Goal: Task Accomplishment & Management: Complete application form

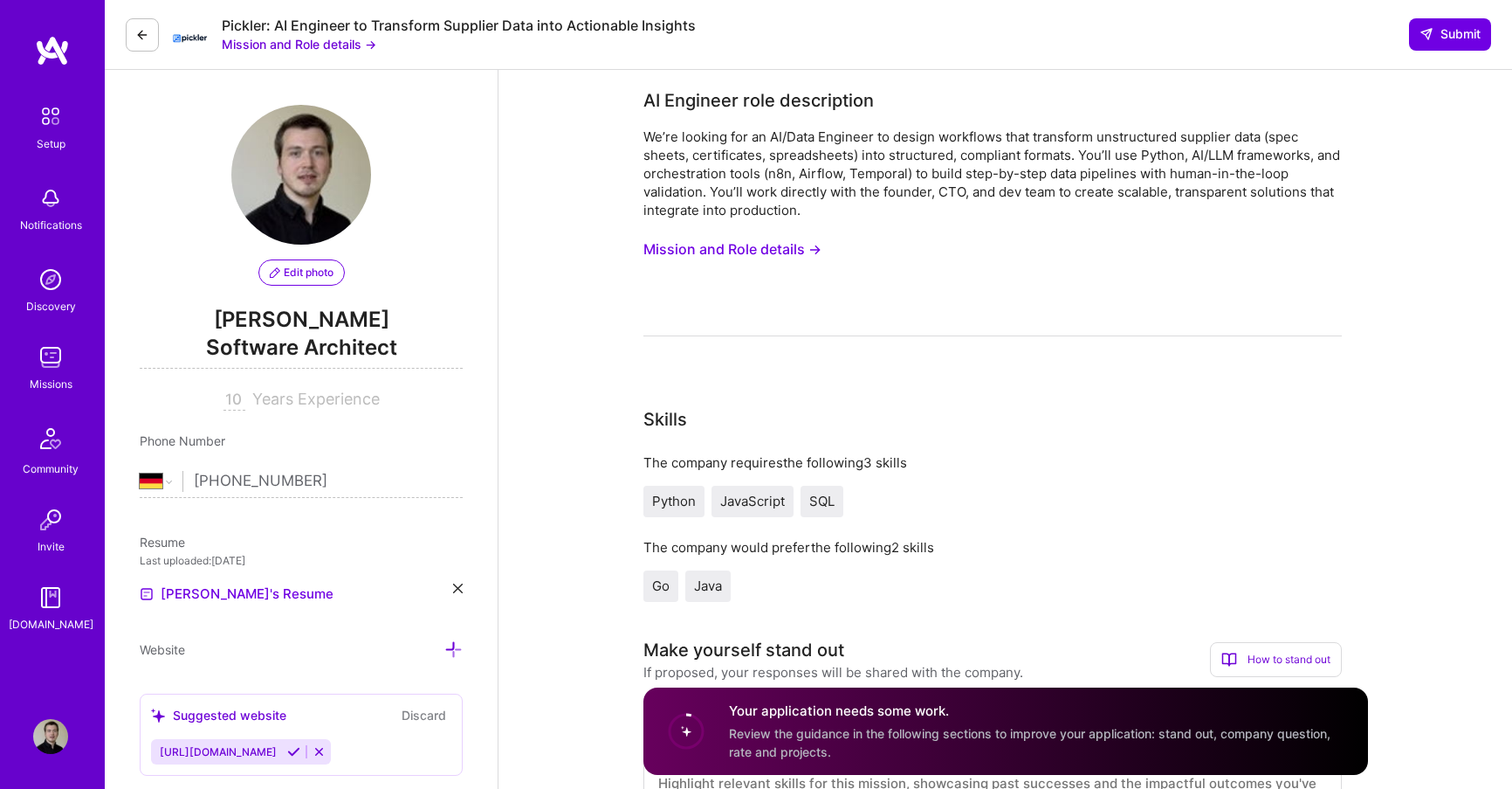
select select "DE"
click at [41, 750] on img at bounding box center [51, 736] width 35 height 35
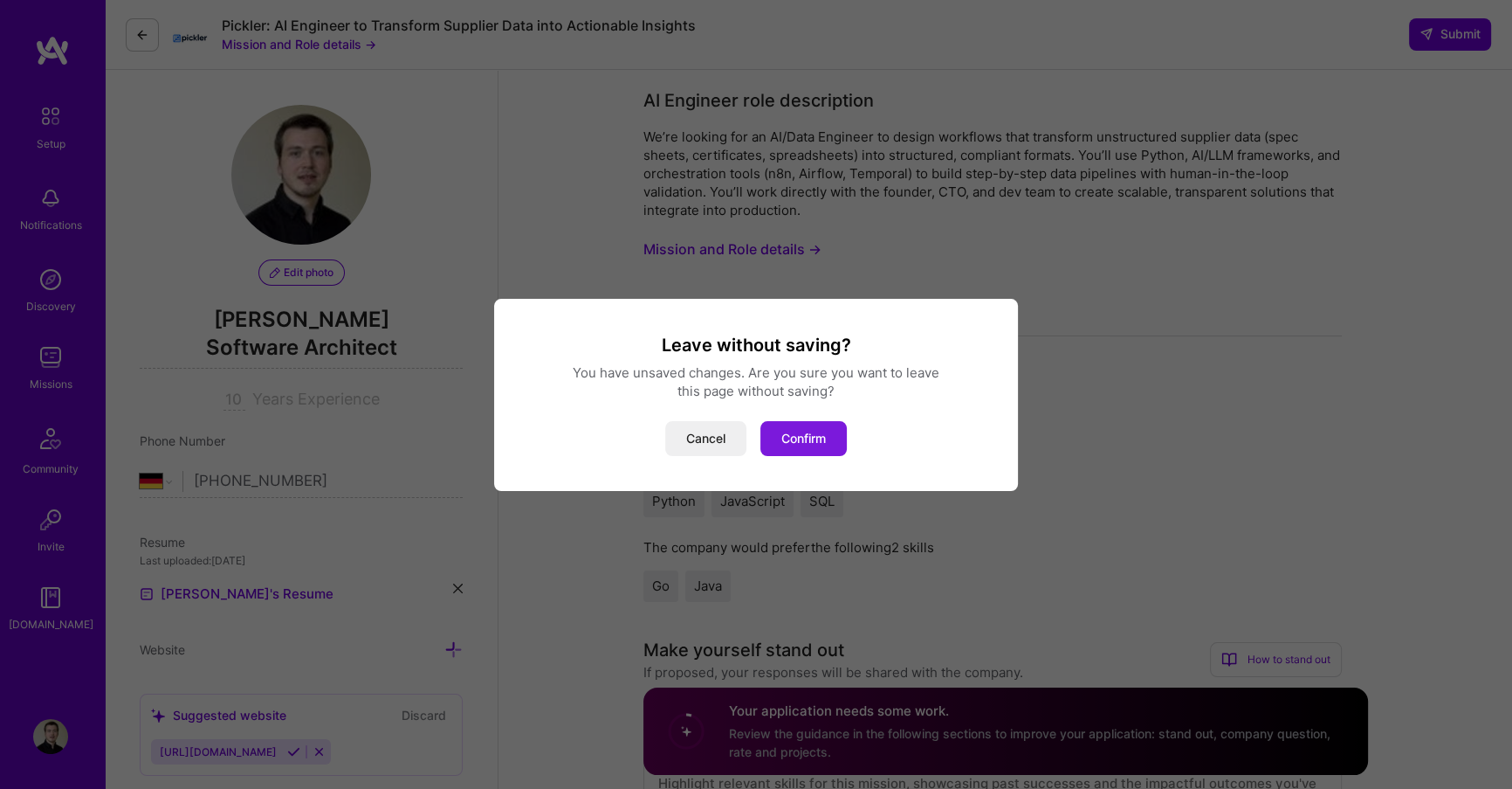
click at [790, 427] on button "Confirm" at bounding box center [803, 439] width 87 height 35
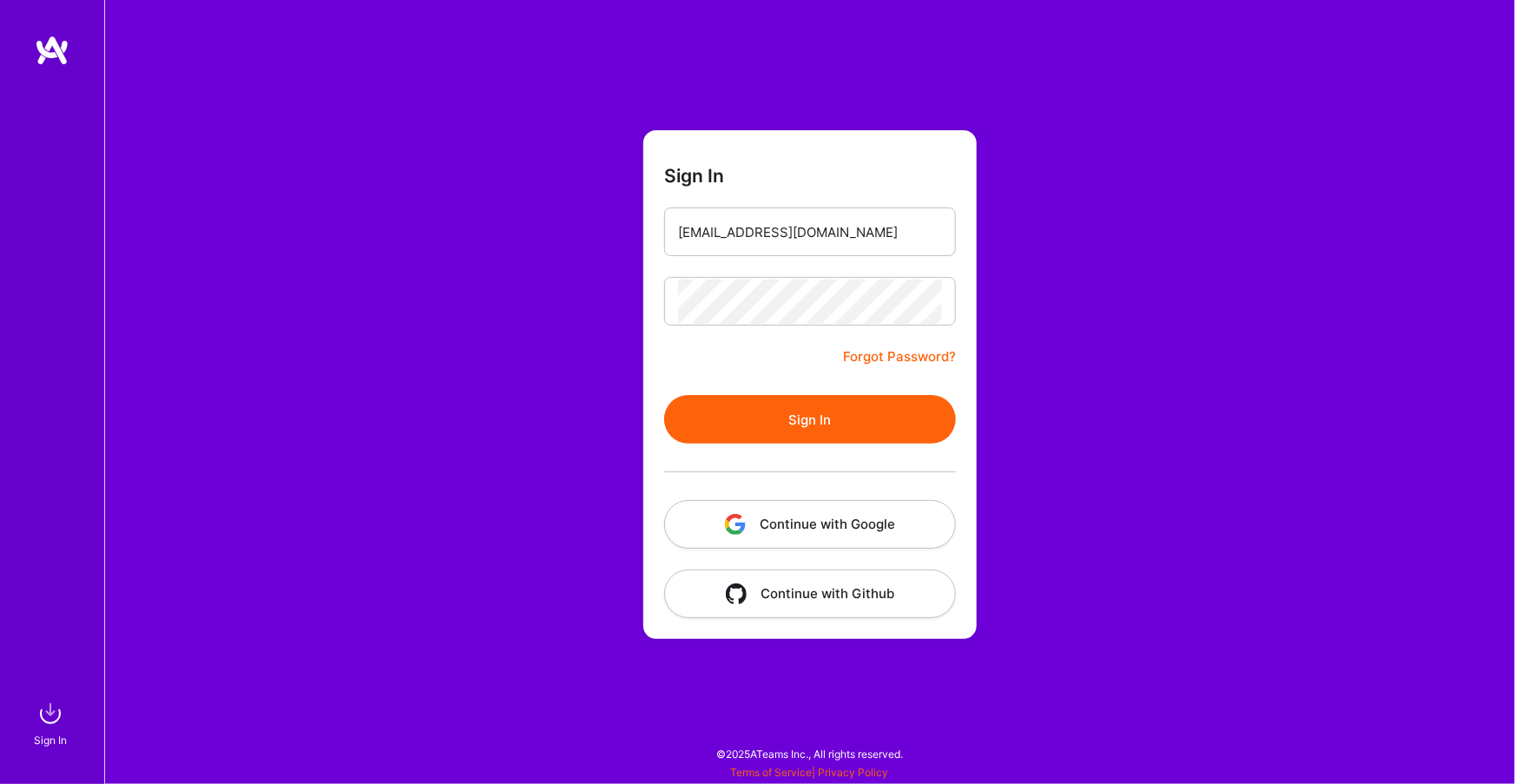
click at [743, 387] on form "Sign In dmitry@korotovsky.io Forgot Password? Sign In Continue with Google Cont…" at bounding box center [810, 384] width 333 height 508
click at [738, 408] on button "Sign In" at bounding box center [810, 419] width 291 height 49
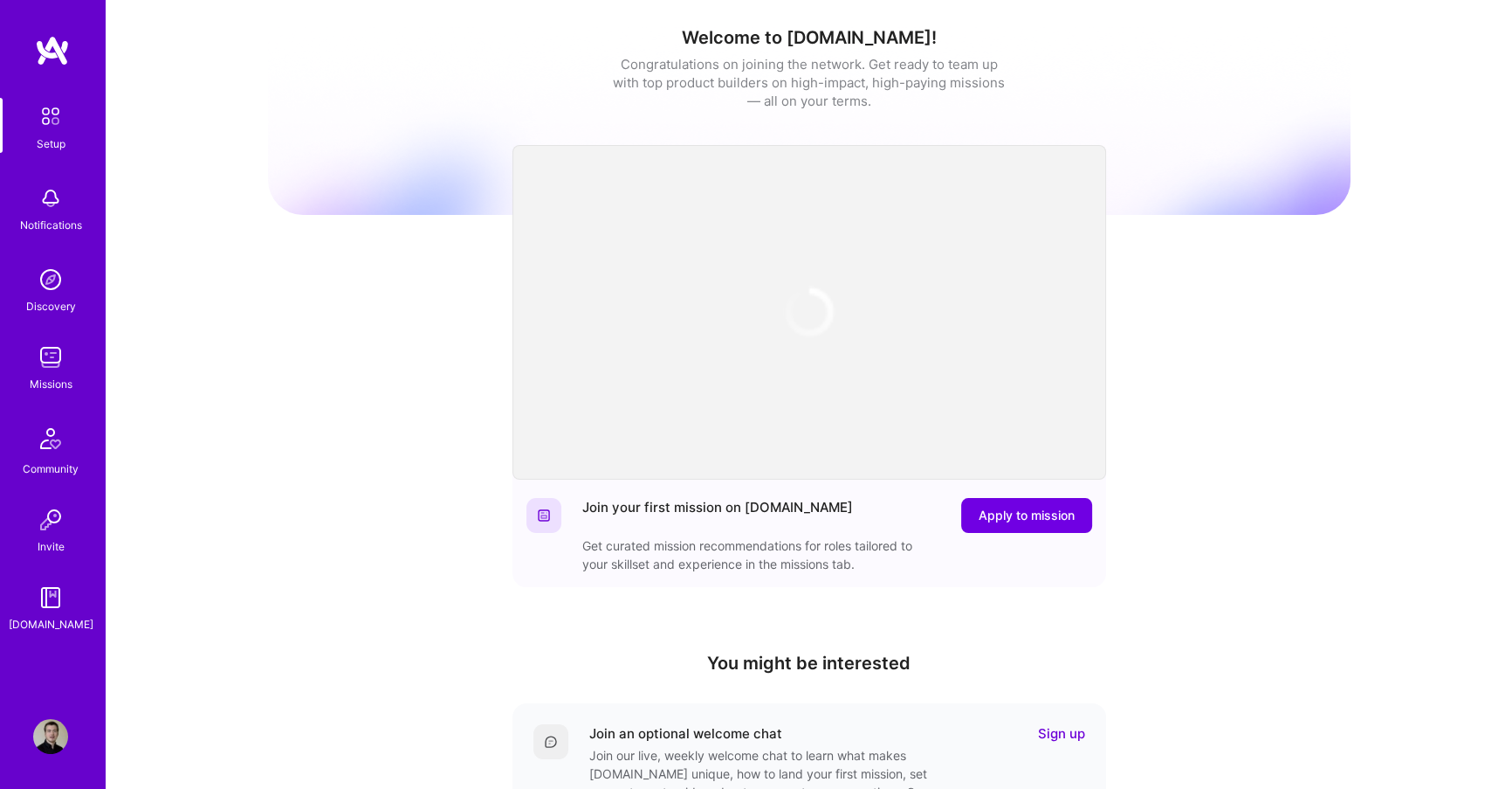
click at [47, 734] on img at bounding box center [51, 736] width 35 height 35
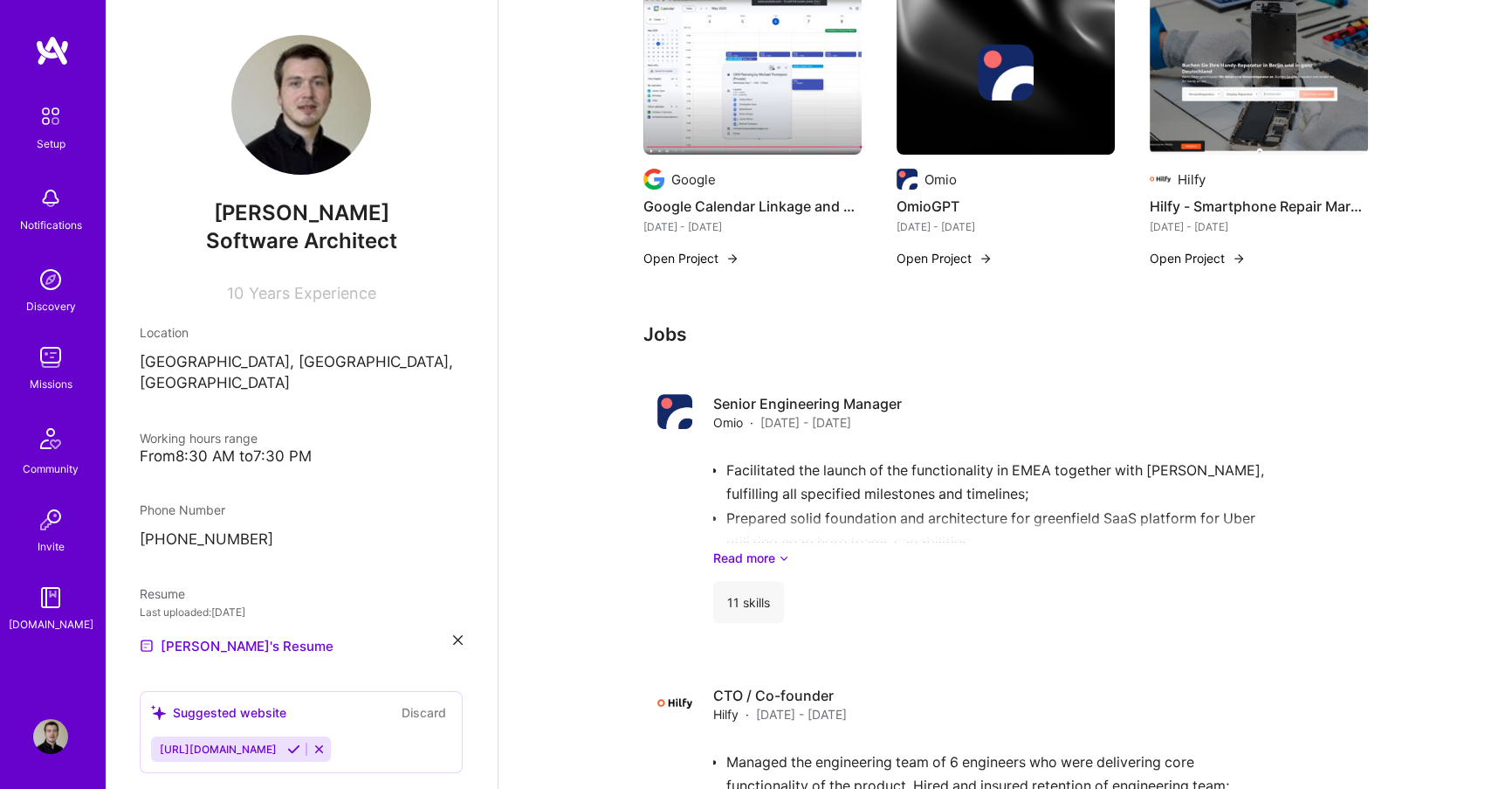
scroll to position [796, 0]
click at [750, 548] on link "Read more" at bounding box center [1034, 557] width 641 height 18
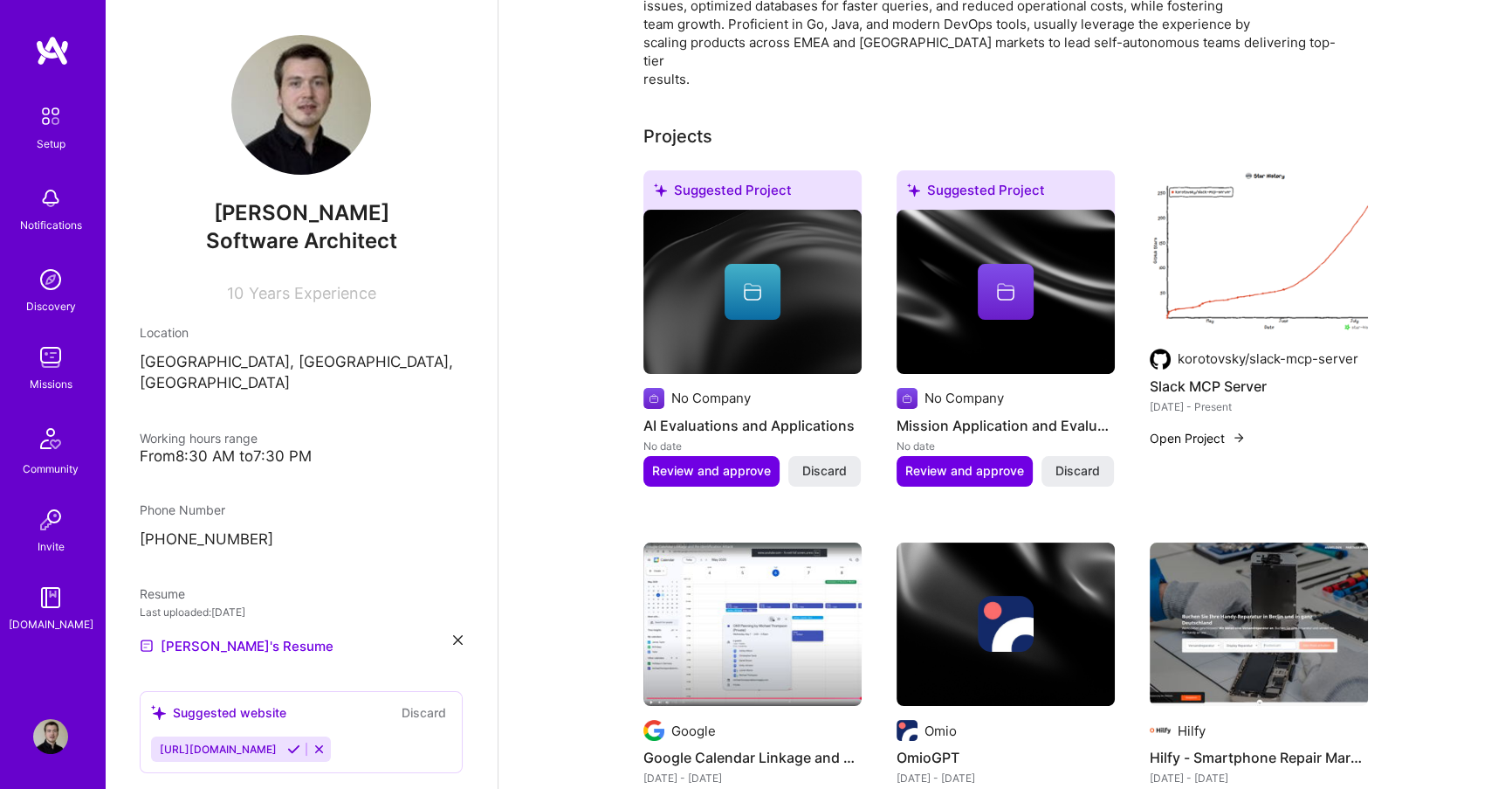
scroll to position [0, 0]
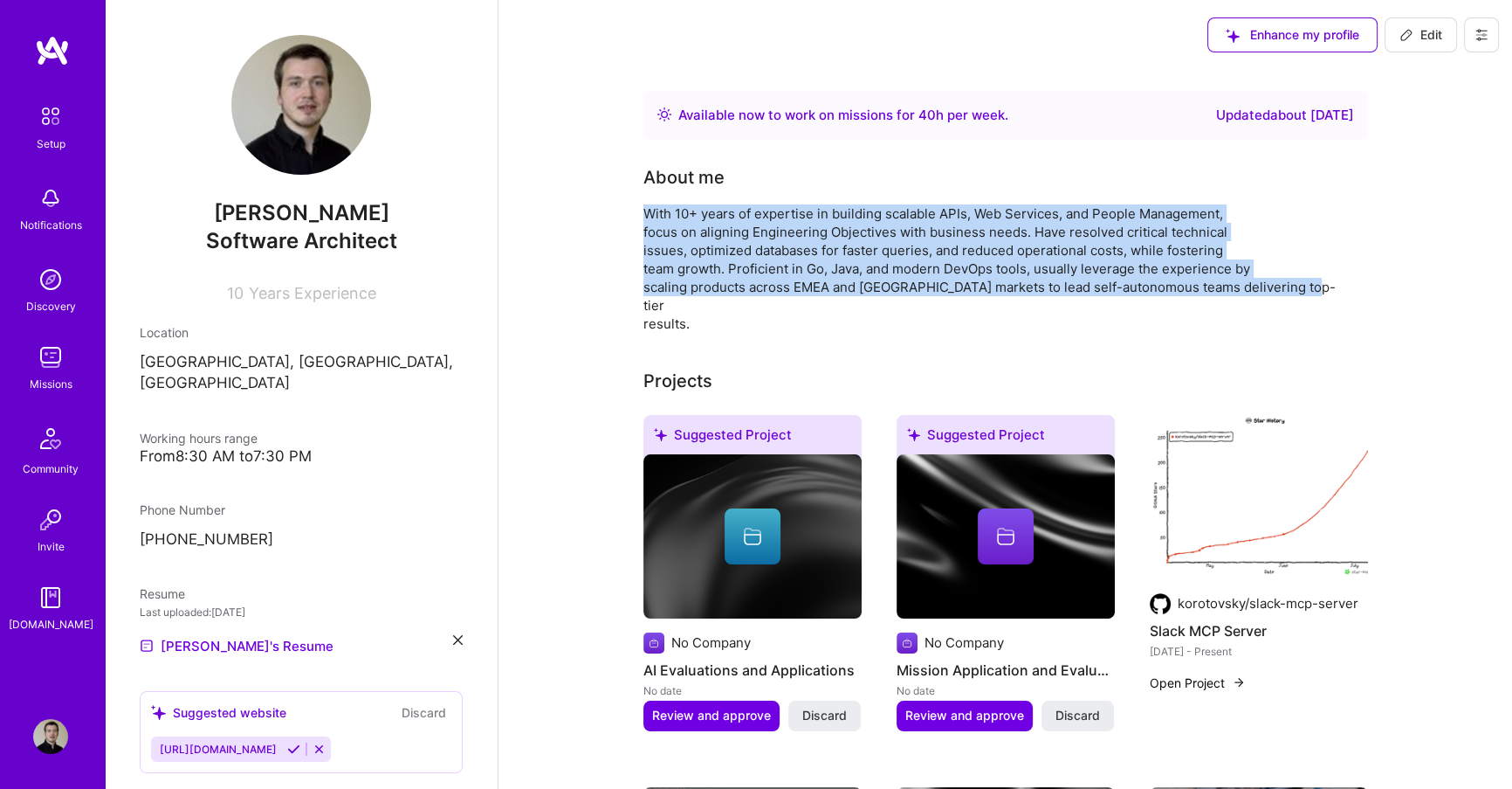
drag, startPoint x: 694, startPoint y: 310, endPoint x: 625, endPoint y: 200, distance: 129.8
copy div "With 10+ years of expertise in building scalable APIs, Web Services, and People…"
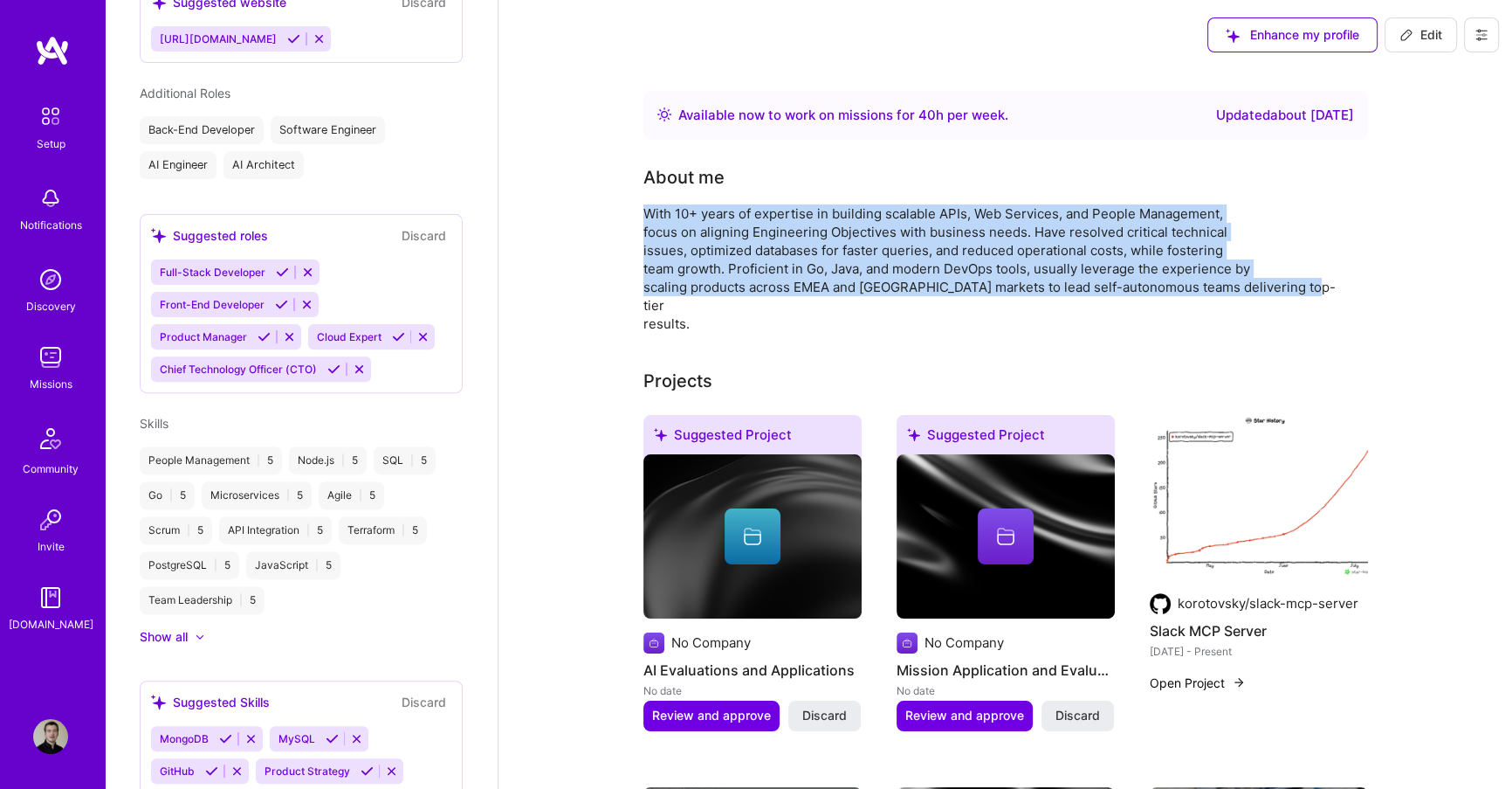
scroll to position [734, 0]
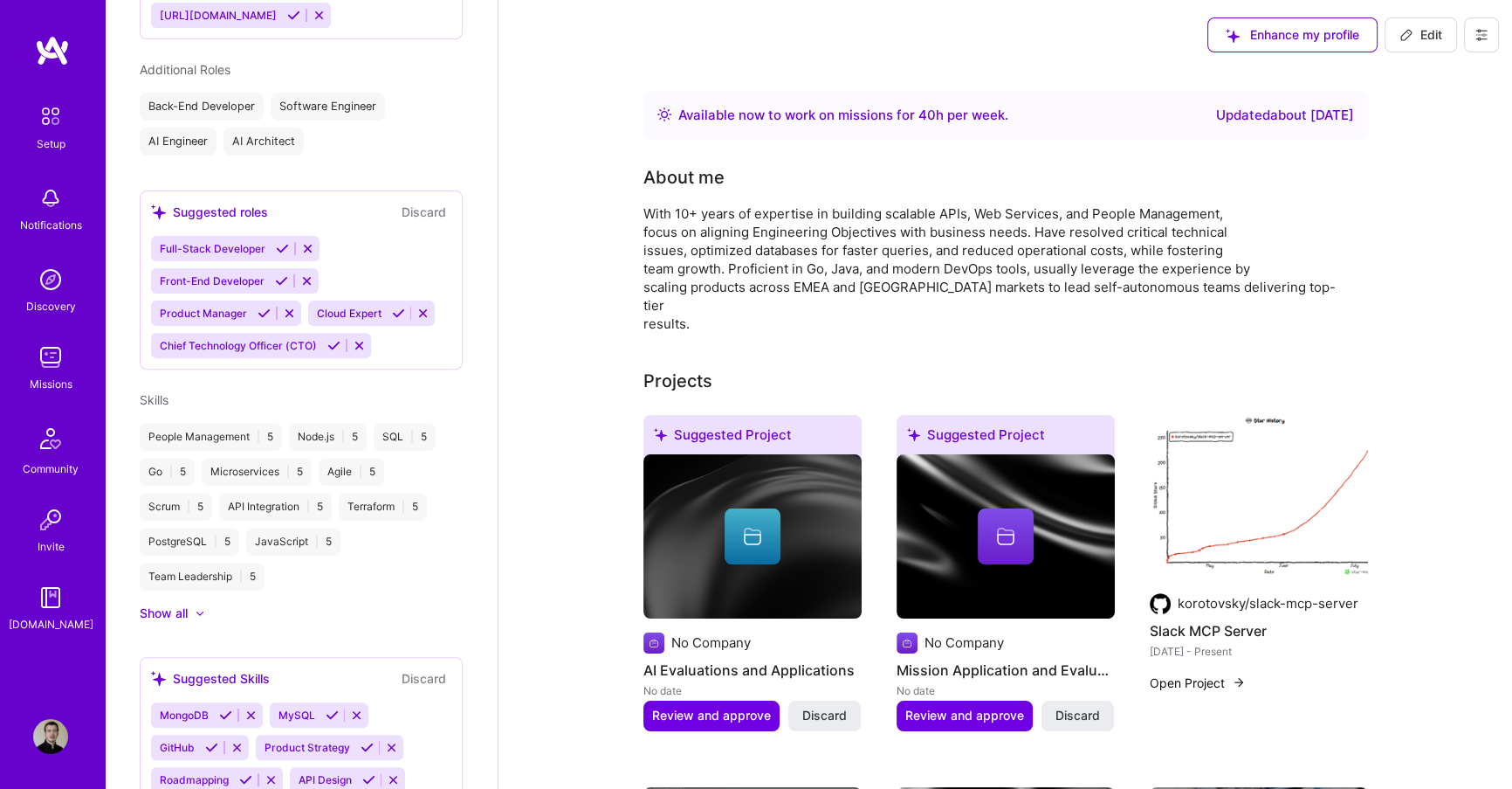
click at [164, 611] on div "Dmitrii Korotovskii Software Architect 10 Years Experience Location Berlin, Ber…" at bounding box center [301, 394] width 393 height 789
click at [168, 605] on div "Show all" at bounding box center [164, 613] width 48 height 18
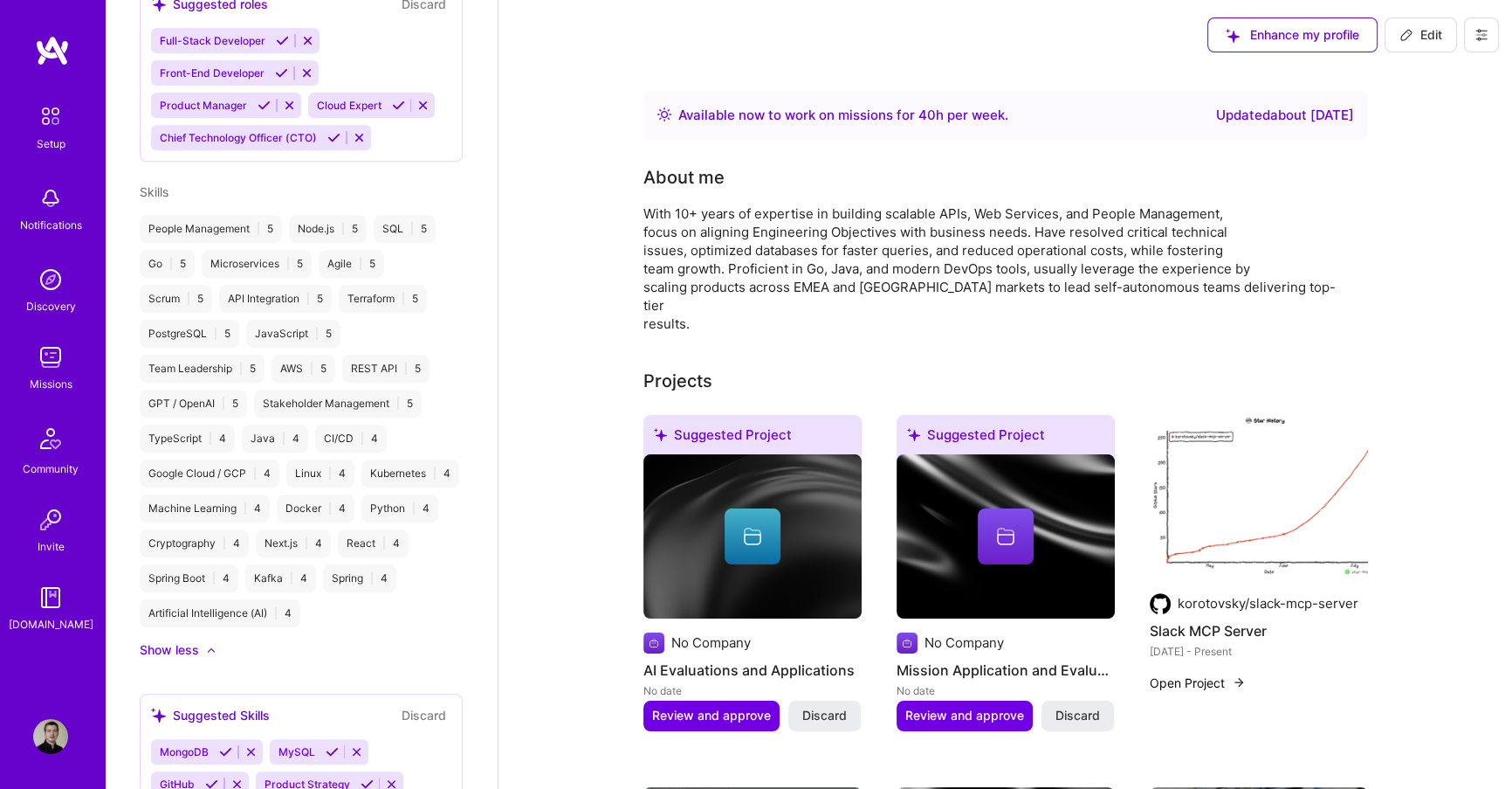
scroll to position [942, 0]
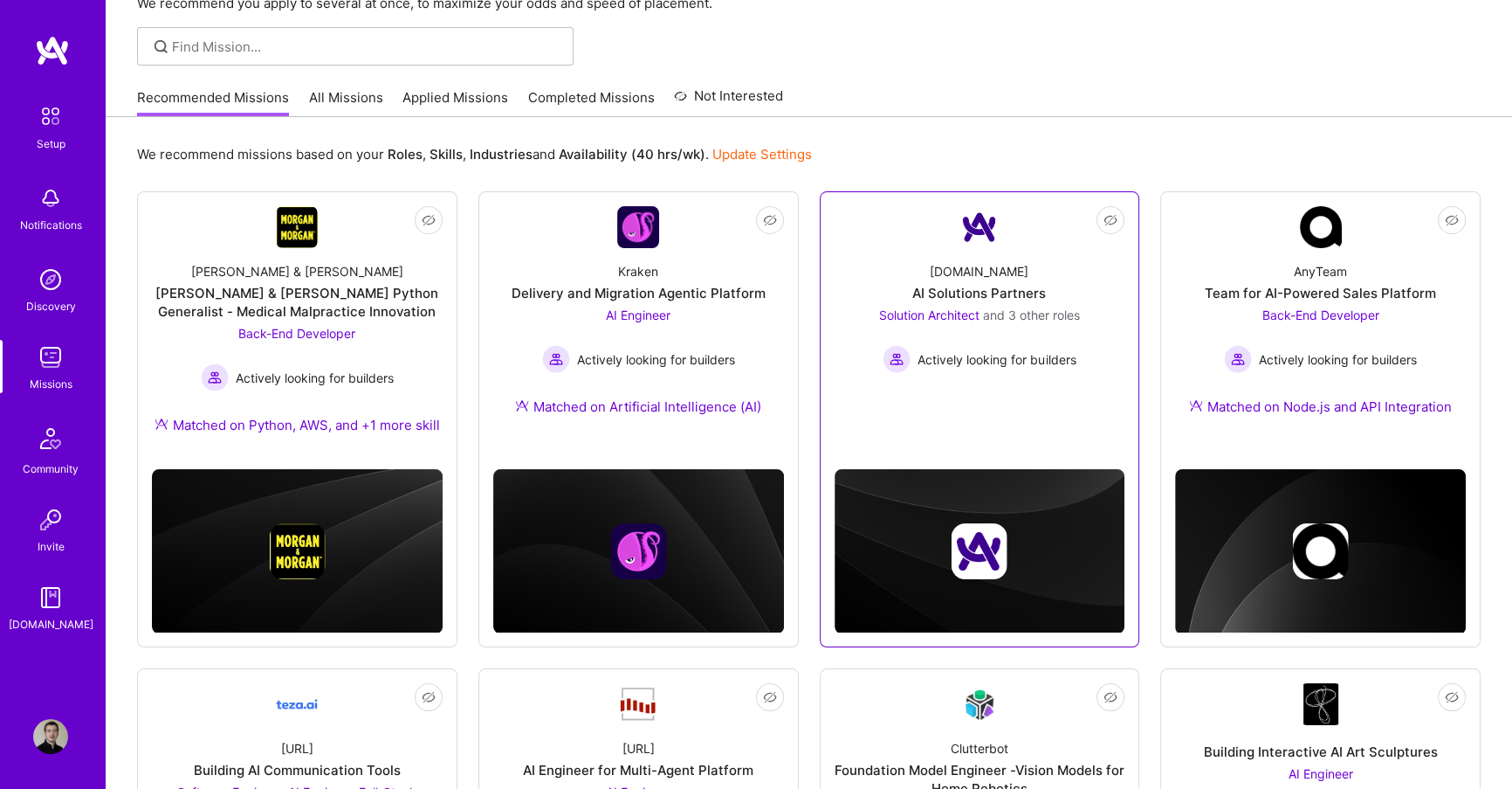
scroll to position [84, 0]
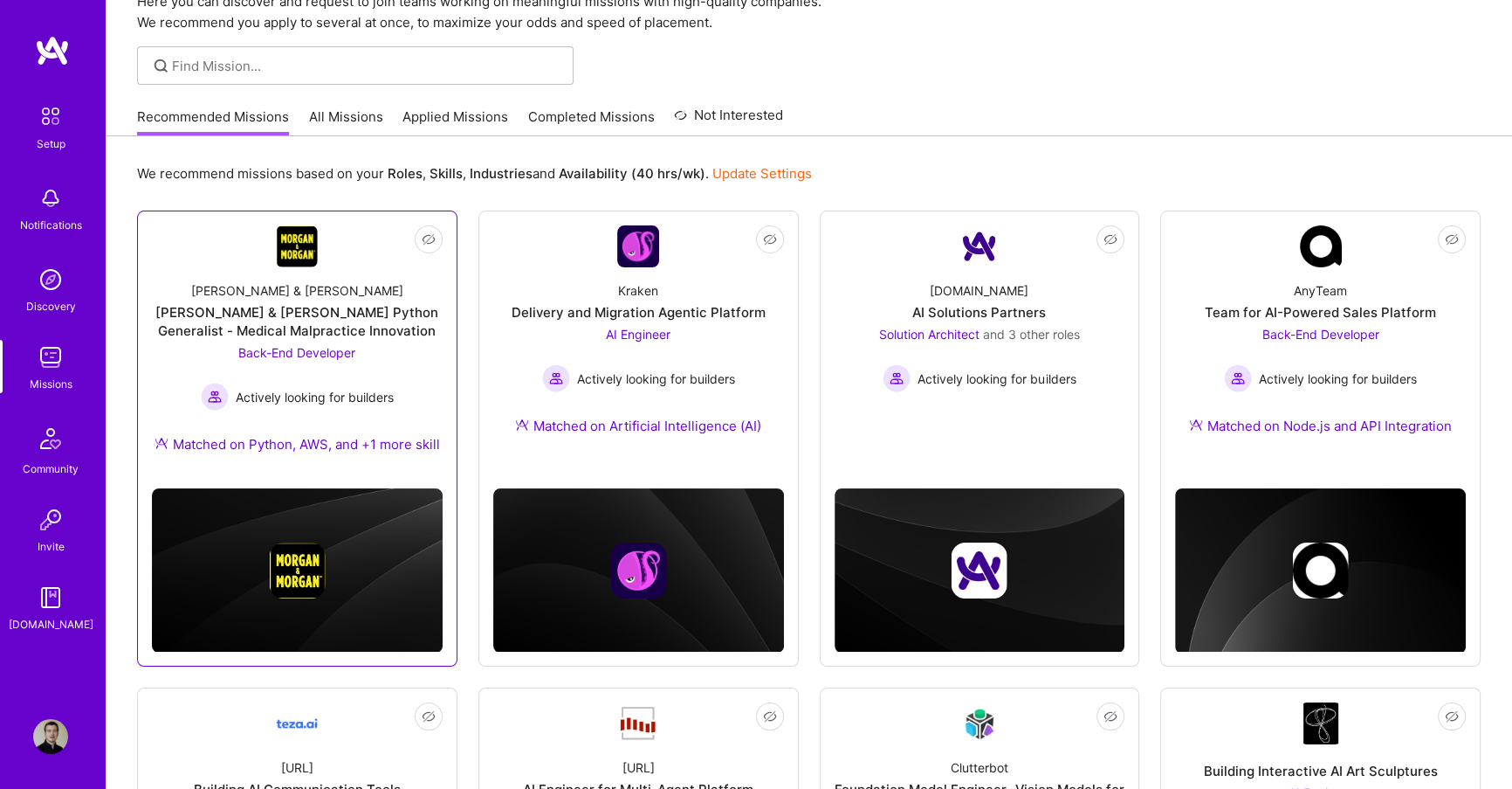
click at [413, 336] on div "Morgan & Morgan Python Generalist - Medical Malpractice Innovation" at bounding box center [298, 322] width 291 height 37
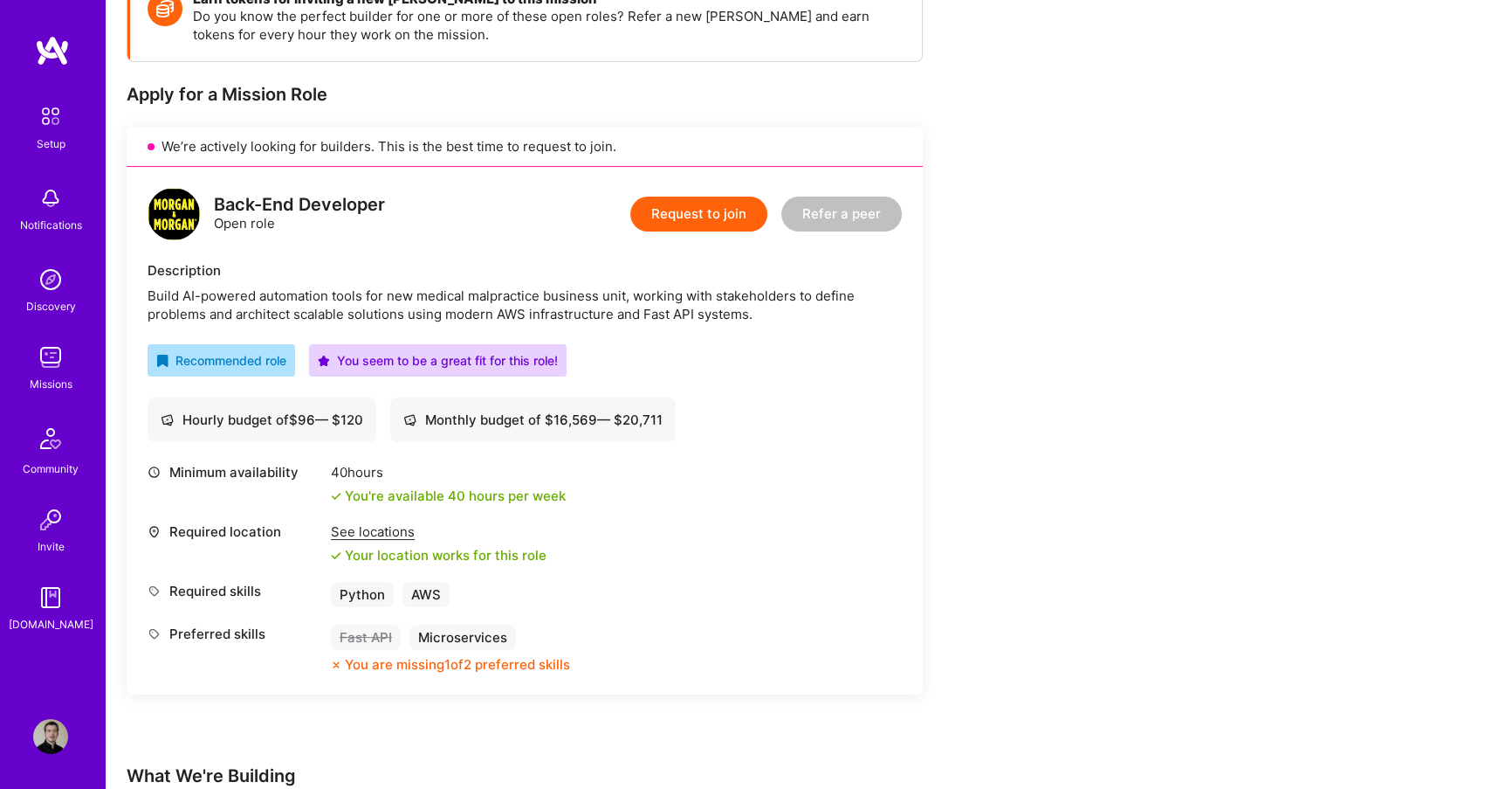
scroll to position [279, 0]
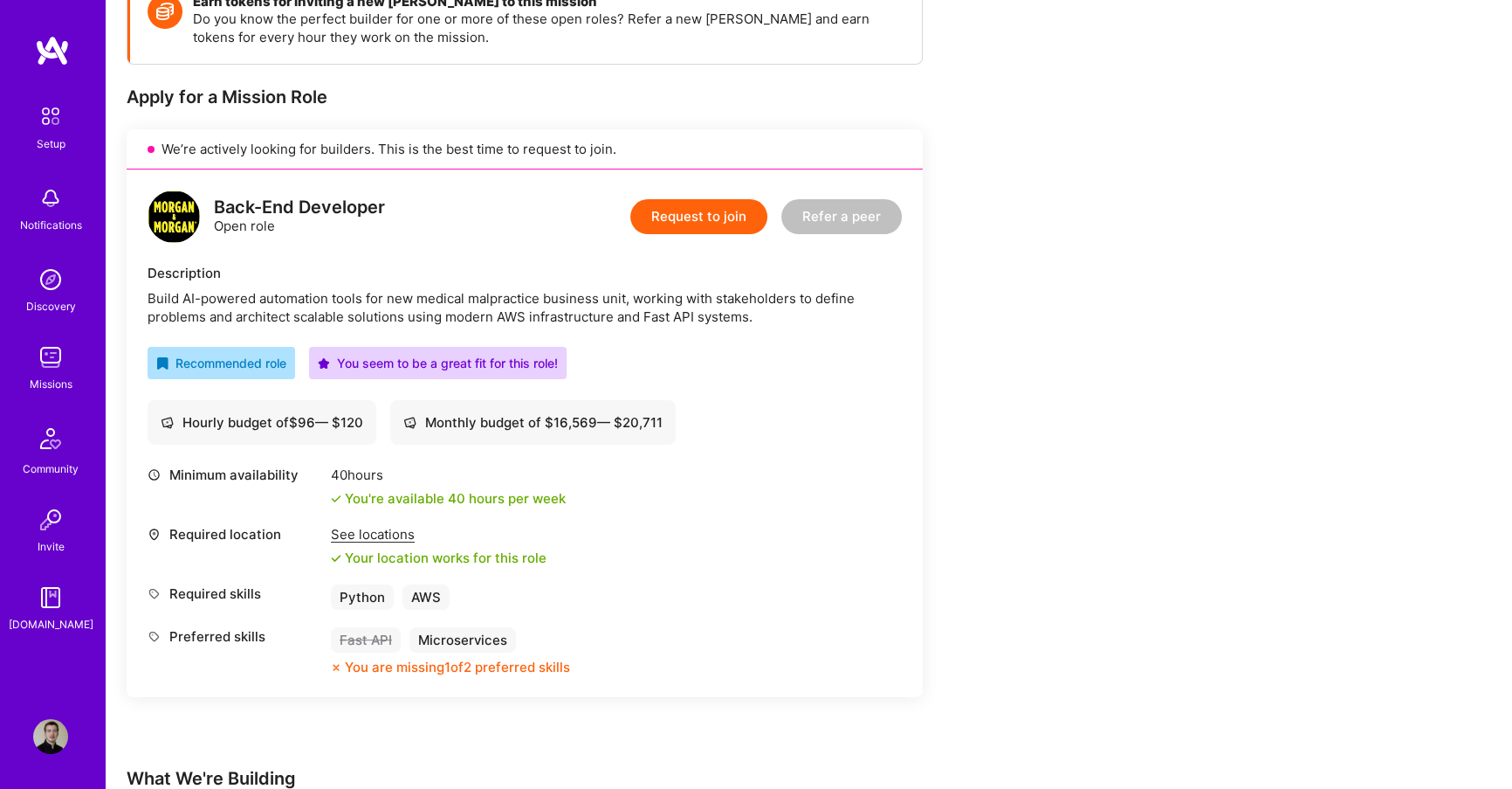
click at [698, 216] on button "Request to join" at bounding box center [698, 217] width 137 height 35
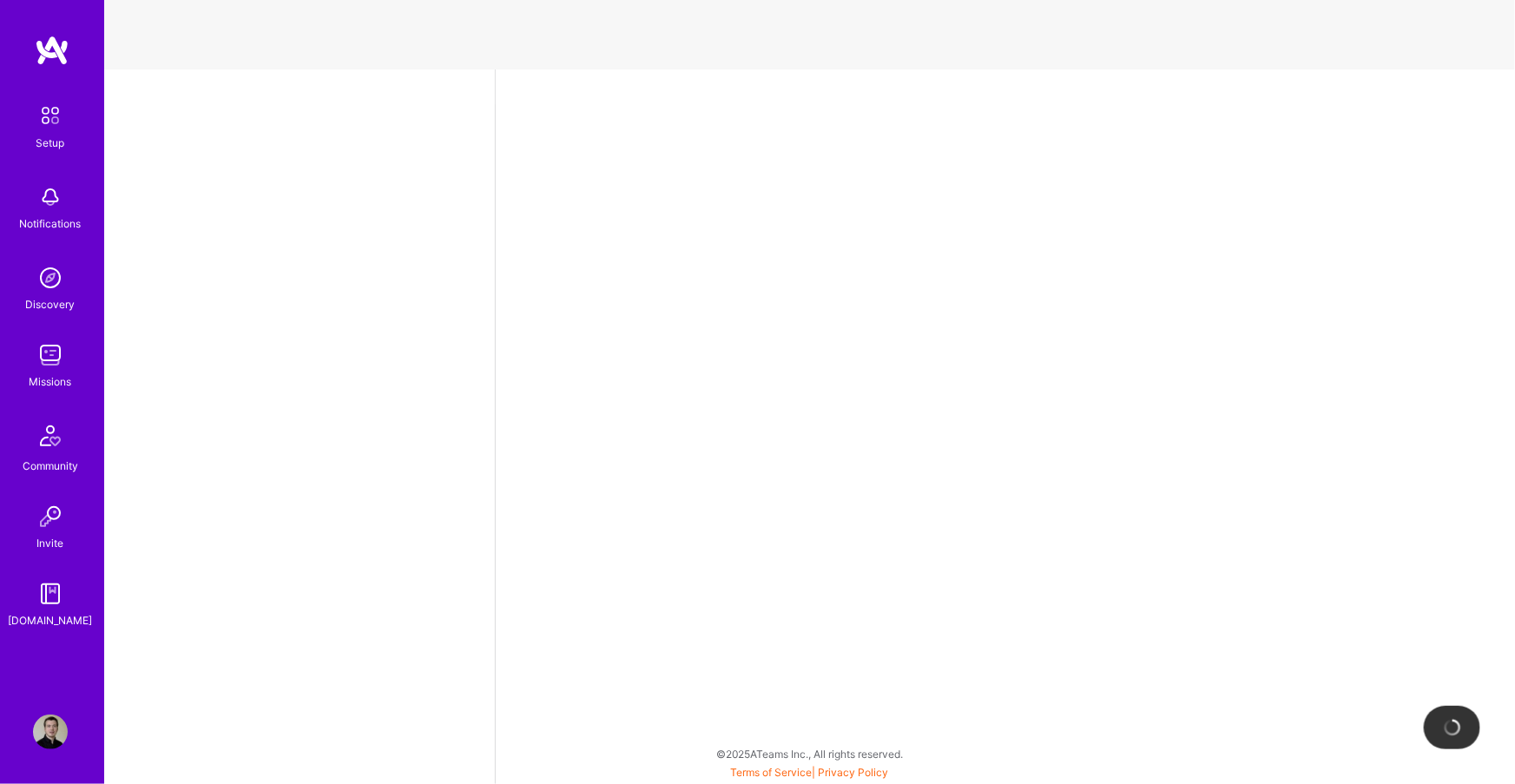
select select "DE"
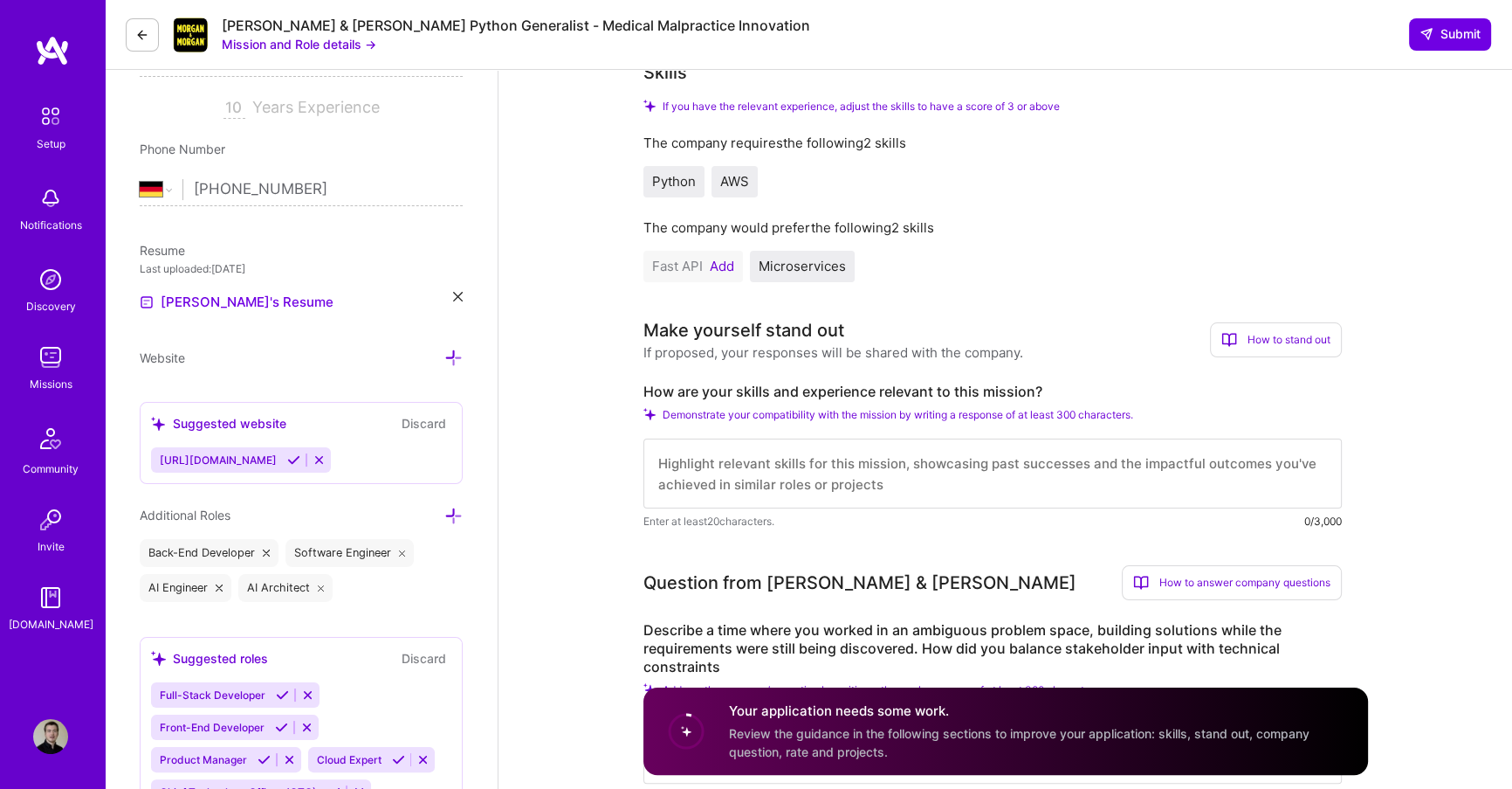
scroll to position [466, 0]
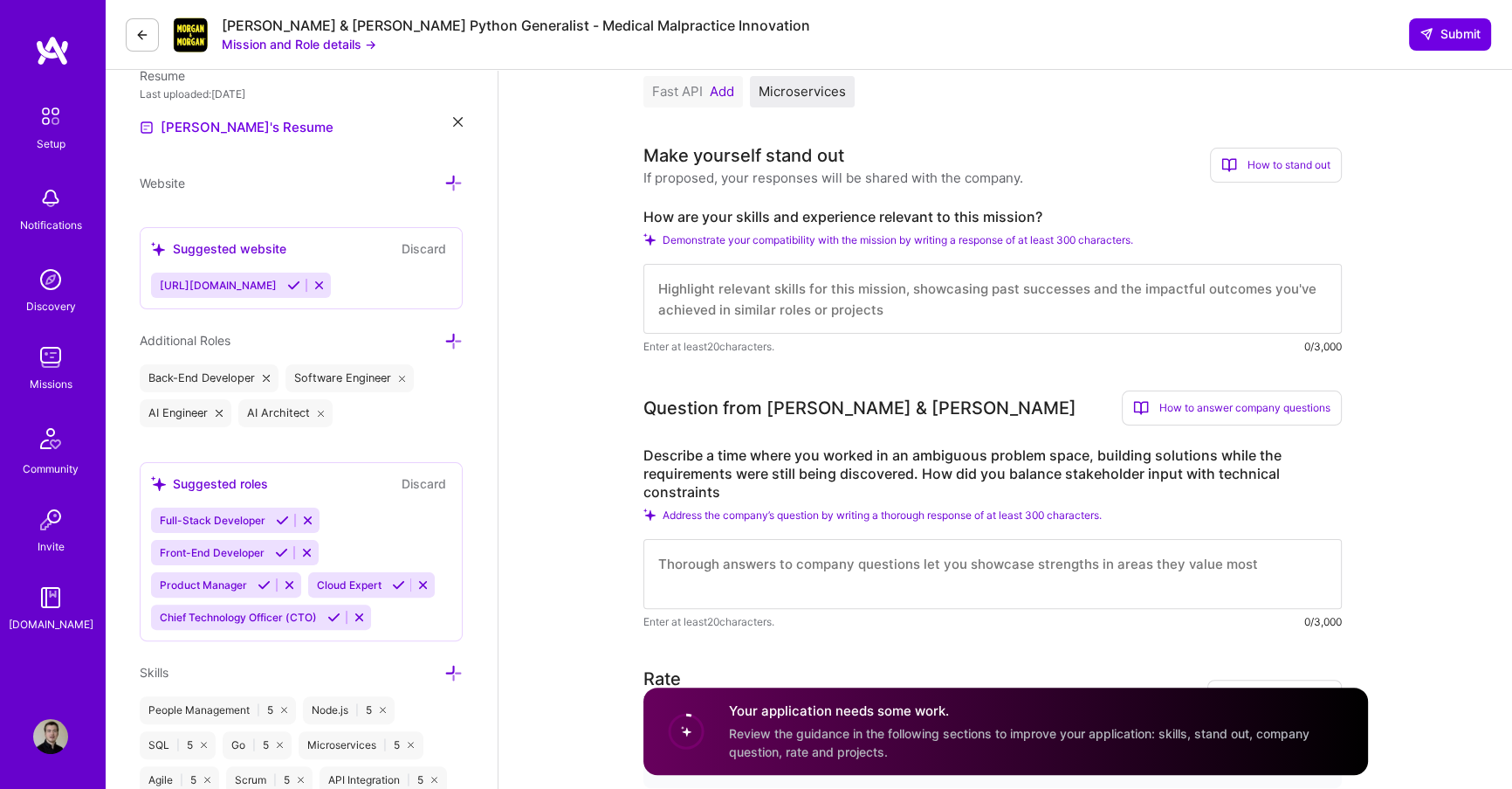
click at [716, 88] on button "Add" at bounding box center [721, 91] width 25 height 14
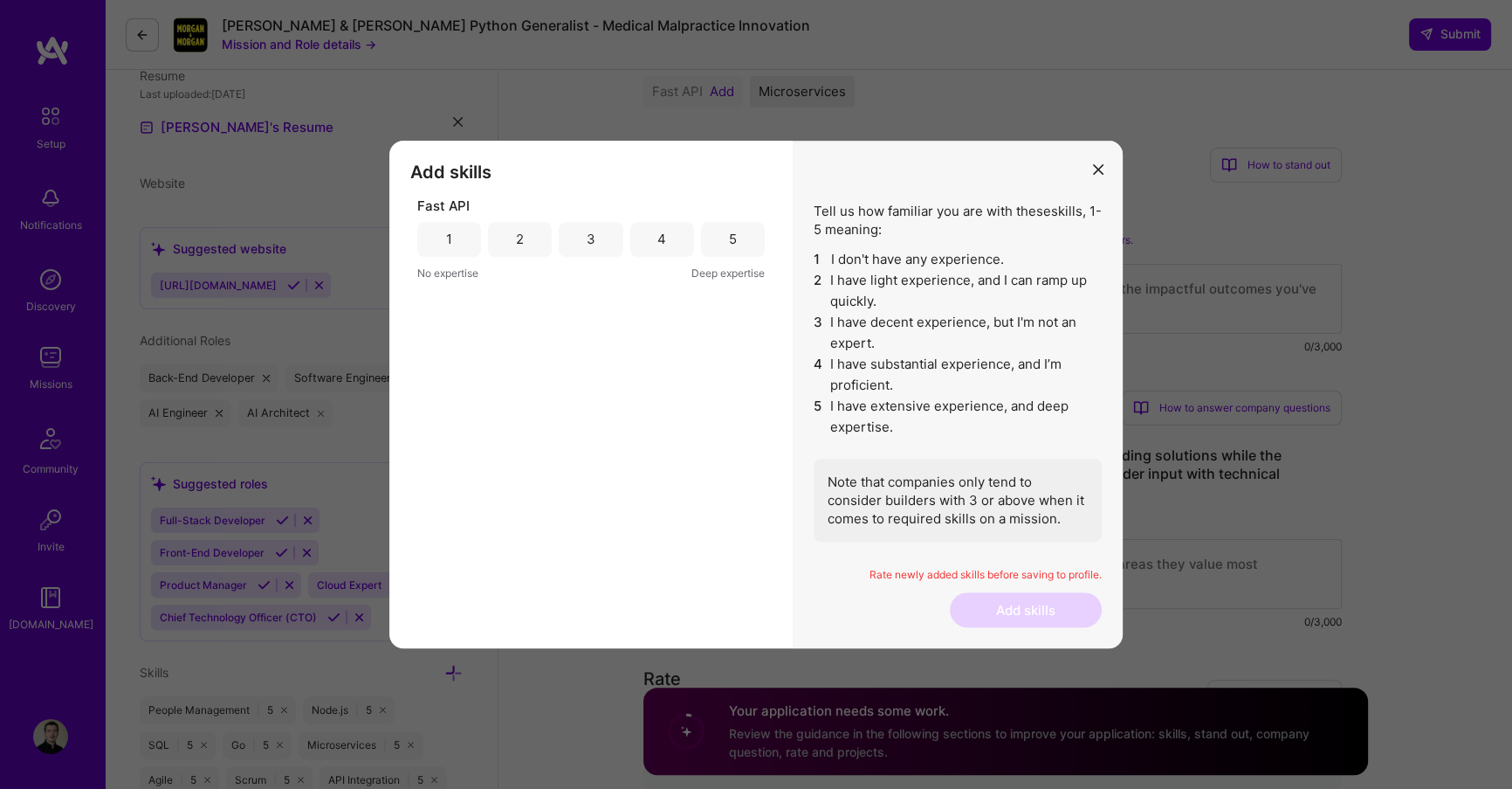
click at [643, 241] on div "4" at bounding box center [662, 240] width 64 height 35
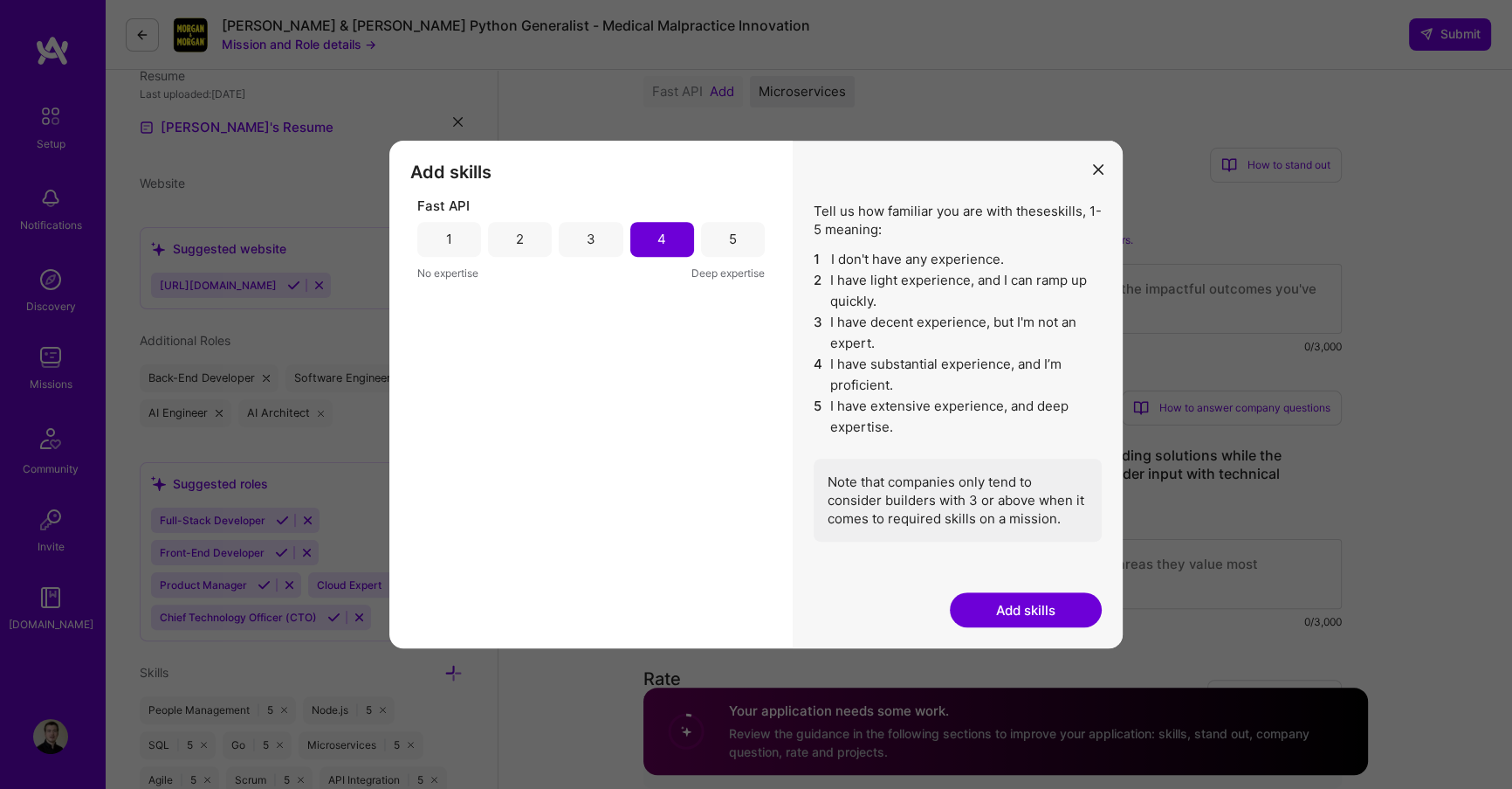
click at [1000, 614] on button "Add skills" at bounding box center [1026, 610] width 152 height 35
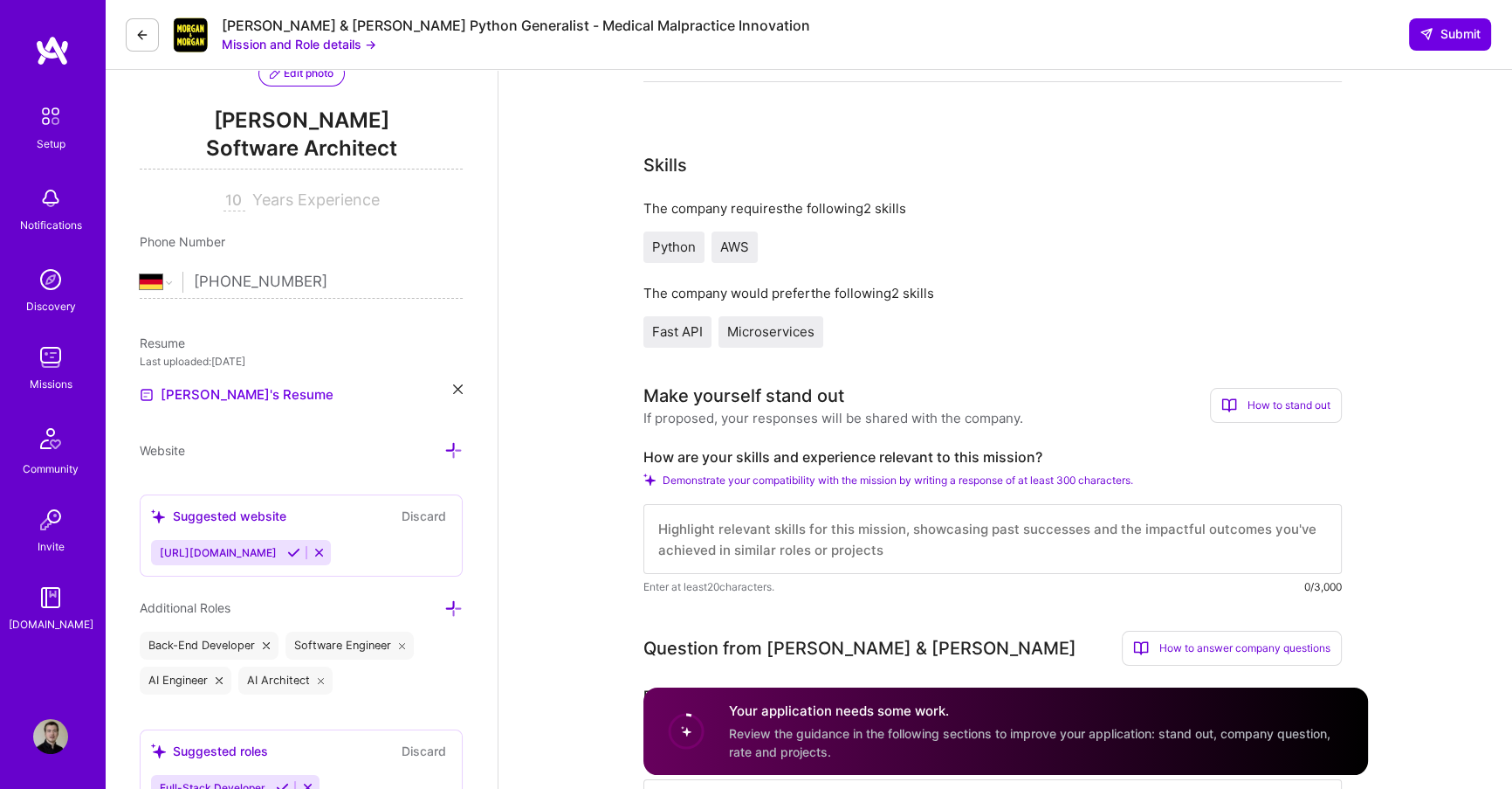
scroll to position [201, 0]
click at [842, 541] on textarea at bounding box center [992, 537] width 698 height 70
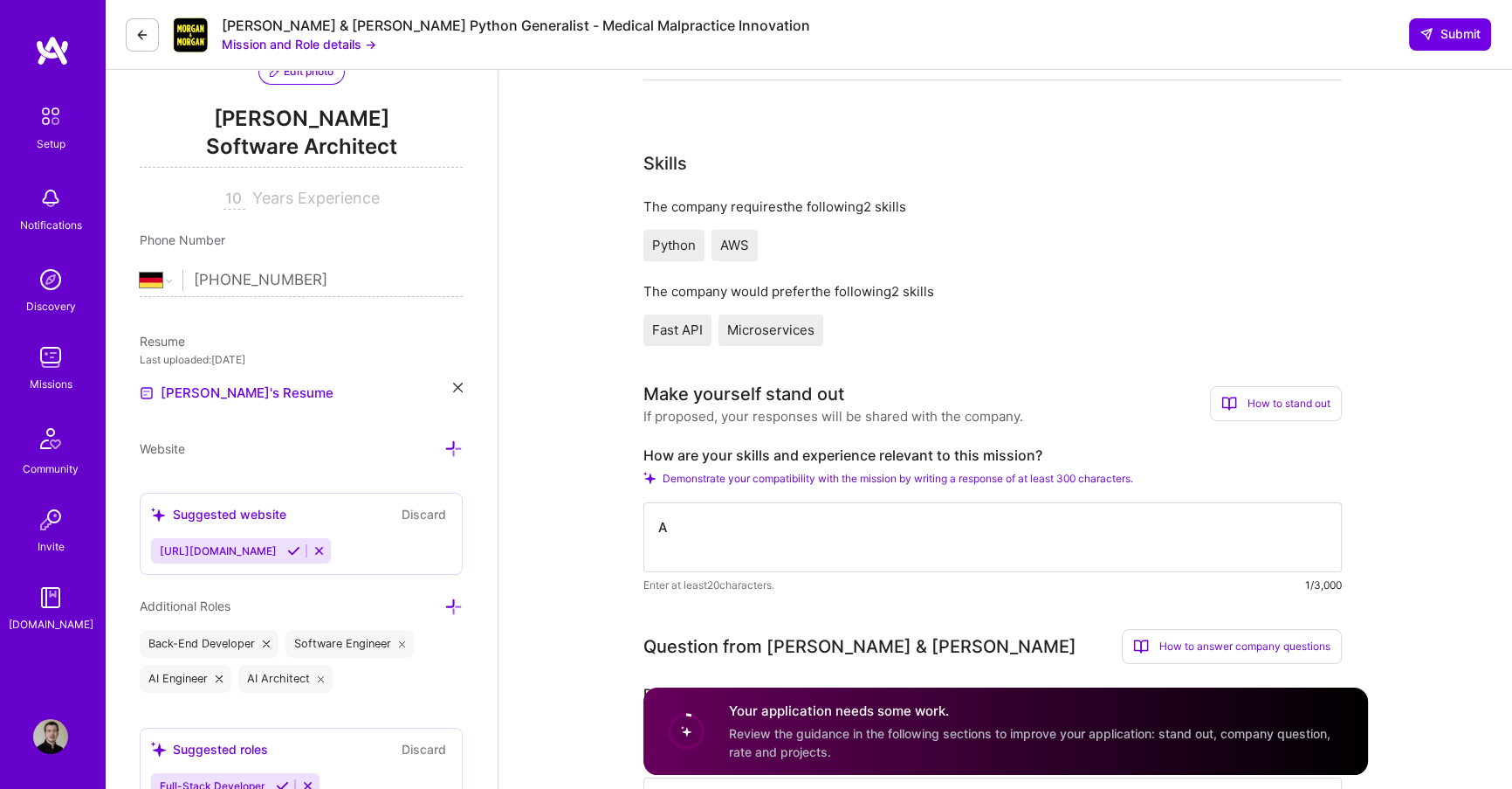
scroll to position [0, 0]
type textarea "As an AI-Verified Engineer on A.Team and author of"
paste textarea "As an AI-Verified Engineer on A.Team and author of"
type textarea "As an AI-Verified Engineer on A.Team and author of most popular Slack MCP Serve…"
paste textarea "As an AI-Verified Engineer on A.Team and author of most popular Slack MCP Serve…"
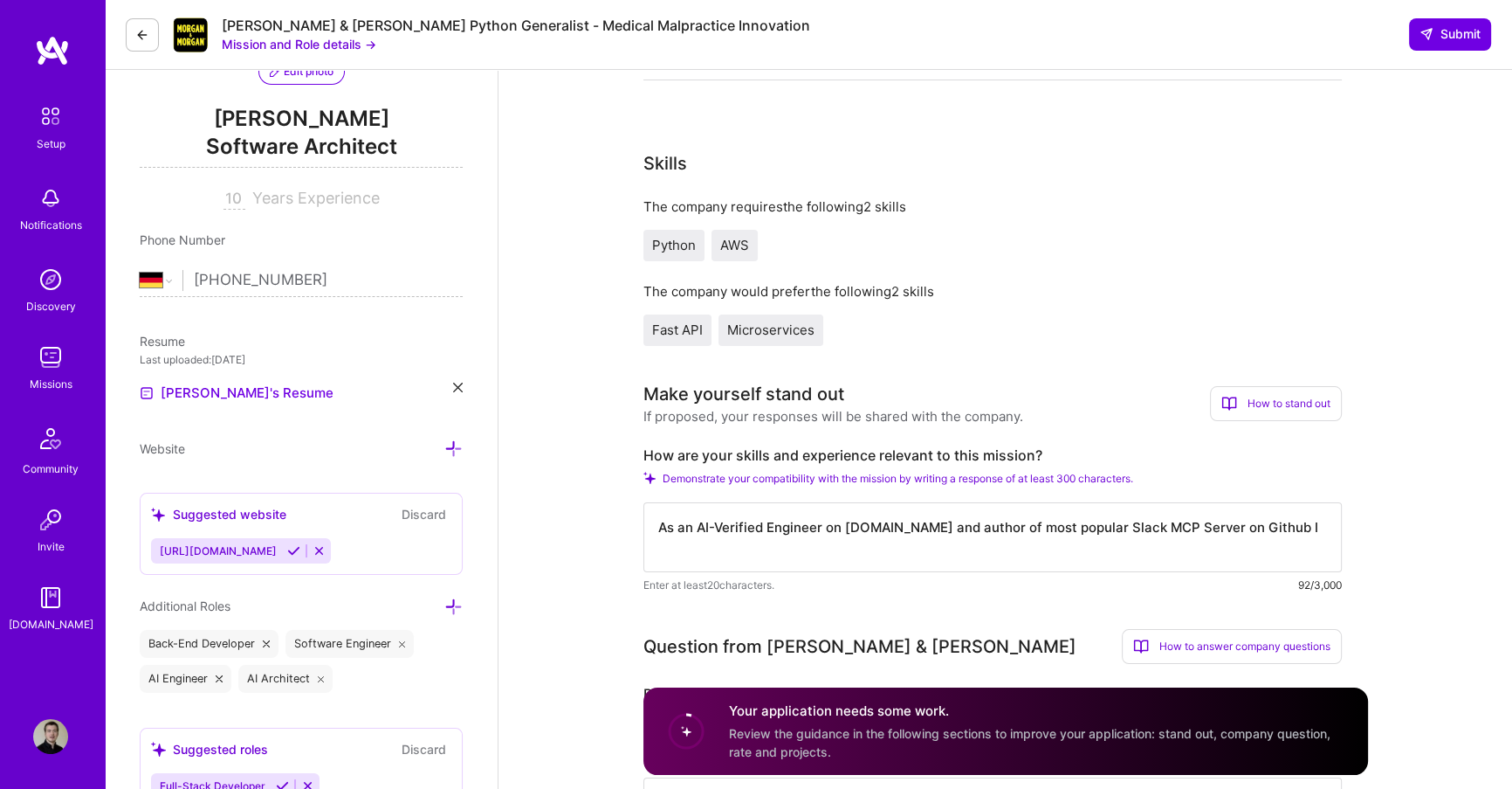
click at [904, 527] on textarea "As an AI-Verified Engineer on A.Team and author of most popular Slack MCP Serve…" at bounding box center [992, 537] width 698 height 70
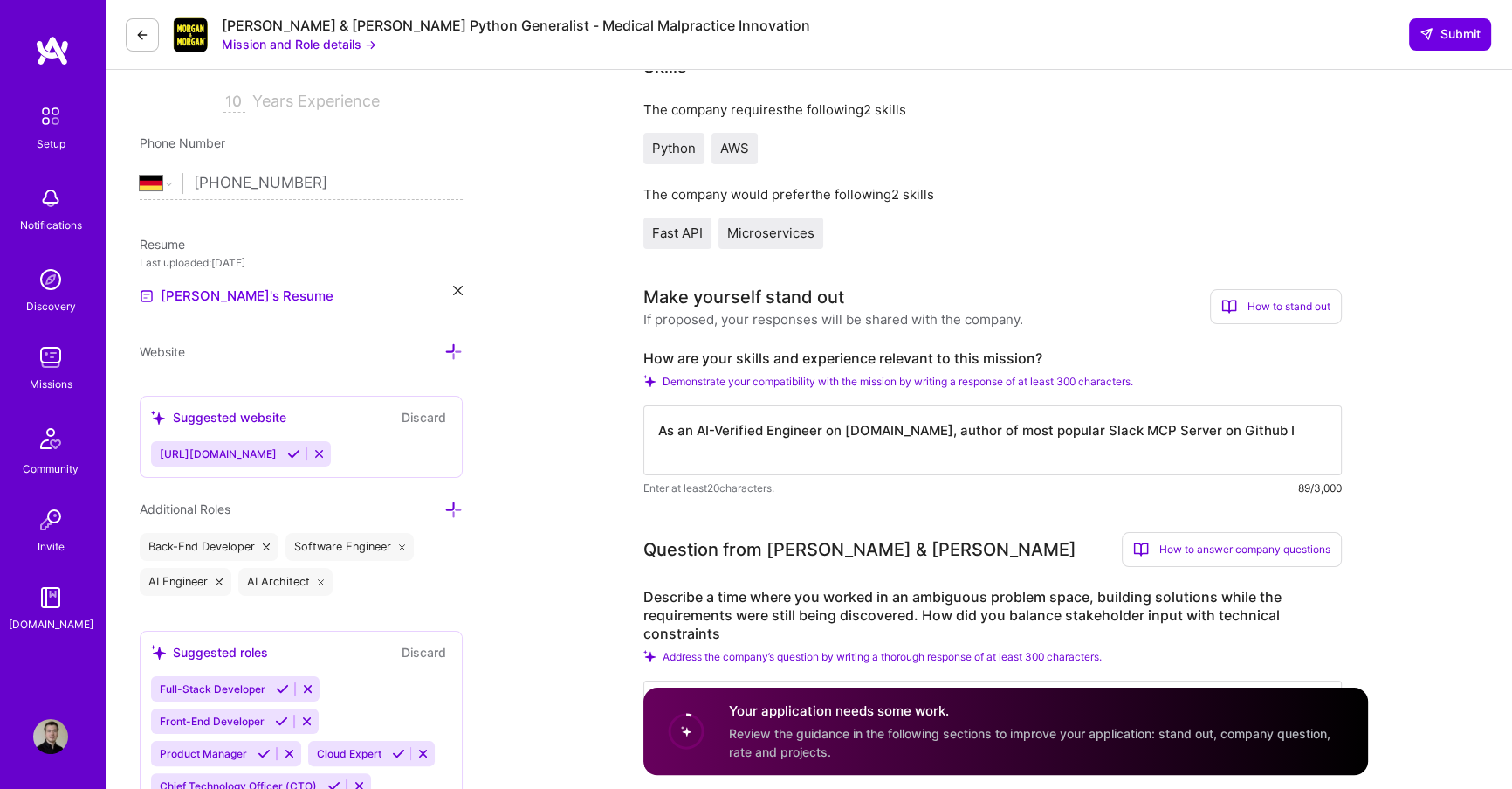
click at [1249, 438] on textarea "As an AI-Verified Engineer on A.Team, author of most popular Slack MCP Server o…" at bounding box center [992, 441] width 698 height 70
click at [217, 290] on link "Dmitrii's Resume" at bounding box center [237, 296] width 193 height 21
click at [1272, 449] on textarea "As an AI-Verified Engineer on A.Team, author of most popular Slack MCP Server o…" at bounding box center [992, 441] width 698 height 70
type textarea "As an AI-Verified Engineer on A.Team, author of most popular Slack MCP Server o…"
paste textarea "As an AI-Verified Engineer on A.Team, author of most popular Slack MCP Server o…"
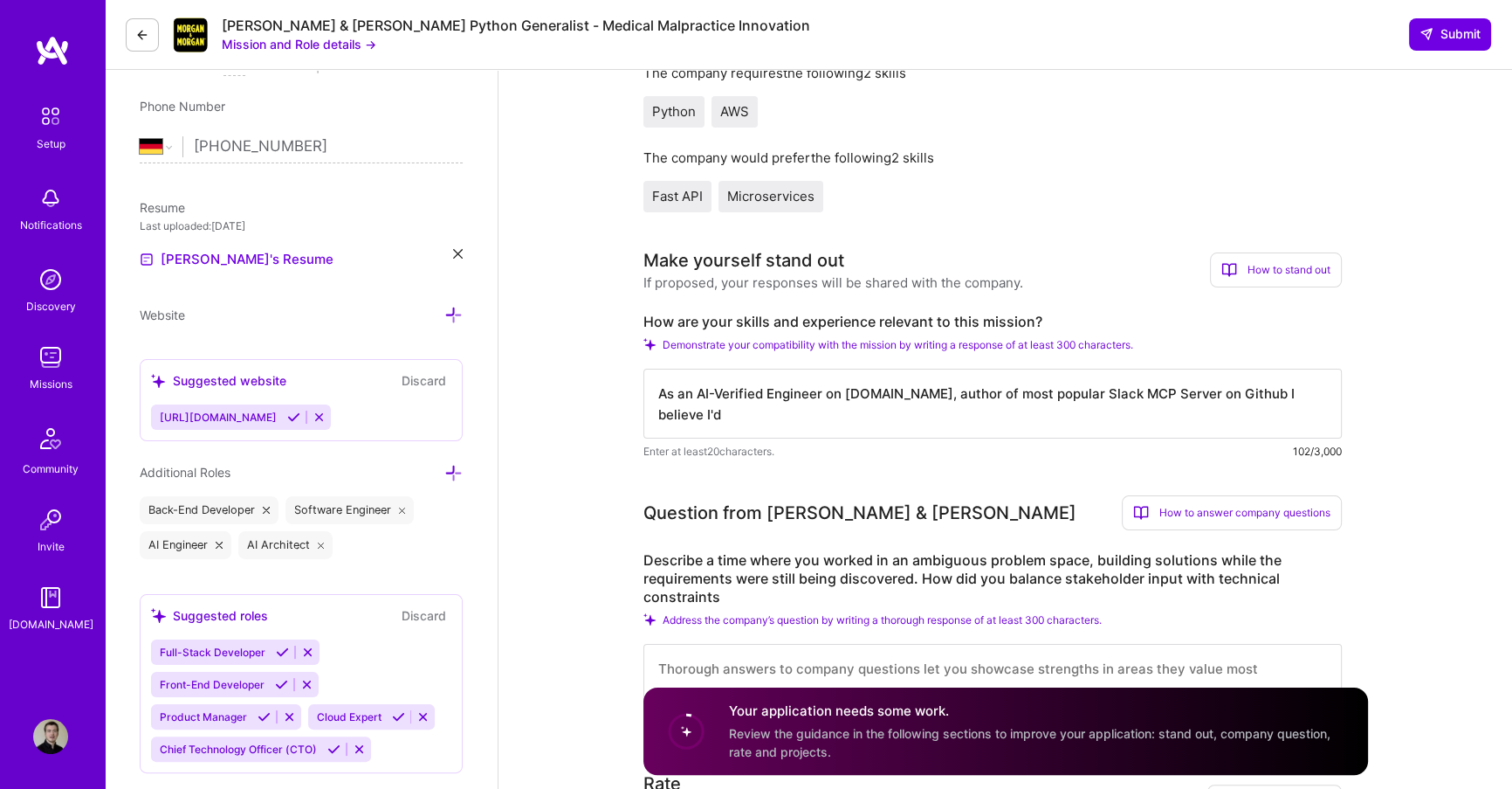
scroll to position [342, 0]
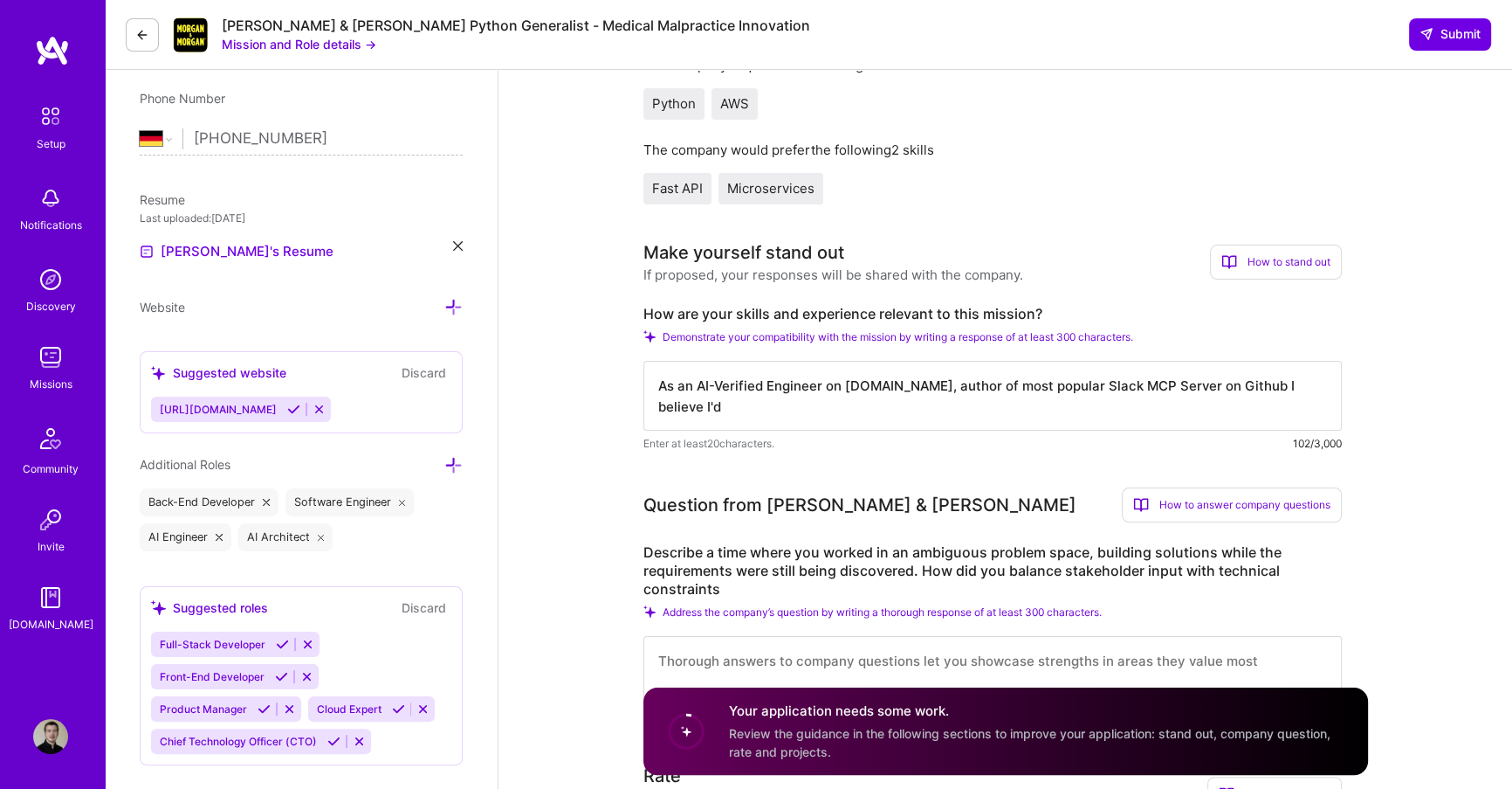
click at [1222, 377] on textarea "As an AI-Verified Engineer on A.Team, author of most popular Slack MCP Server o…" at bounding box center [992, 395] width 698 height 70
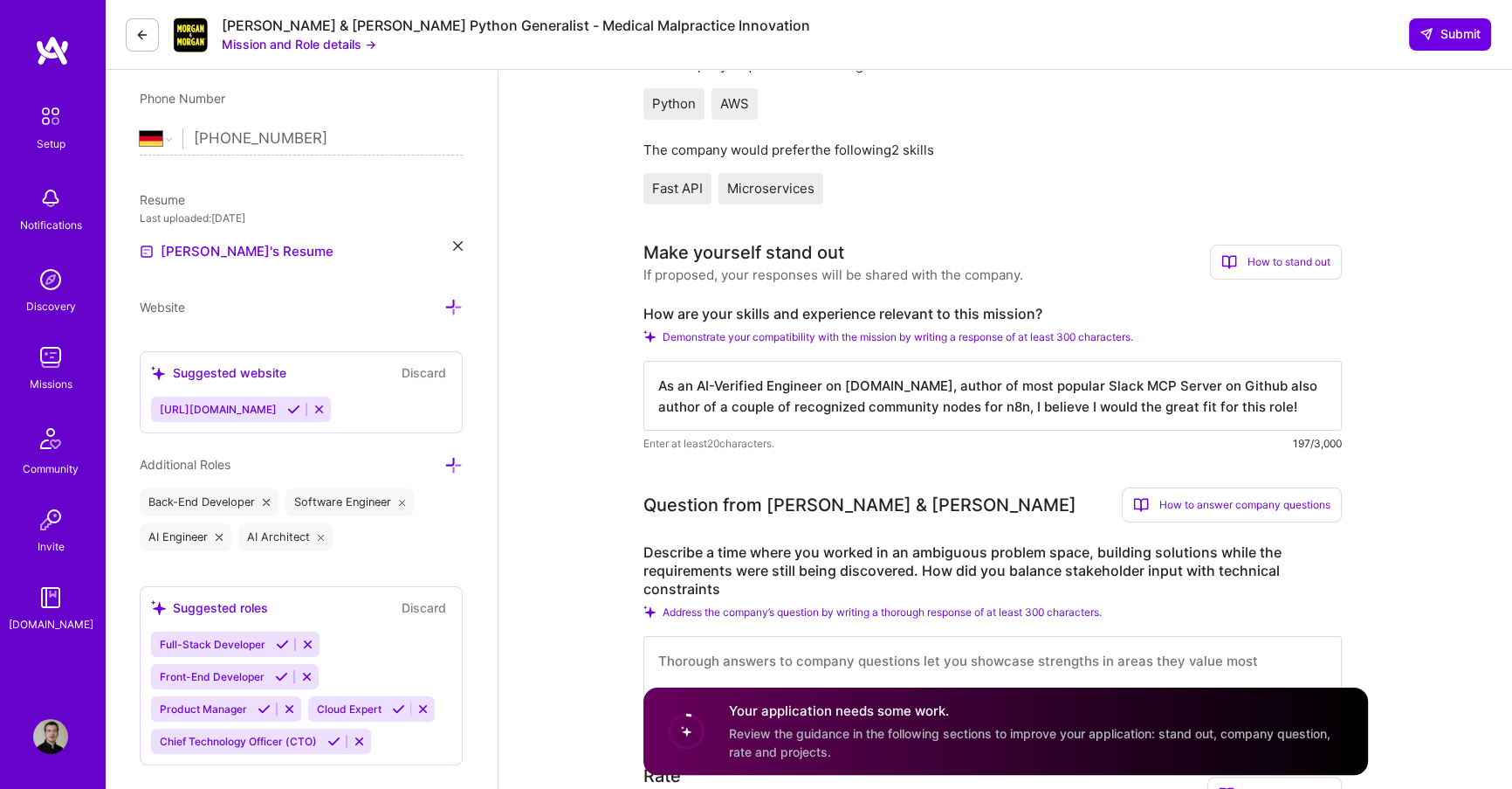
type textarea "As an AI-Verified Engineer on A.Team, author of most popular Slack MCP Server o…"
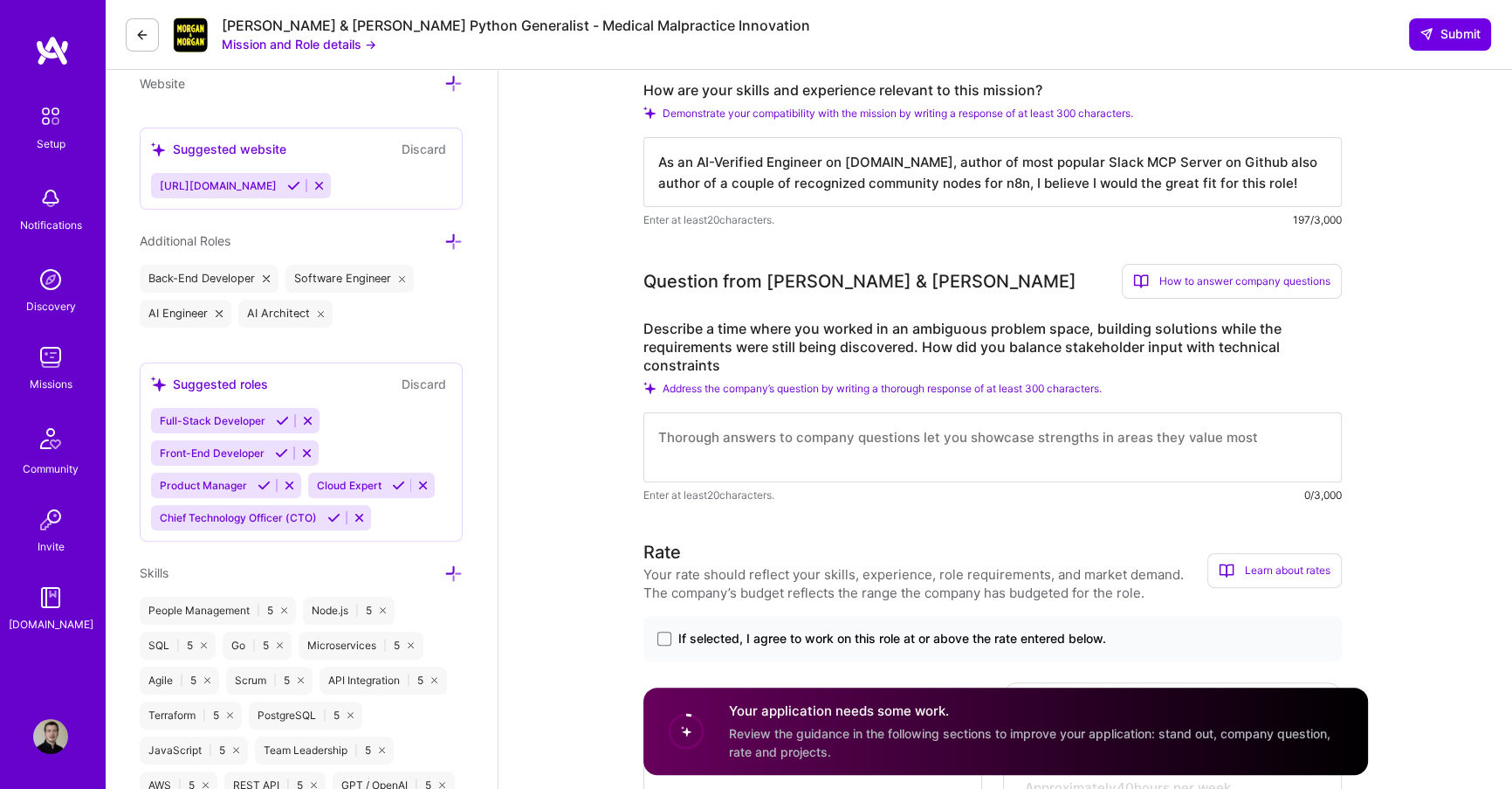
scroll to position [602, 0]
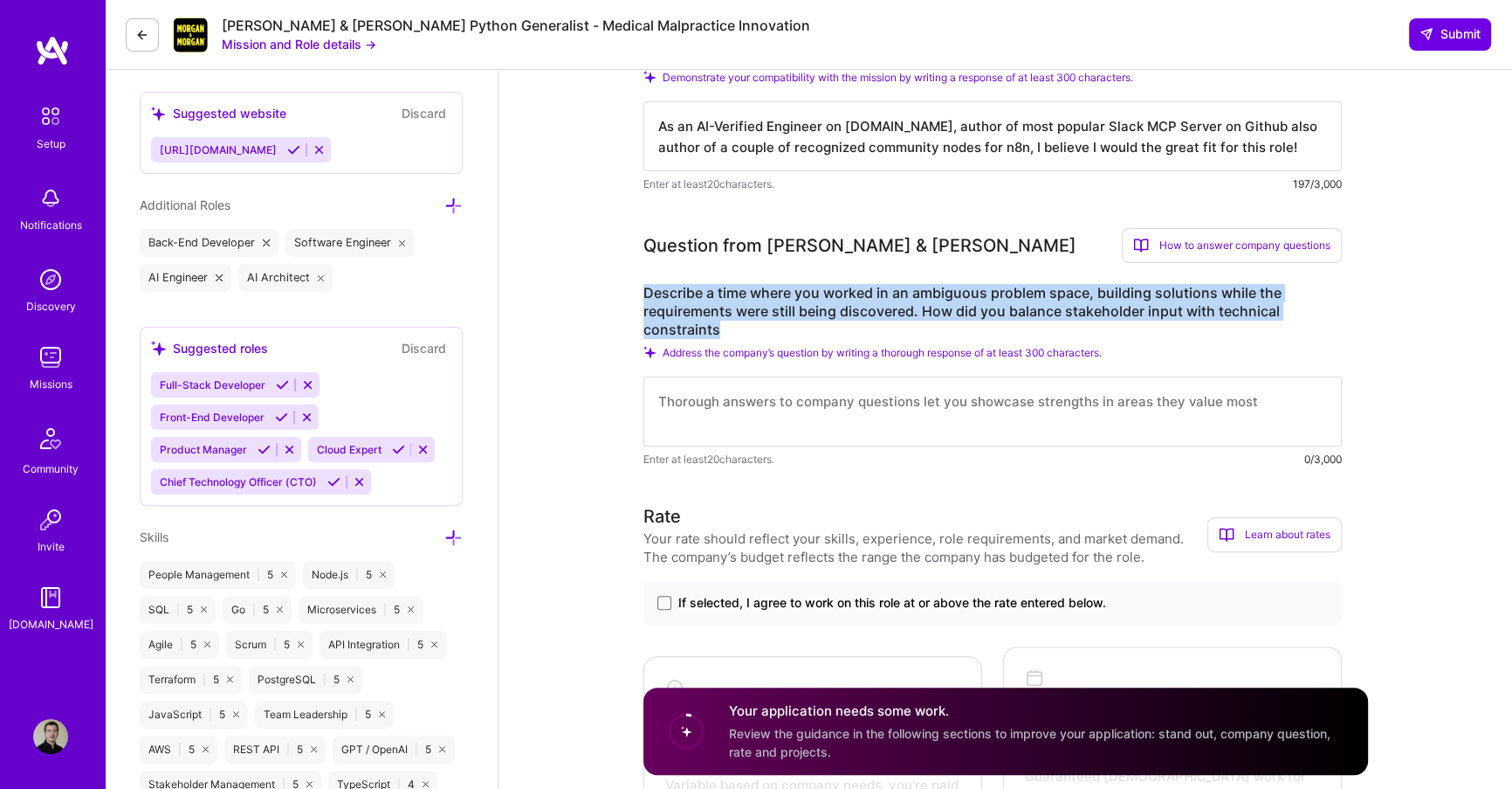
drag, startPoint x: 774, startPoint y: 332, endPoint x: 634, endPoint y: 292, distance: 145.6
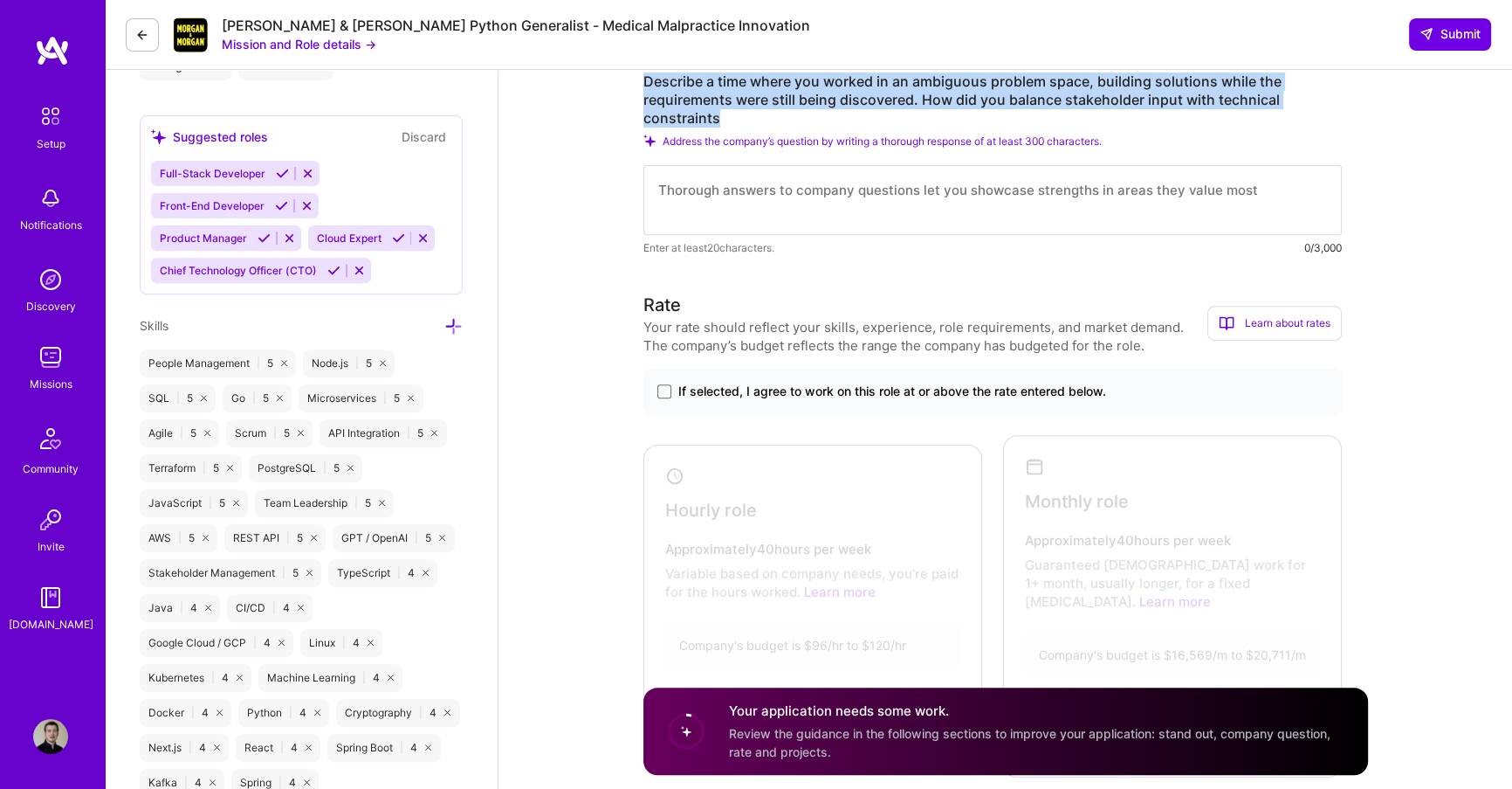
scroll to position [811, 0]
click at [696, 384] on span "If selected, I agree to work on this role at or above the rate entered below." at bounding box center [892, 393] width 428 height 18
click at [0, 0] on input "If selected, I agree to work on this role at or above the rate entered below." at bounding box center [0, 0] width 0 height 0
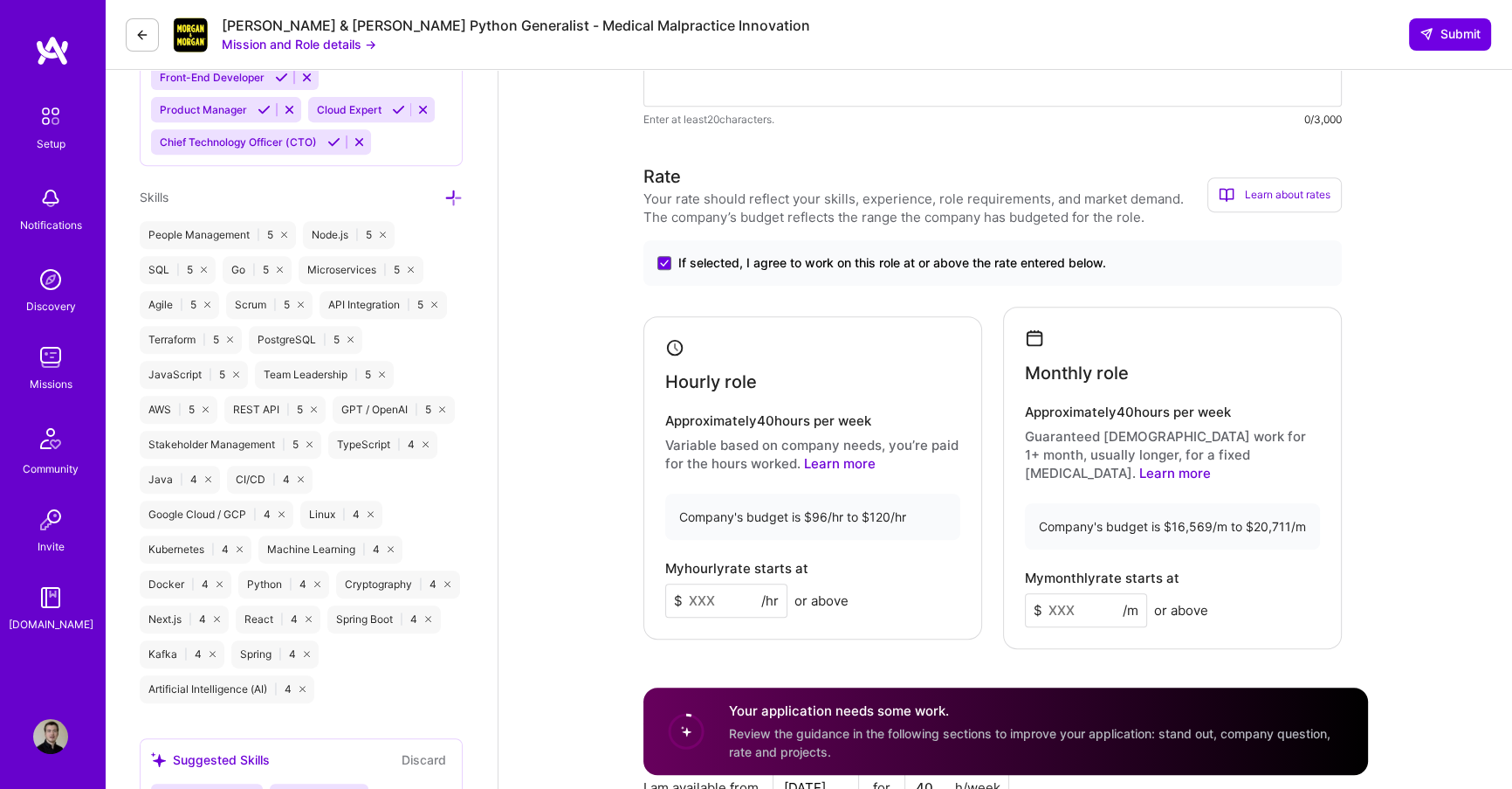
scroll to position [944, 0]
click at [726, 582] on input at bounding box center [726, 598] width 123 height 34
type input "110"
click at [1095, 592] on input at bounding box center [1086, 608] width 123 height 34
type input "17000"
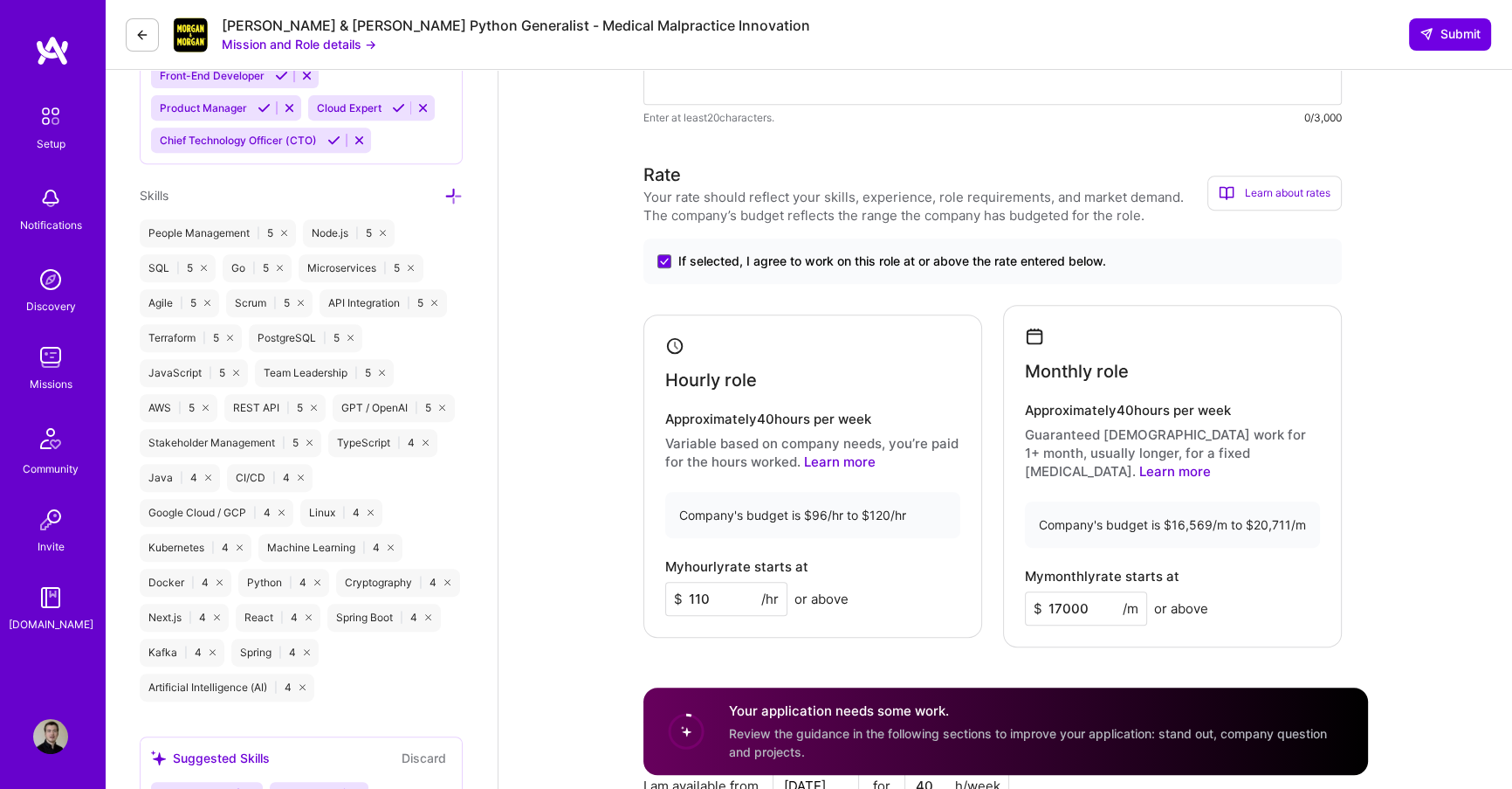
click at [991, 563] on div "Hourly role Approximately 40 hours per week Variable based on company needs, yo…" at bounding box center [992, 476] width 698 height 342
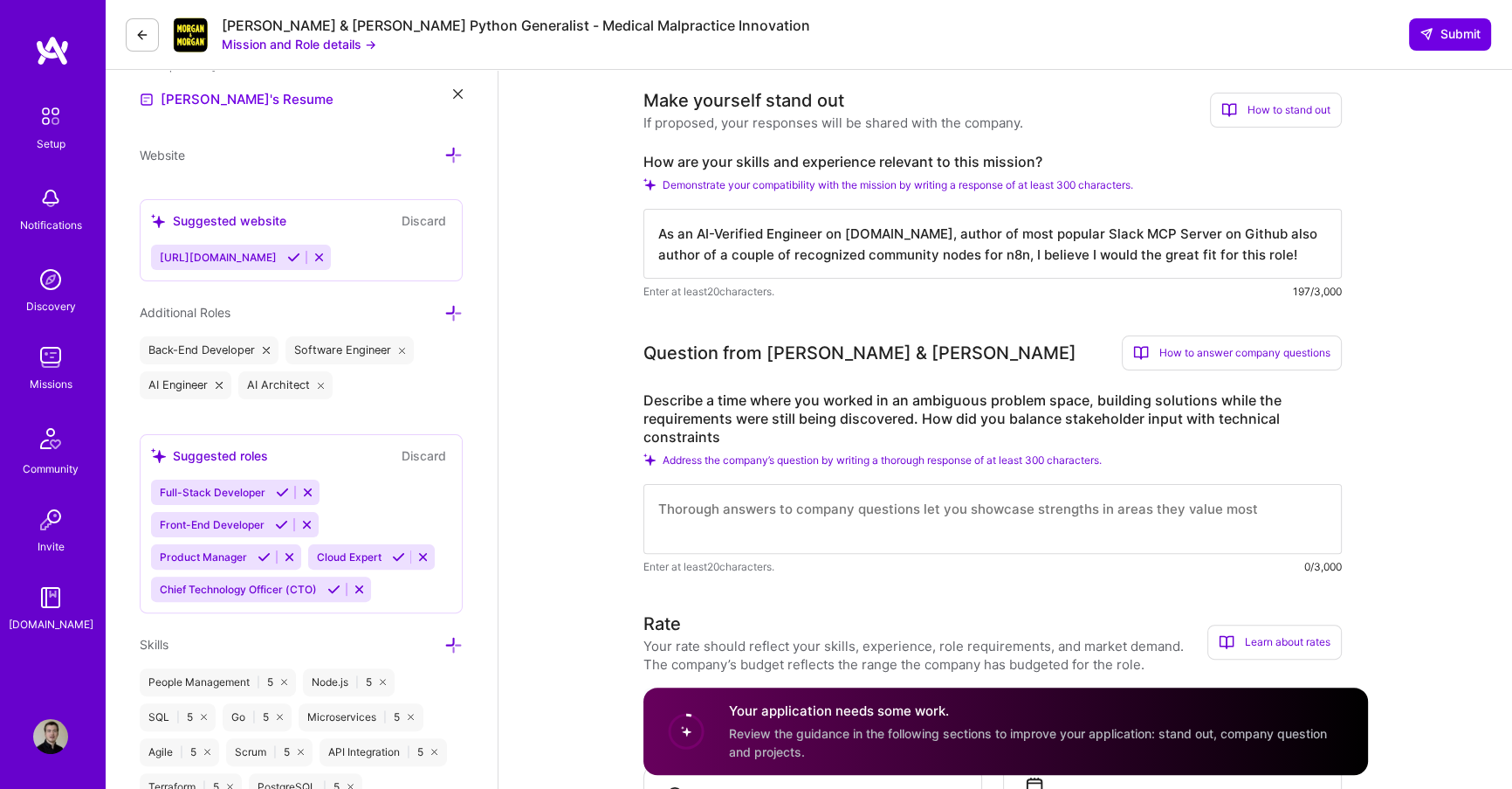
scroll to position [483, 0]
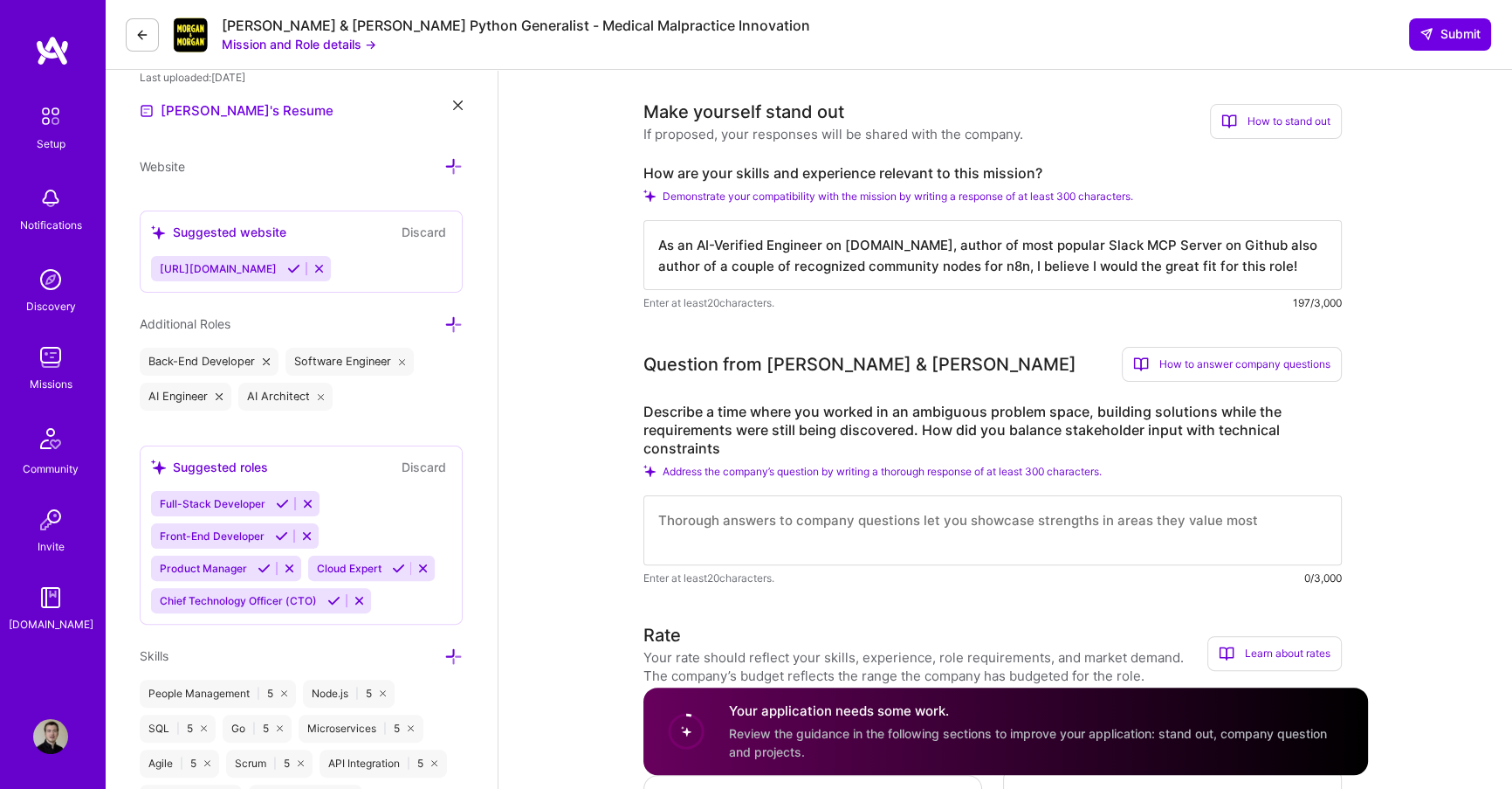
click at [1014, 549] on textarea at bounding box center [992, 530] width 698 height 70
click at [979, 533] on textarea at bounding box center [992, 530] width 698 height 70
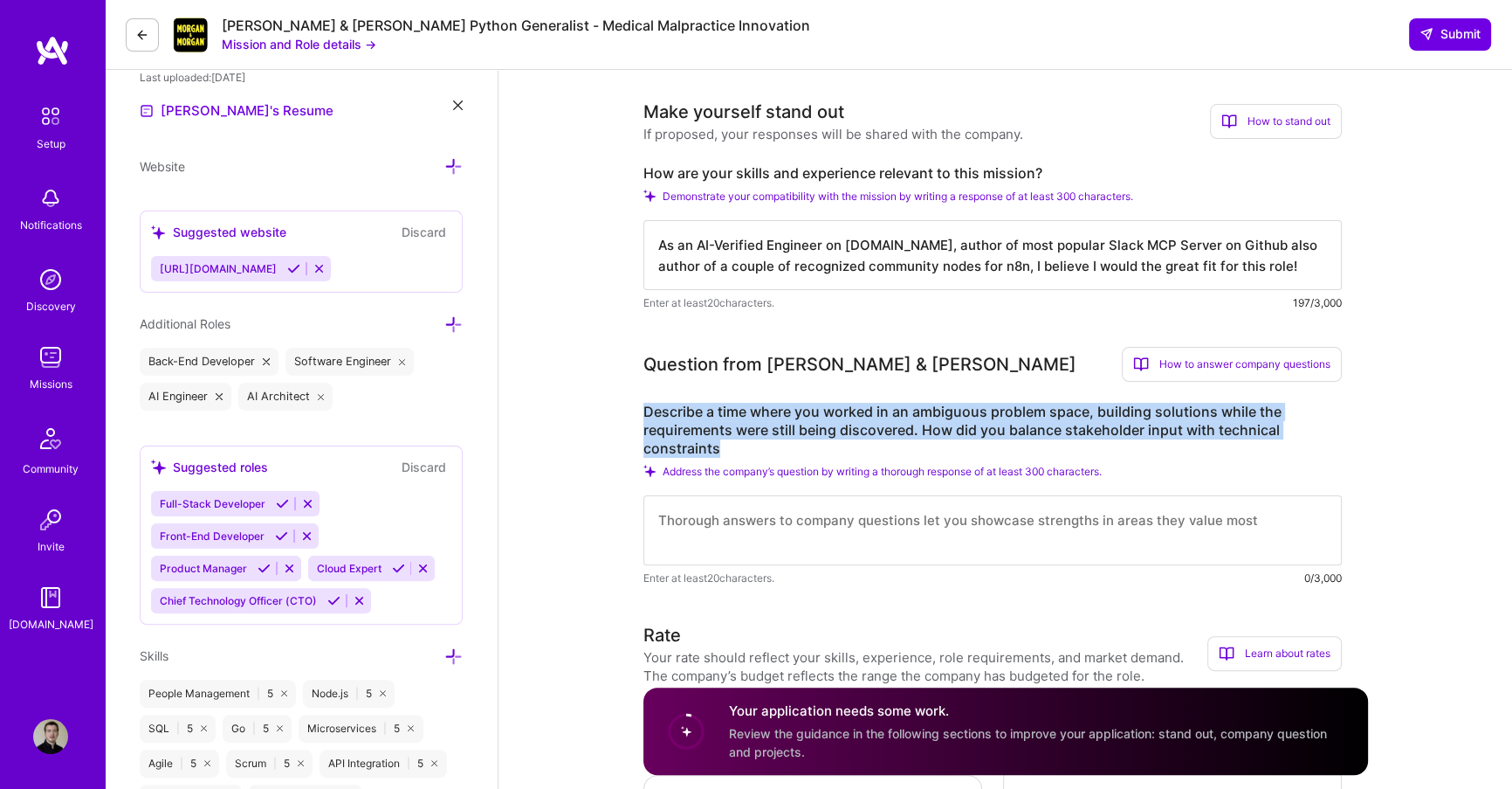
drag, startPoint x: 735, startPoint y: 444, endPoint x: 623, endPoint y: 409, distance: 117.3
copy label "Describe a time where you worked in an ambiguous problem space, building soluti…"
click at [803, 394] on div "Question from Morgan & Morgan How to answer company questions Mastering company…" at bounding box center [992, 466] width 698 height 241
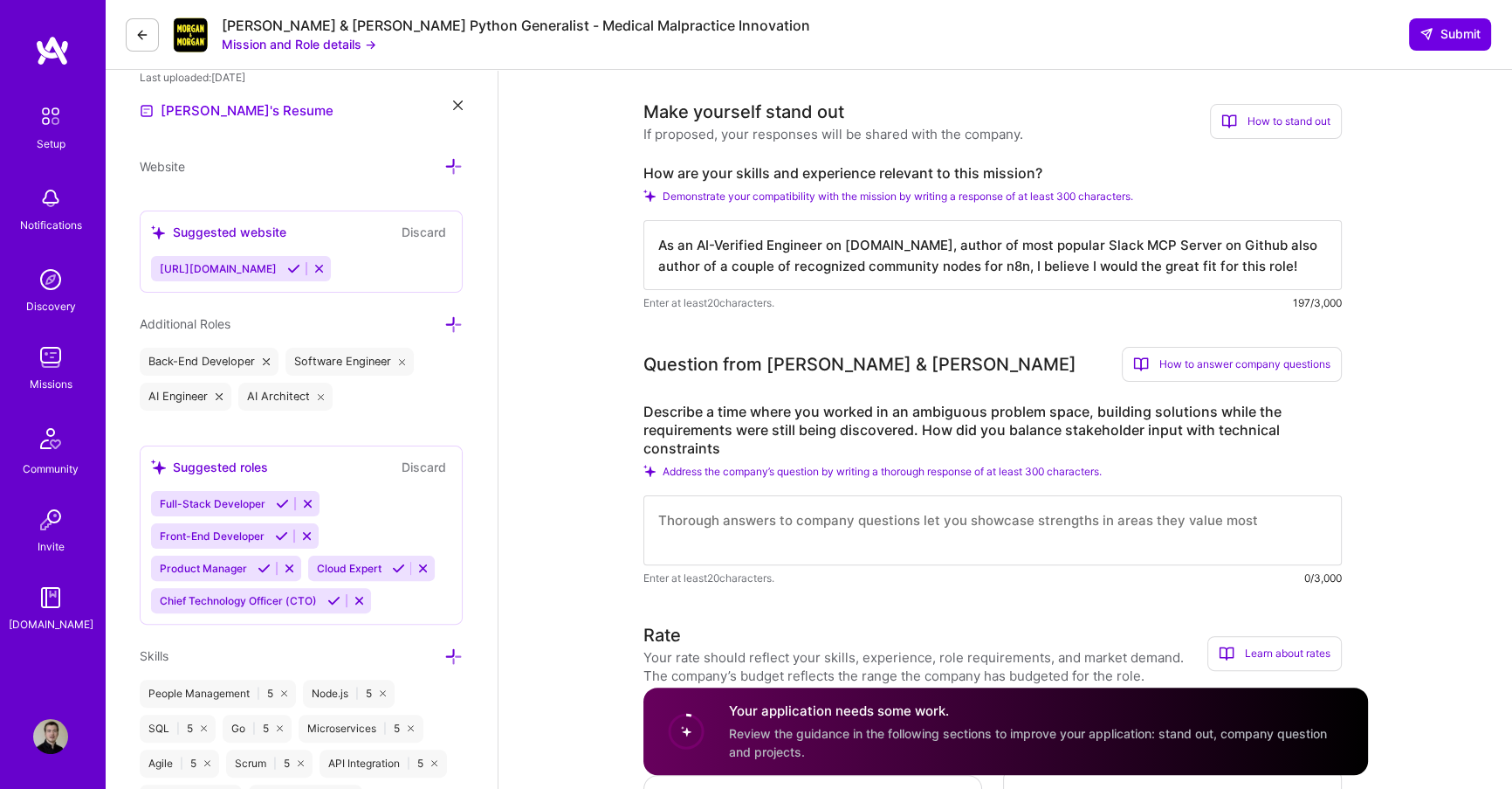
click at [749, 389] on div "Question from Morgan & Morgan How to answer company questions Mastering company…" at bounding box center [992, 466] width 698 height 241
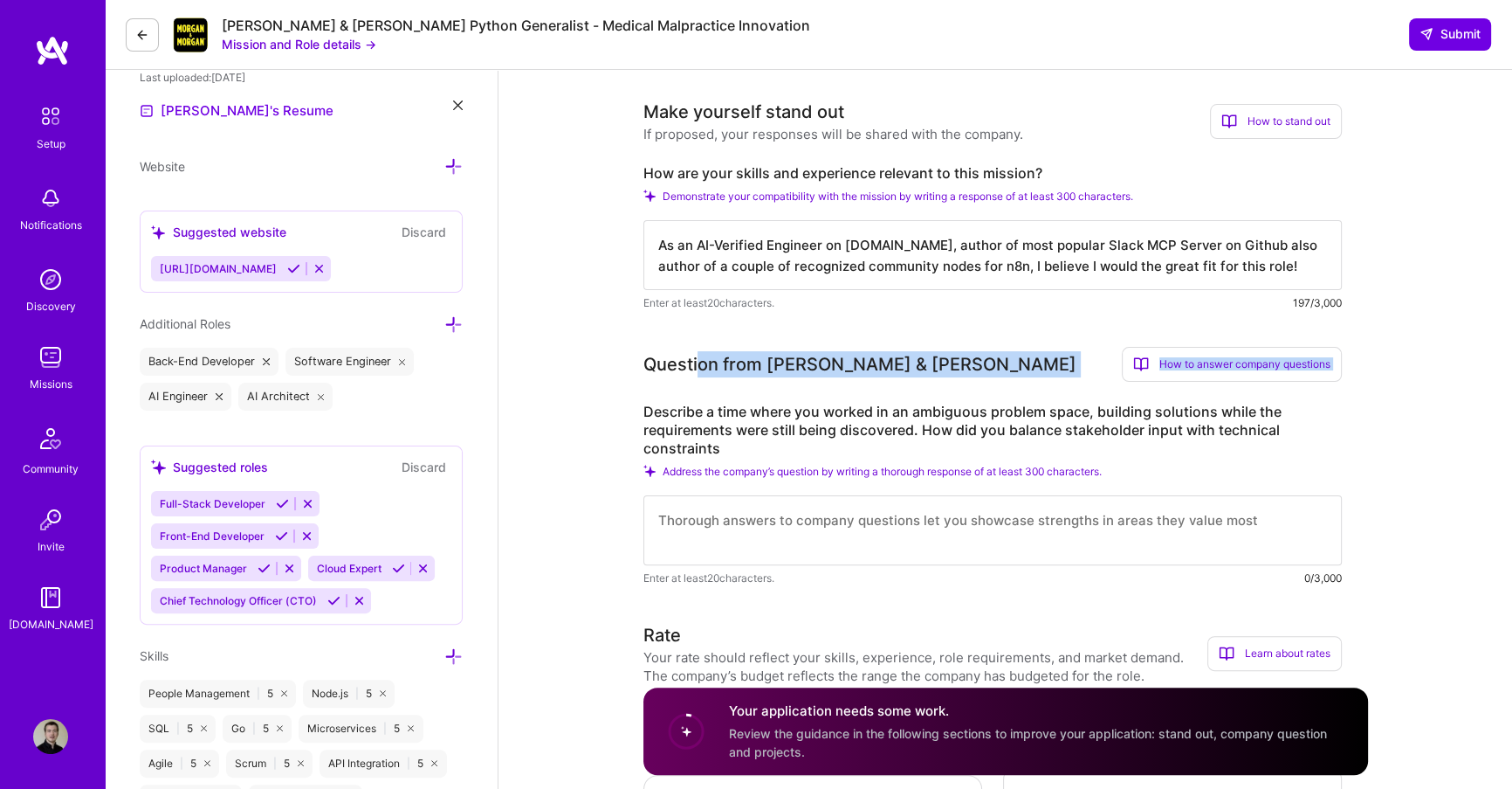
drag, startPoint x: 749, startPoint y: 389, endPoint x: 696, endPoint y: 362, distance: 59.5
click at [696, 362] on div "Question from Morgan & Morgan How to answer company questions Mastering company…" at bounding box center [992, 466] width 698 height 241
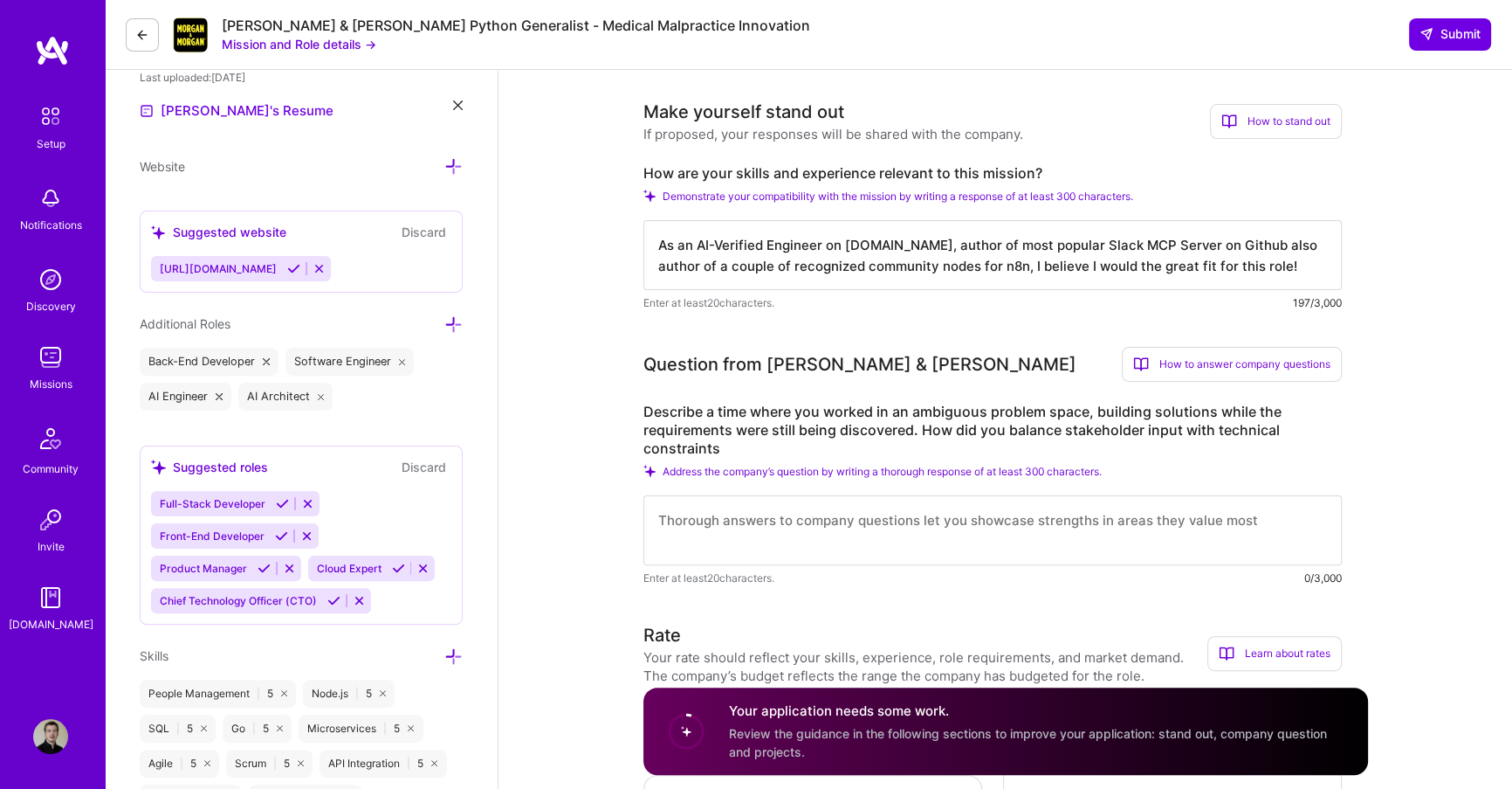
click at [693, 362] on div "Question from Morgan & Morgan" at bounding box center [860, 364] width 433 height 26
click at [677, 495] on textarea at bounding box center [992, 530] width 698 height 70
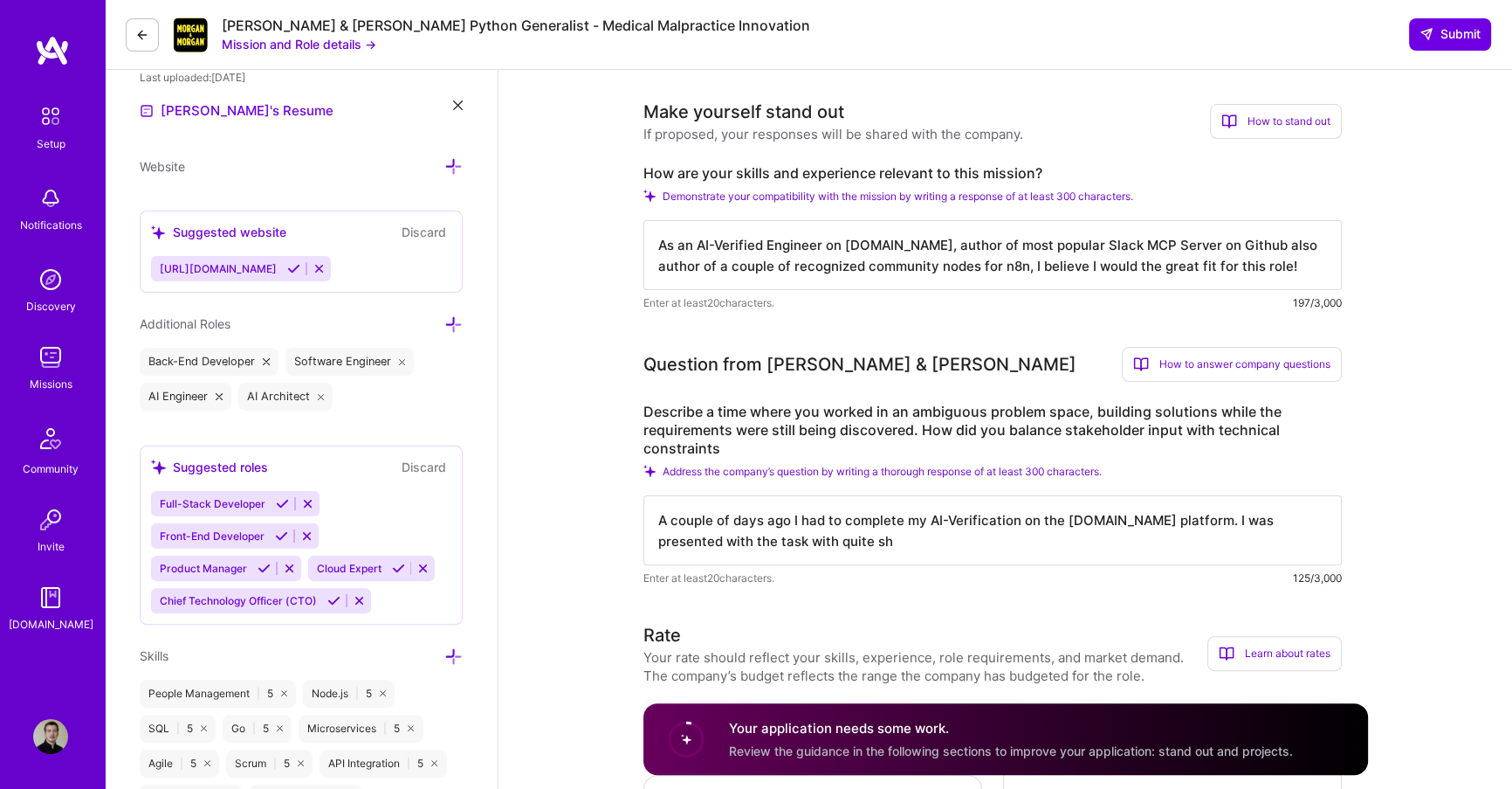
type textarea "A couple of days ago I had to complete my AI-Verification on the A.Team platfor…"
drag, startPoint x: 815, startPoint y: 546, endPoint x: 599, endPoint y: 512, distance: 218.7
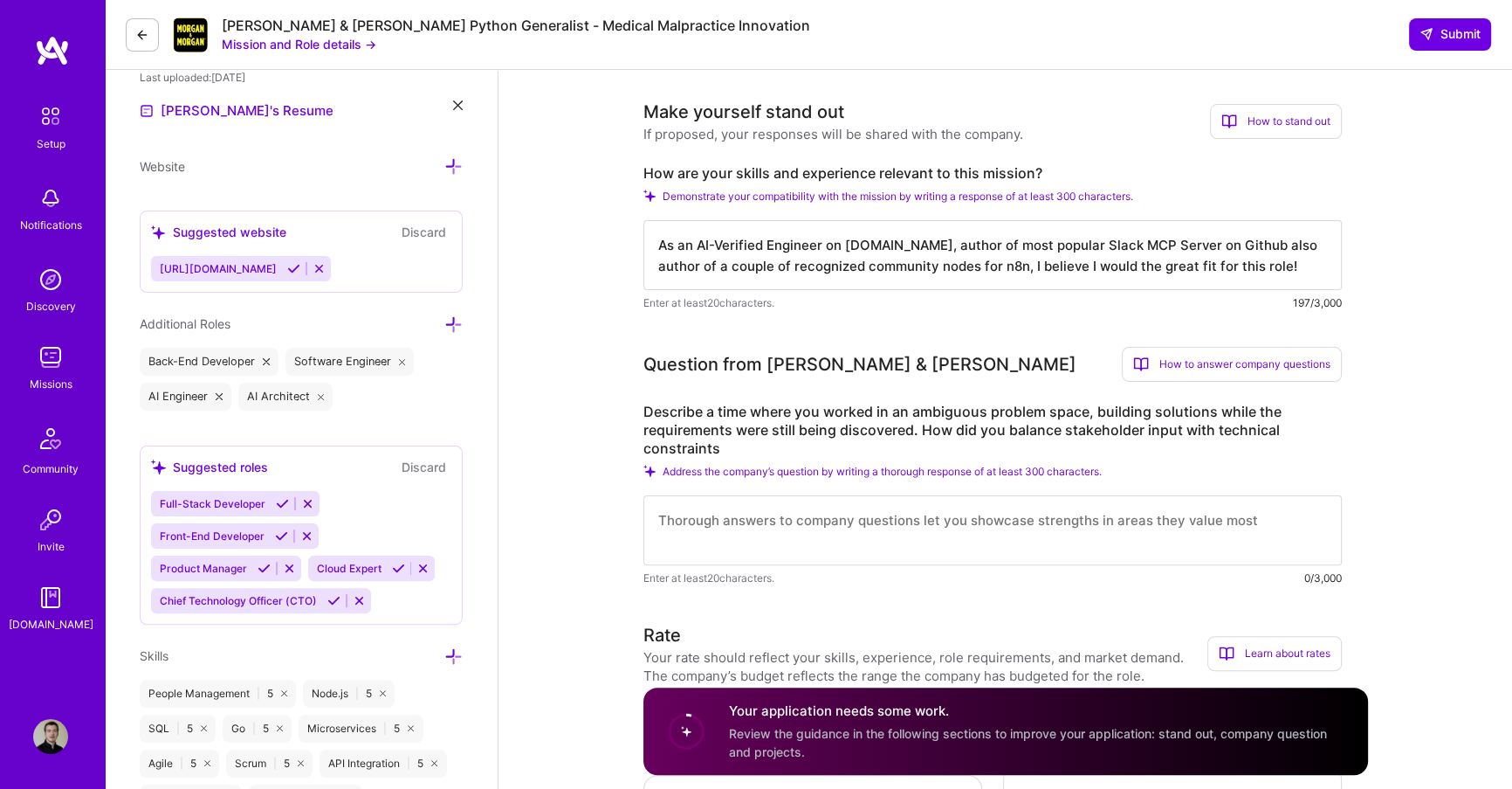
click at [649, 519] on textarea at bounding box center [992, 530] width 698 height 70
click at [668, 537] on textarea at bounding box center [992, 530] width 698 height 70
paste textarea "At Omio, I led the technical foundation for a new SaaS platform with Uber. The …"
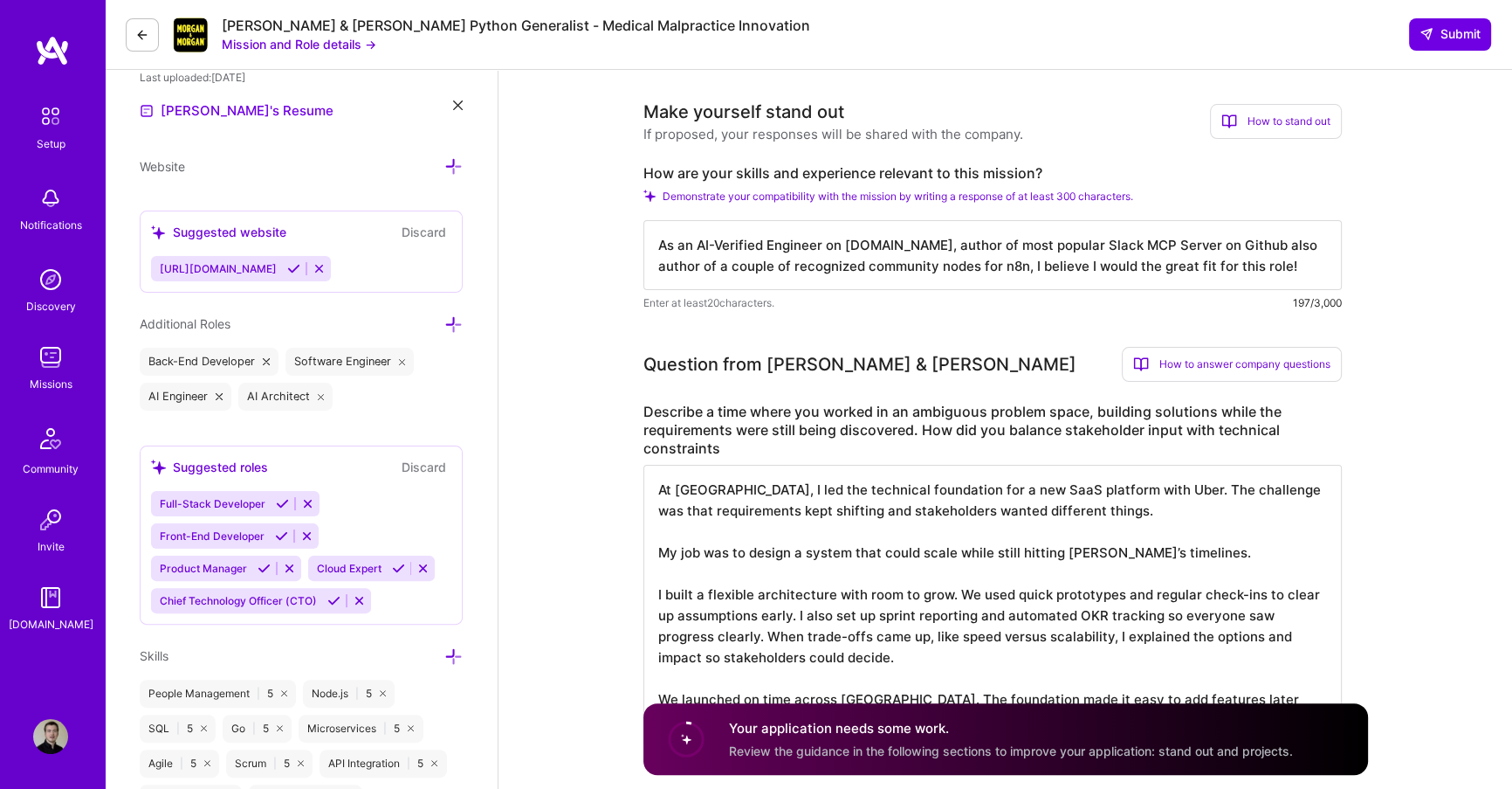
click at [658, 557] on textarea "At Omio, I led the technical foundation for a new SaaS platform with Uber. The …" at bounding box center [992, 604] width 698 height 279
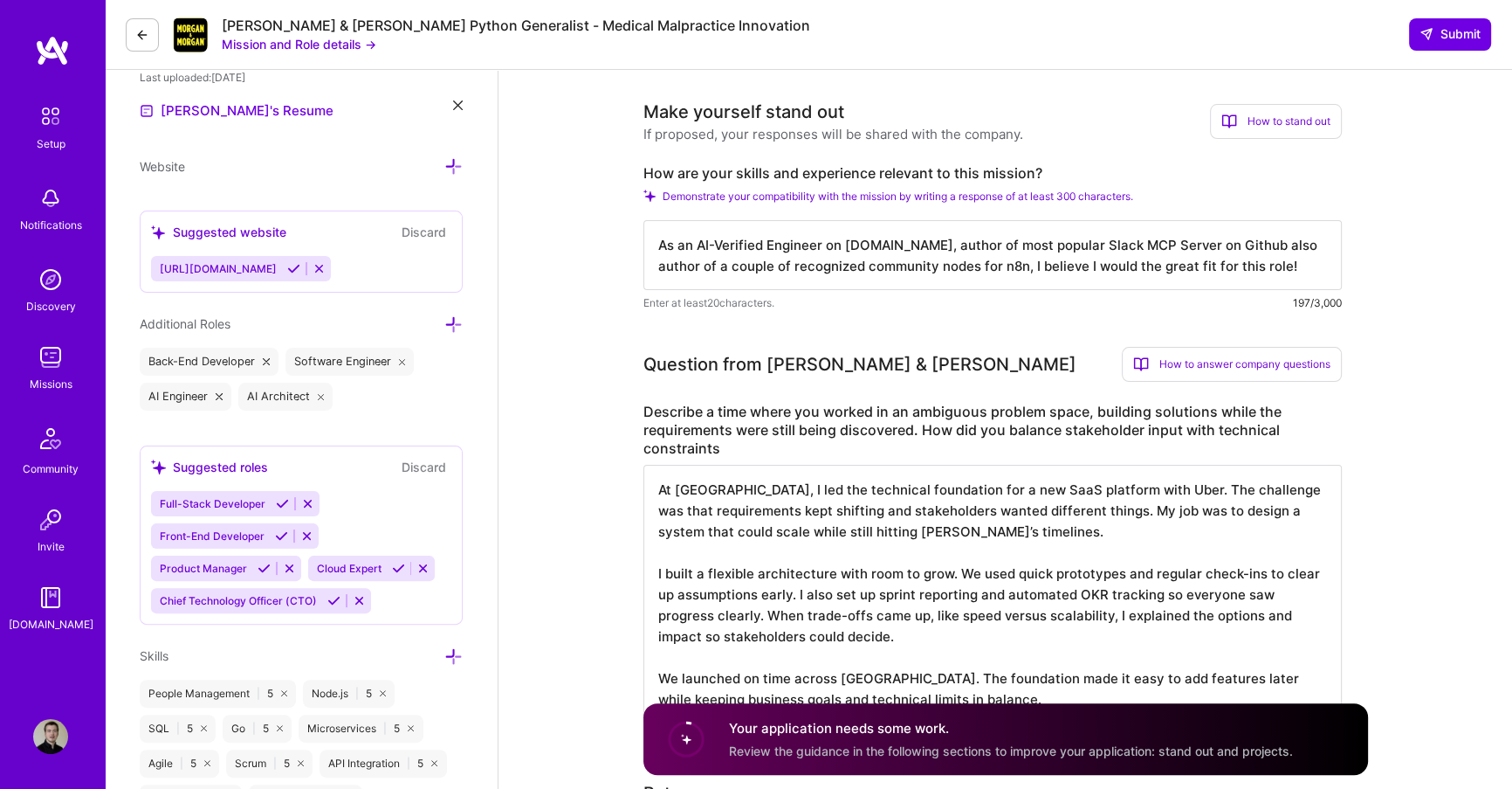
click at [1110, 512] on textarea "At Omio, I led the technical foundation for a new SaaS platform with Uber. The …" at bounding box center [992, 594] width 698 height 259
click at [1117, 512] on textarea "At Omio, I led the technical foundation for a new SaaS platform with Uber. The …" at bounding box center [992, 594] width 698 height 259
click at [663, 571] on textarea "At Omio, I led the technical foundation for a new SaaS platform with Uber. The …" at bounding box center [992, 594] width 698 height 259
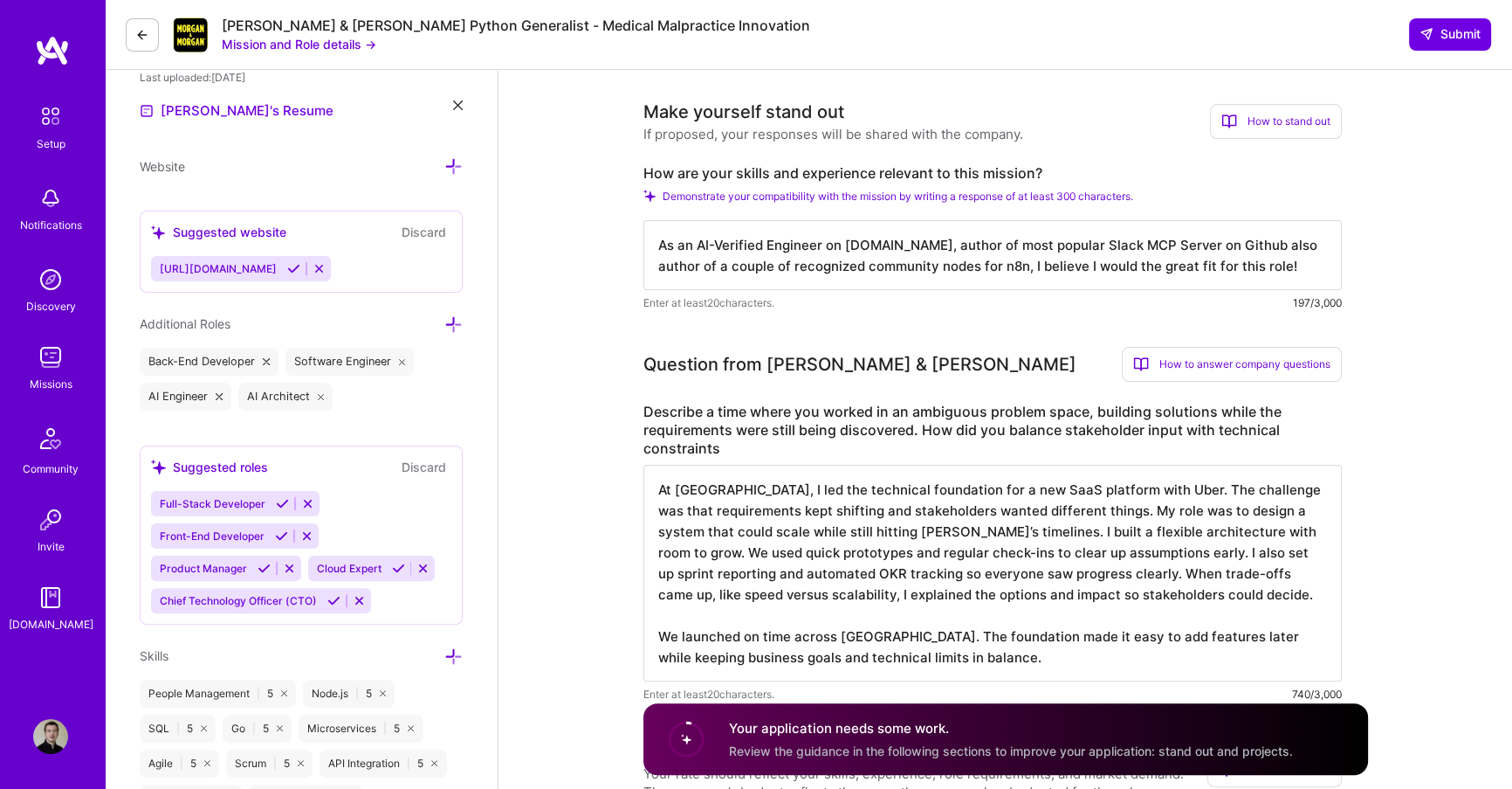
click at [1022, 488] on textarea "At Omio, I led the technical foundation for a new SaaS platform with Uber. The …" at bounding box center [992, 572] width 698 height 217
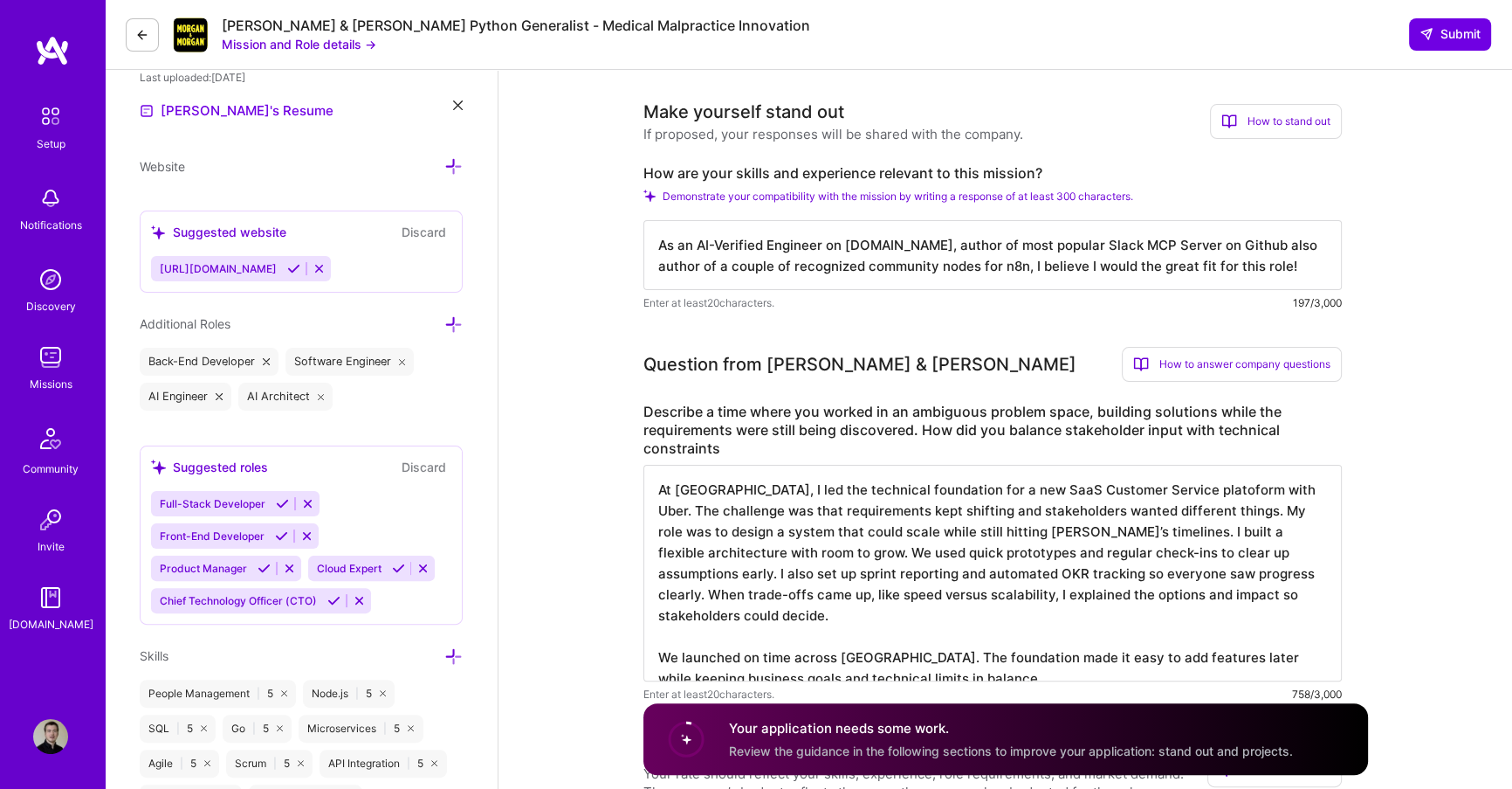
click at [1135, 491] on textarea "At Omio, I led the technical foundation for a new SaaS Customer Service platofo…" at bounding box center [992, 572] width 698 height 217
drag, startPoint x: 944, startPoint y: 508, endPoint x: 1205, endPoint y: 511, distance: 261.0
click at [1205, 511] on textarea "At Omio, I led the technical foundation for a new SaaS Customer Service platfor…" at bounding box center [992, 572] width 698 height 217
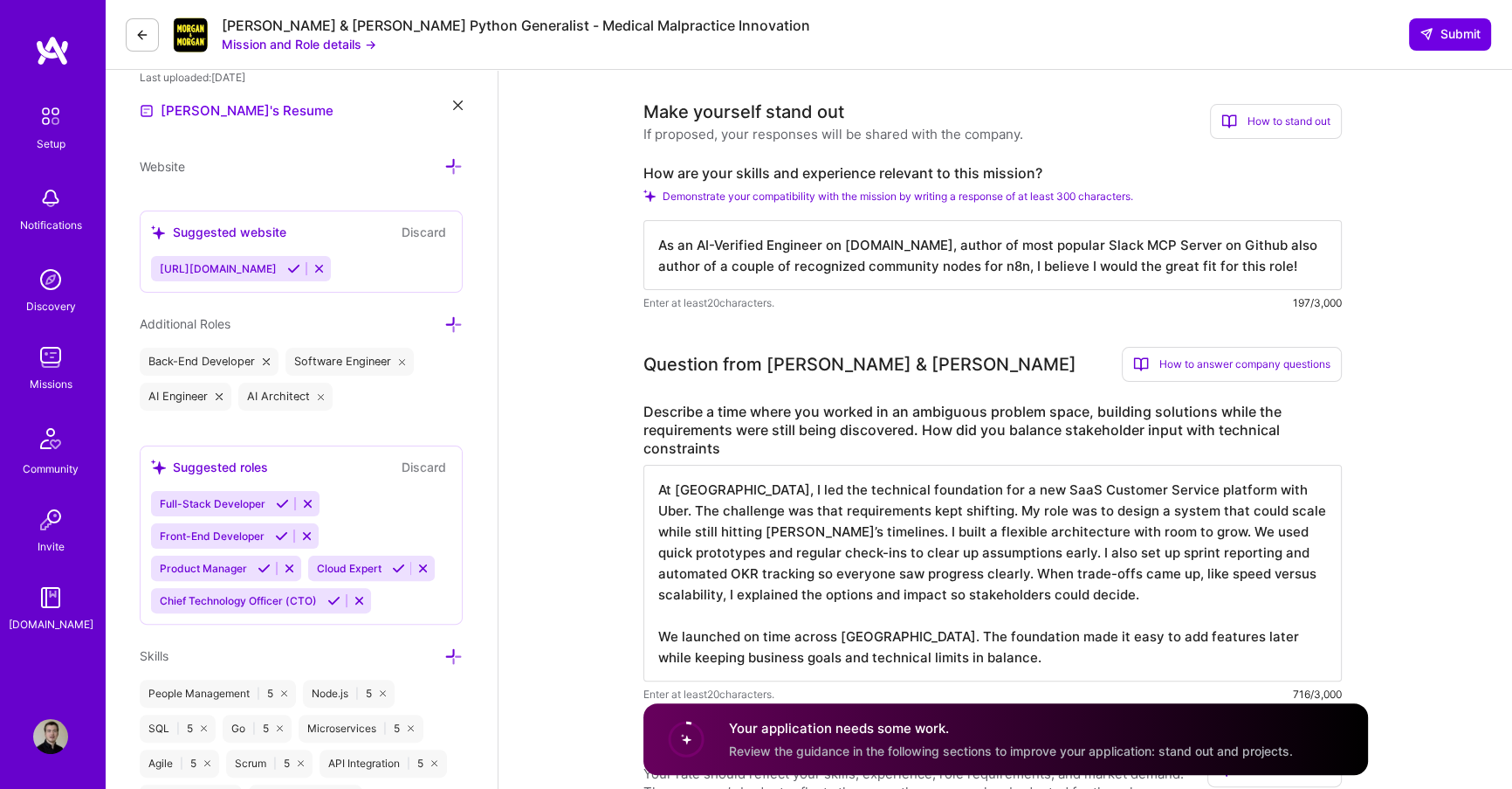
drag, startPoint x: 1234, startPoint y: 490, endPoint x: 952, endPoint y: 516, distance: 283.2
click at [952, 516] on textarea "At Omio, I led the technical foundation for a new SaaS Customer Service platfor…" at bounding box center [992, 572] width 698 height 217
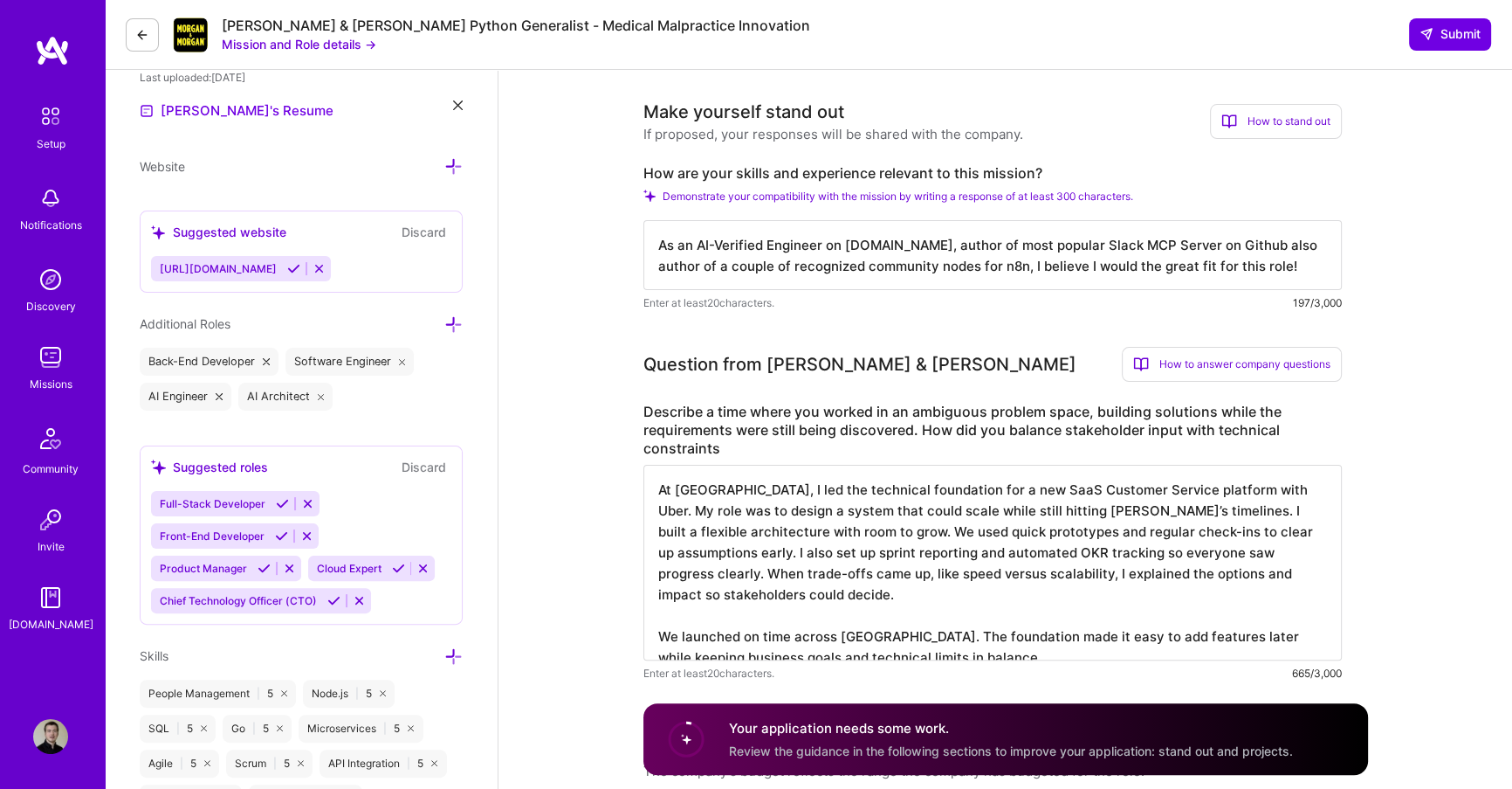
click at [658, 618] on textarea "At Omio, I led the technical foundation for a new SaaS Customer Service platfor…" at bounding box center [992, 562] width 698 height 195
drag, startPoint x: 881, startPoint y: 611, endPoint x: 636, endPoint y: 619, distance: 245.1
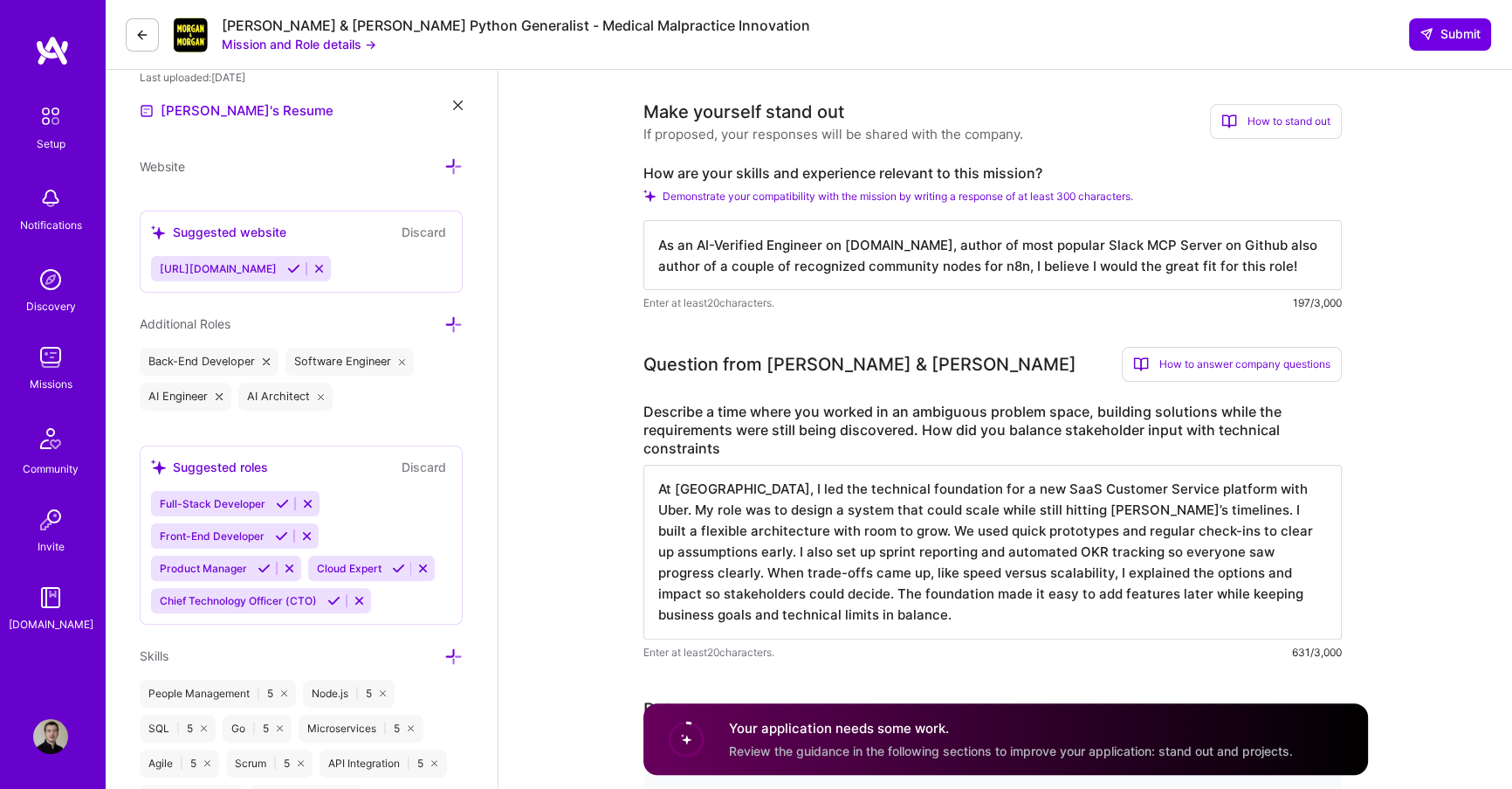
click at [1083, 597] on textarea "At Omio, I led the technical foundation for a new SaaS Customer Service platfor…" at bounding box center [992, 552] width 698 height 175
click at [748, 619] on textarea "At Omio, I led the technical foundation for a new SaaS Customer Service platfor…" at bounding box center [992, 552] width 698 height 175
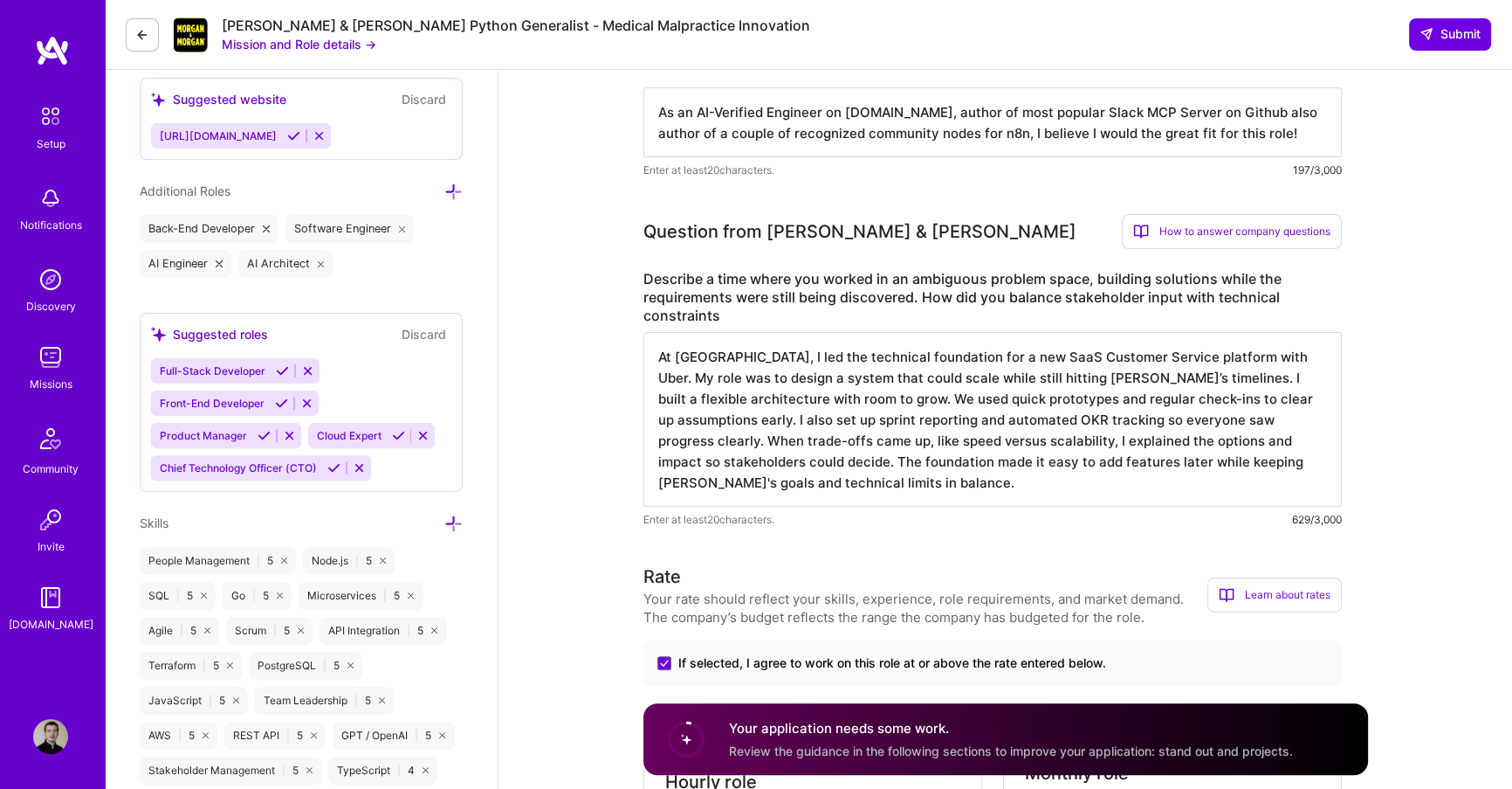
scroll to position [606, 0]
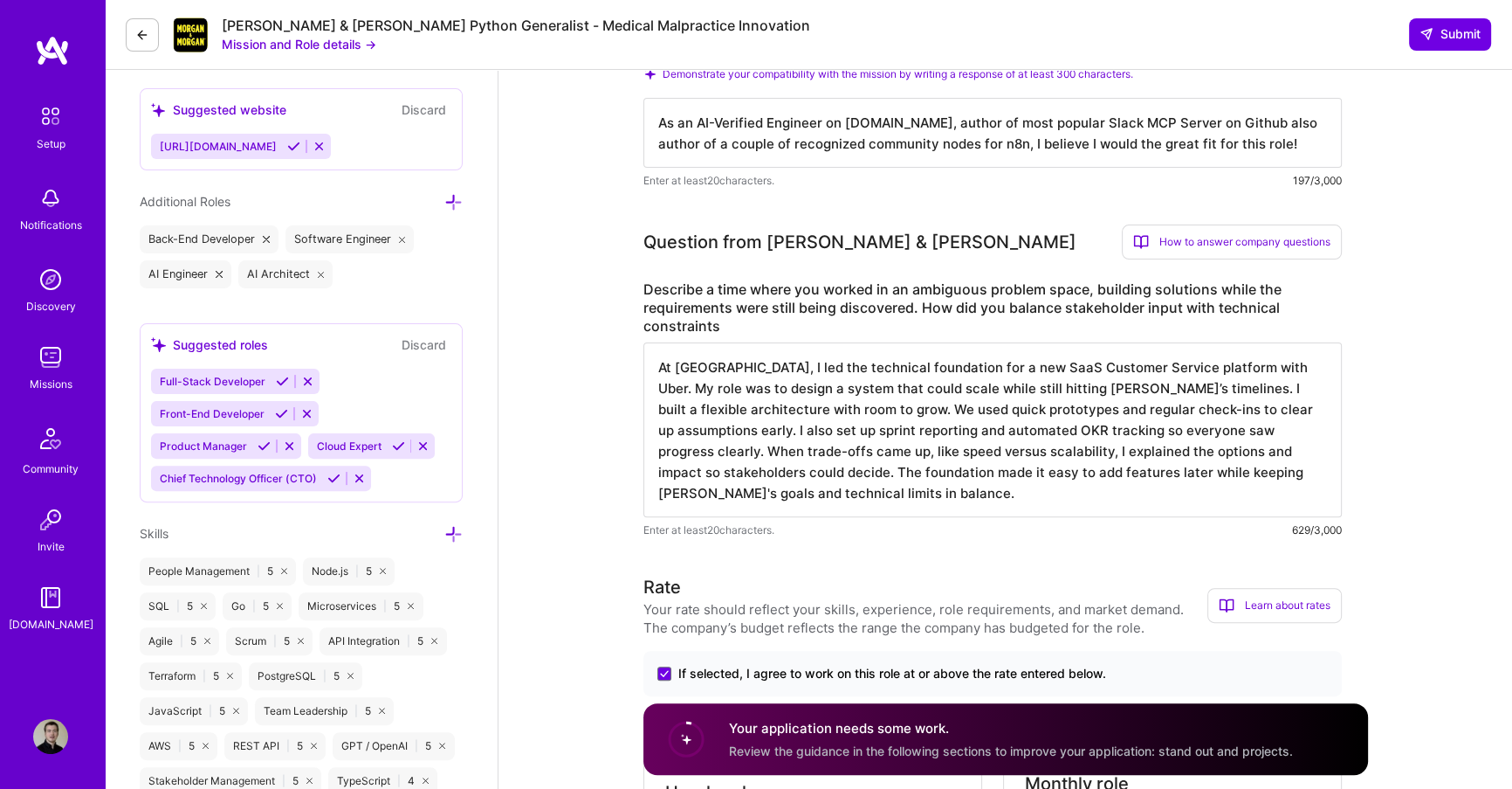
drag, startPoint x: 743, startPoint y: 494, endPoint x: 592, endPoint y: 349, distance: 209.3
type textarea "At Omio, I led the technical foundation for a new SaaS Customer Service platfor…"
click at [769, 454] on textarea "At Omio, I led the technical foundation for a new SaaS Customer Service platfor…" at bounding box center [992, 430] width 698 height 175
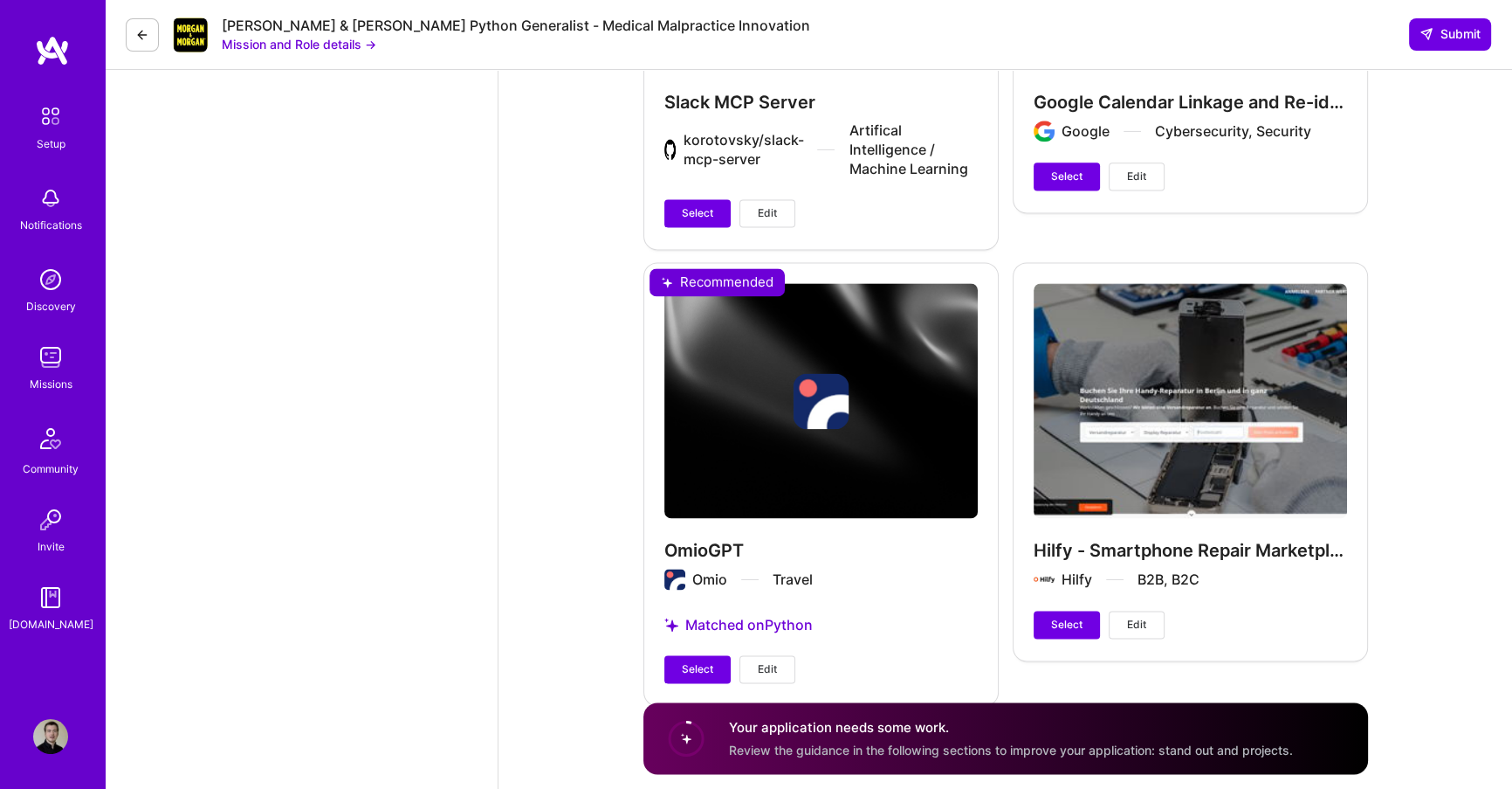
scroll to position [2970, 0]
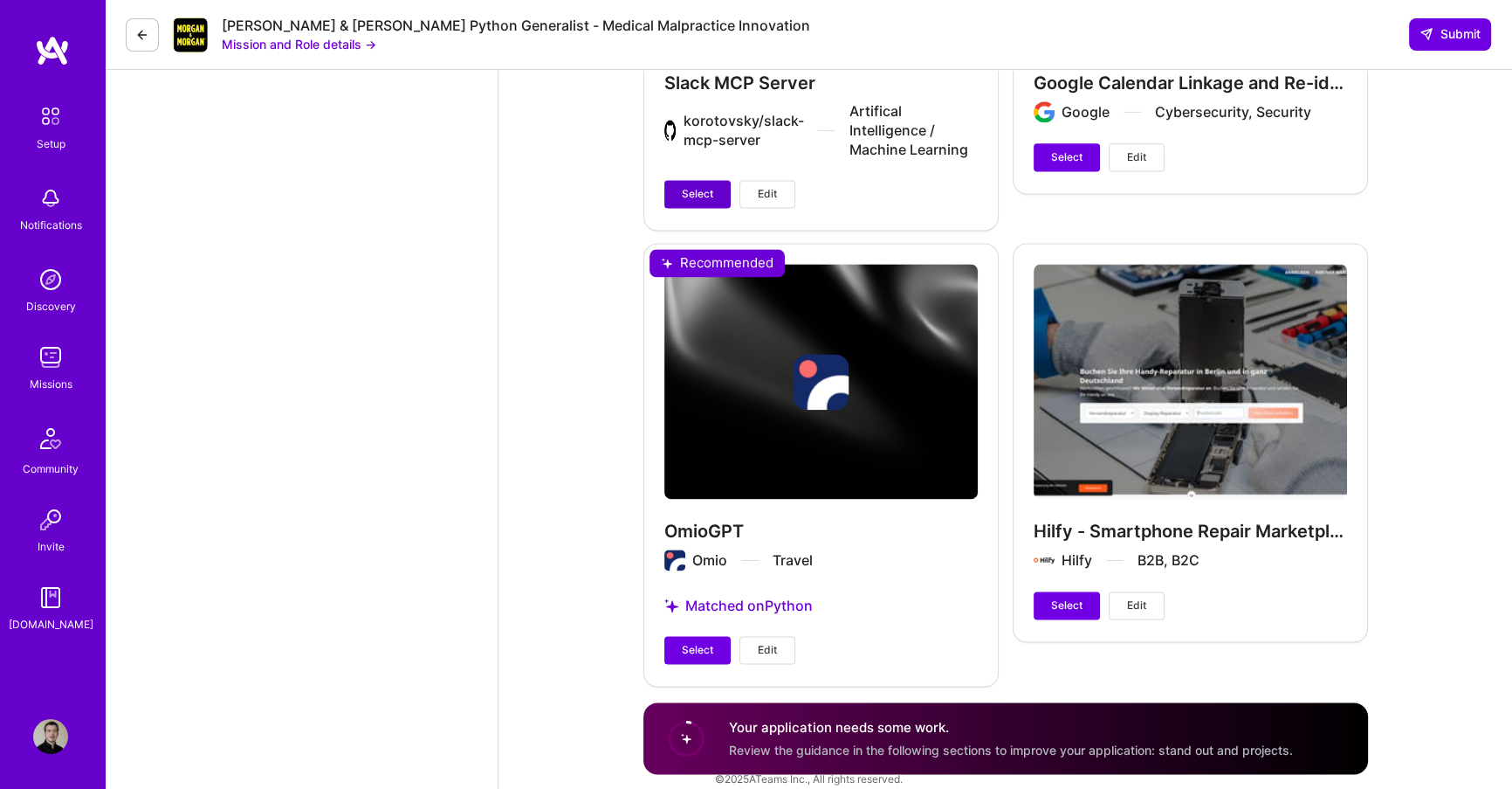
click at [677, 180] on button "Select" at bounding box center [697, 194] width 66 height 28
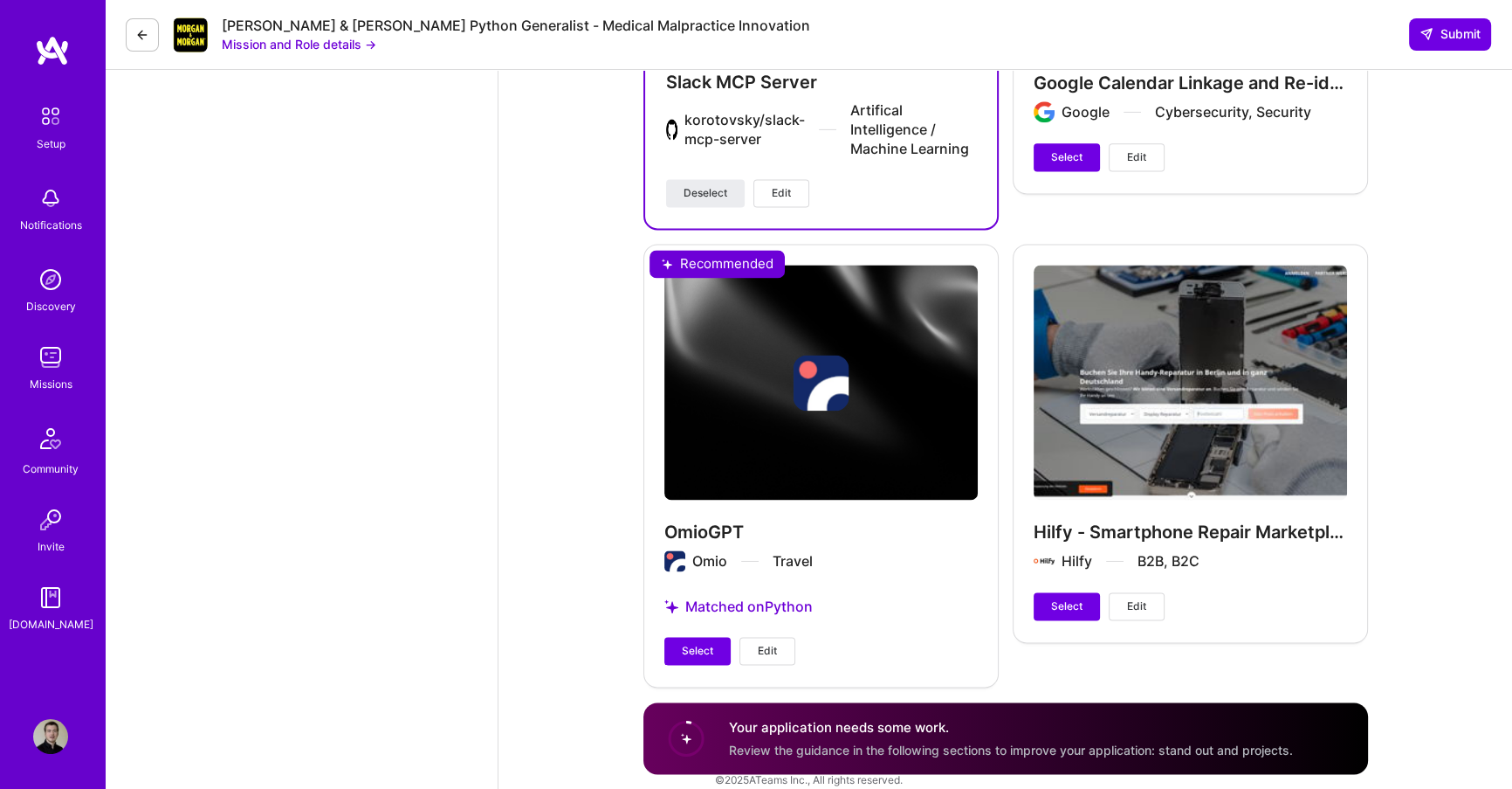
scroll to position [2971, 0]
click at [698, 642] on span "Select" at bounding box center [697, 650] width 31 height 16
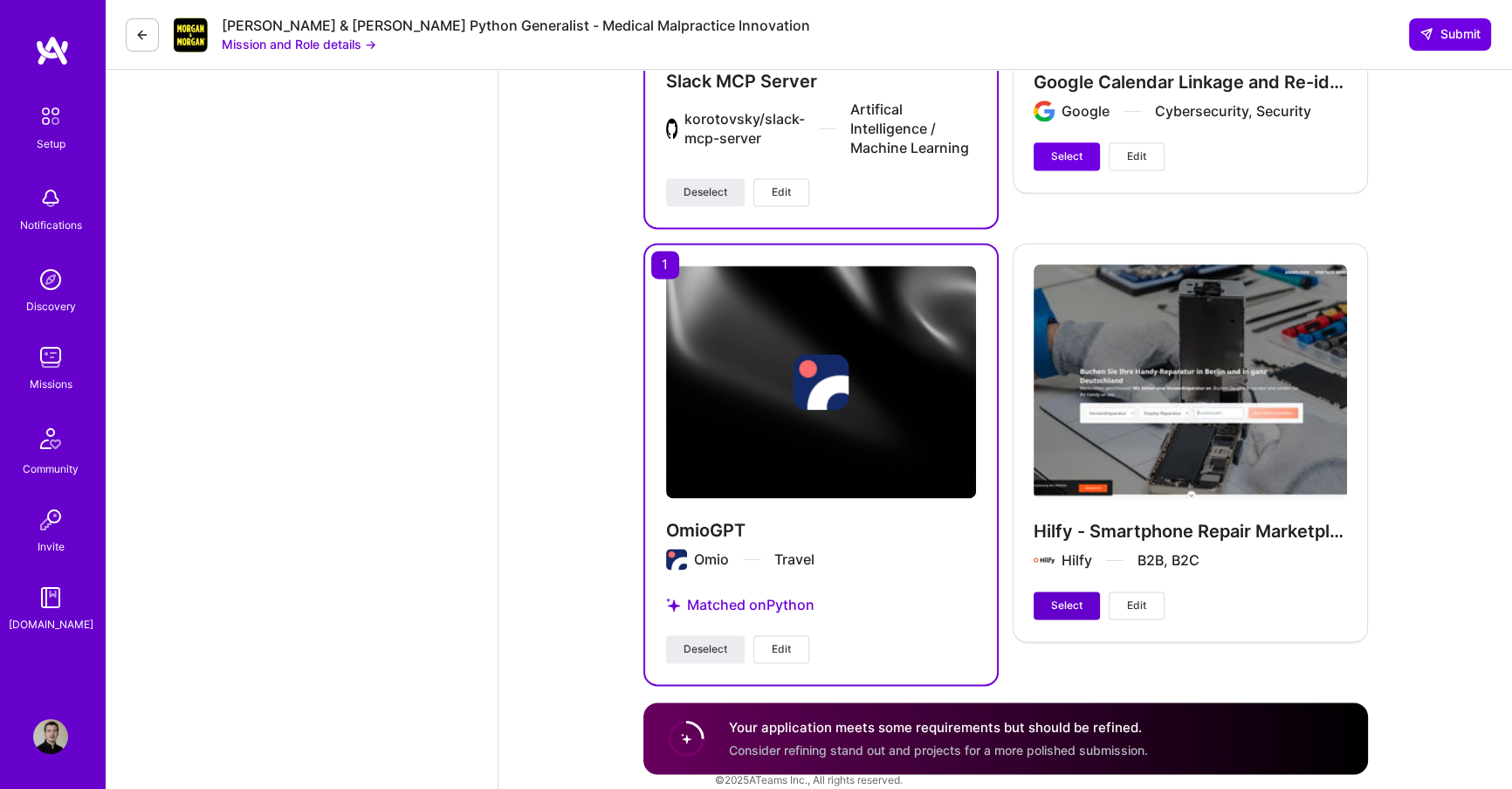
click at [1037, 604] on button "Select" at bounding box center [1067, 606] width 66 height 28
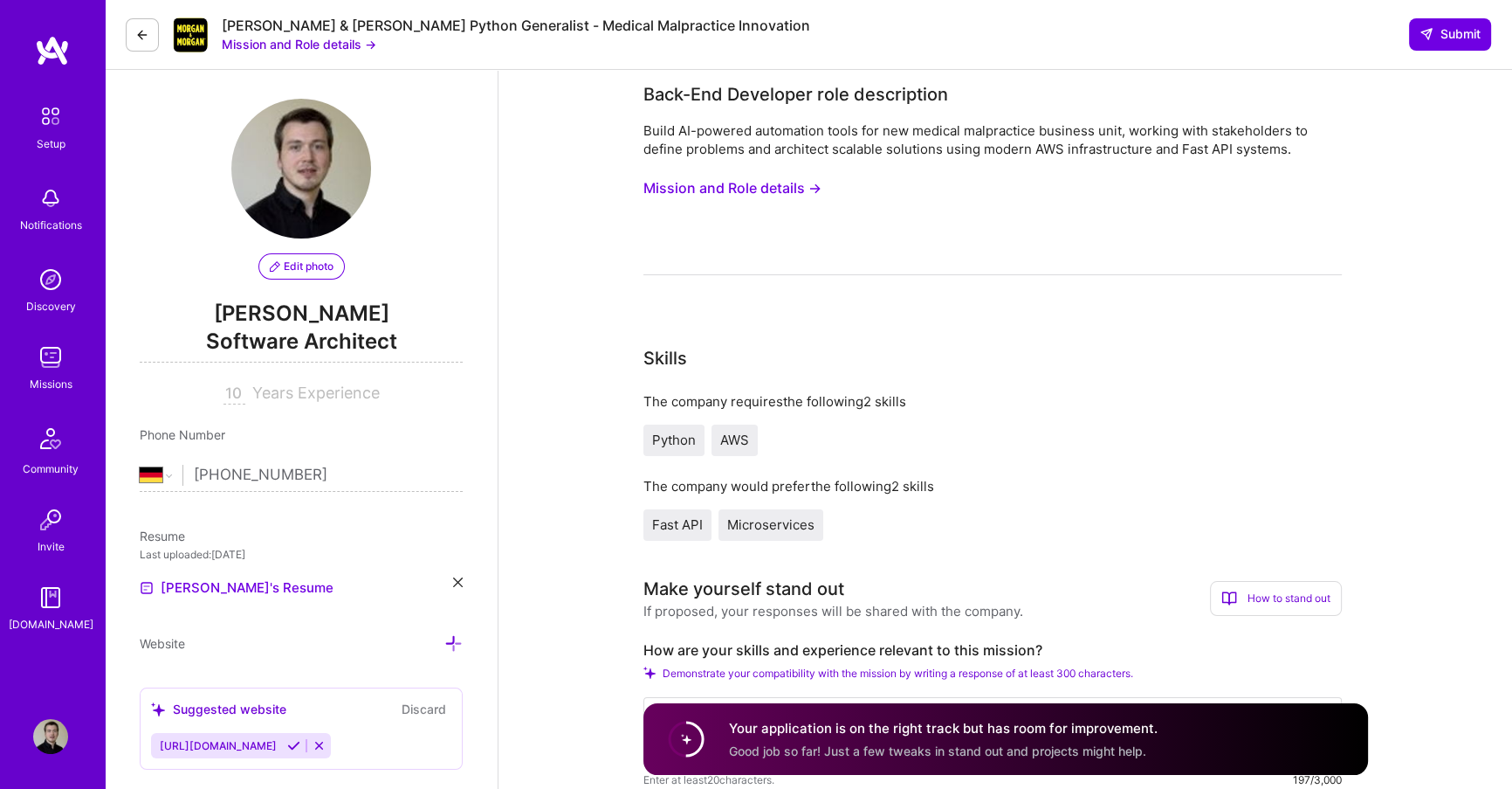
scroll to position [0, 0]
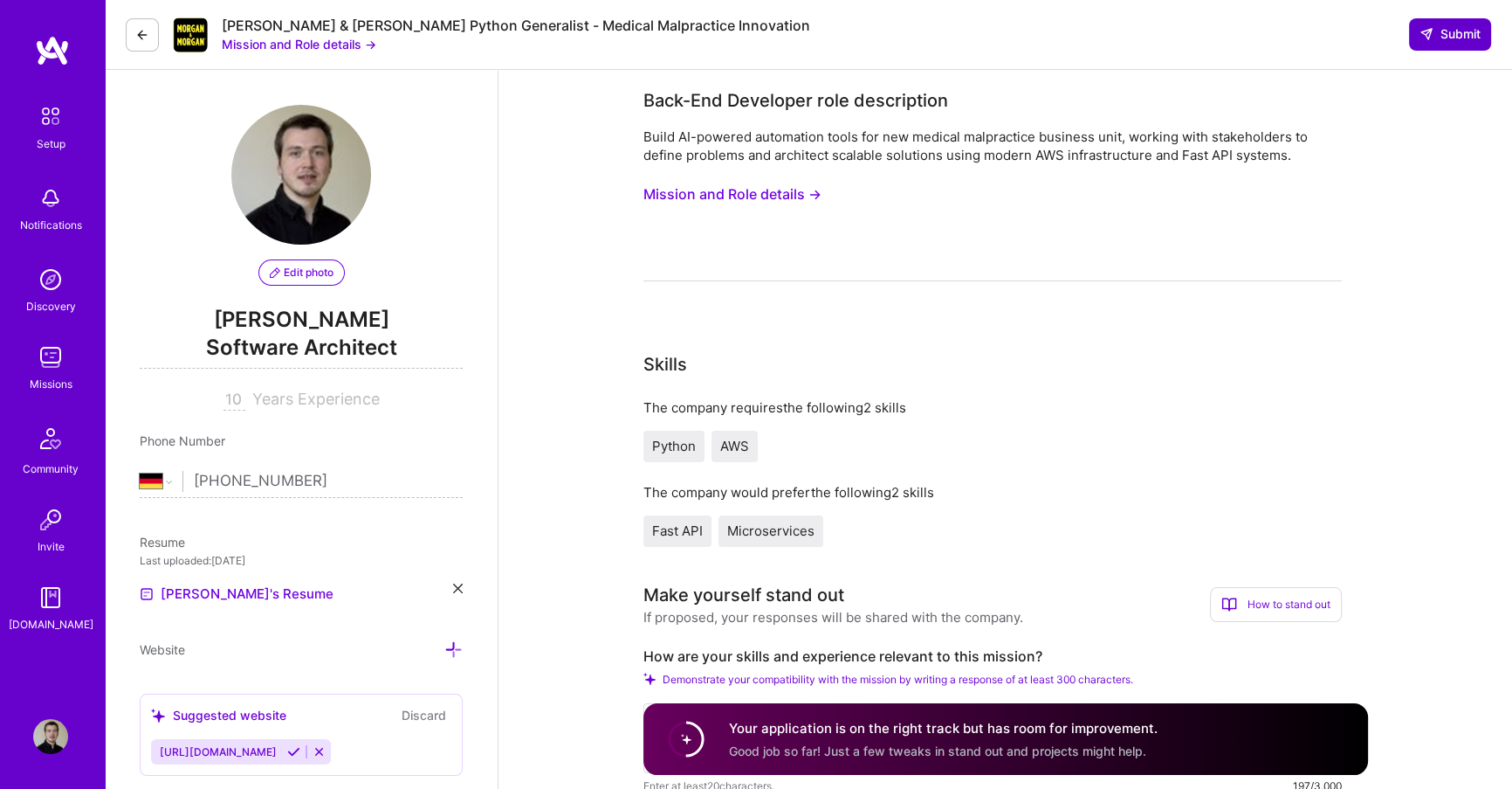
click at [1439, 30] on span "Submit" at bounding box center [1450, 33] width 61 height 18
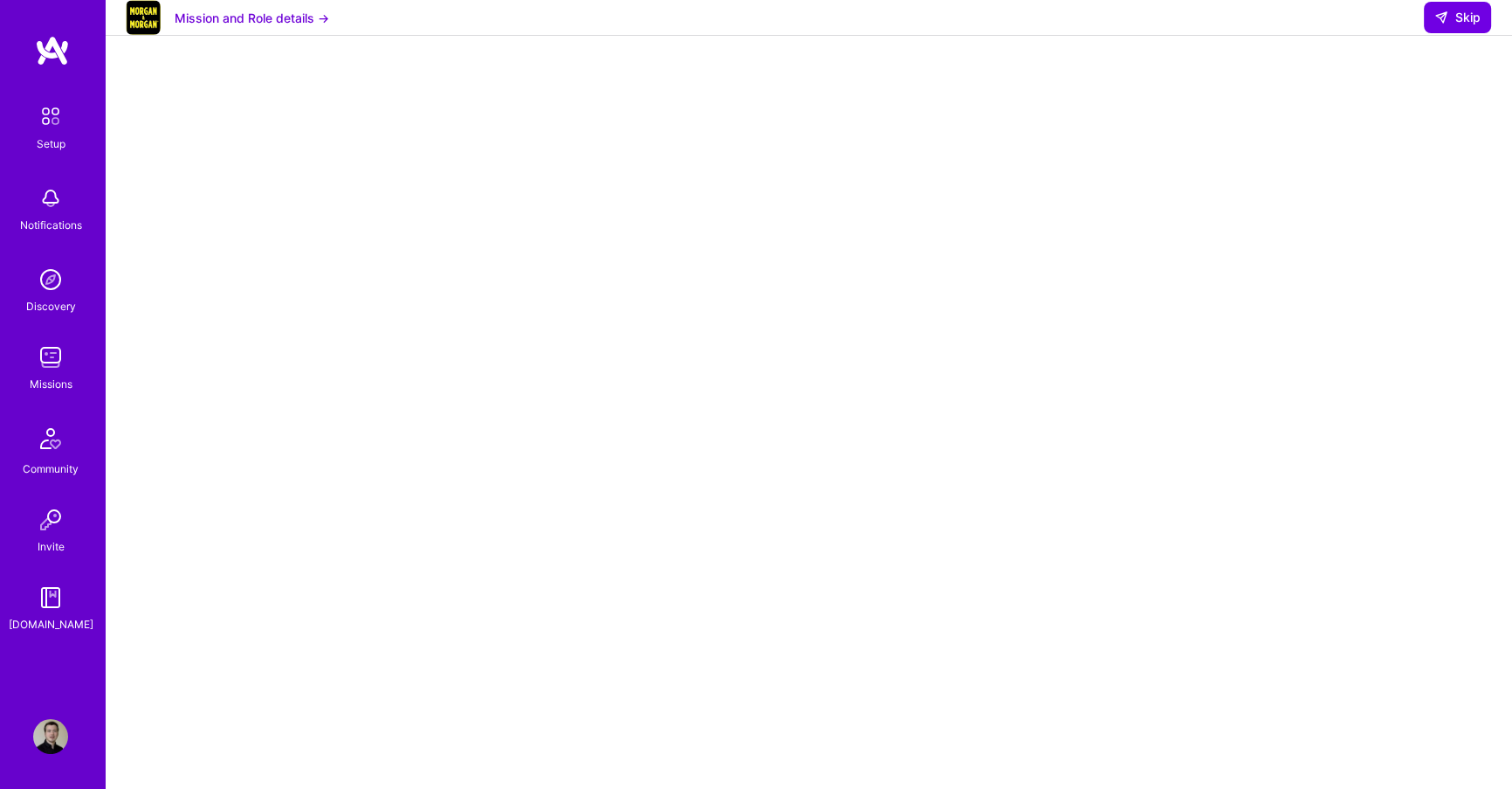
scroll to position [39, 0]
click at [1467, 26] on span "Skip" at bounding box center [1458, 17] width 46 height 18
select select "DE"
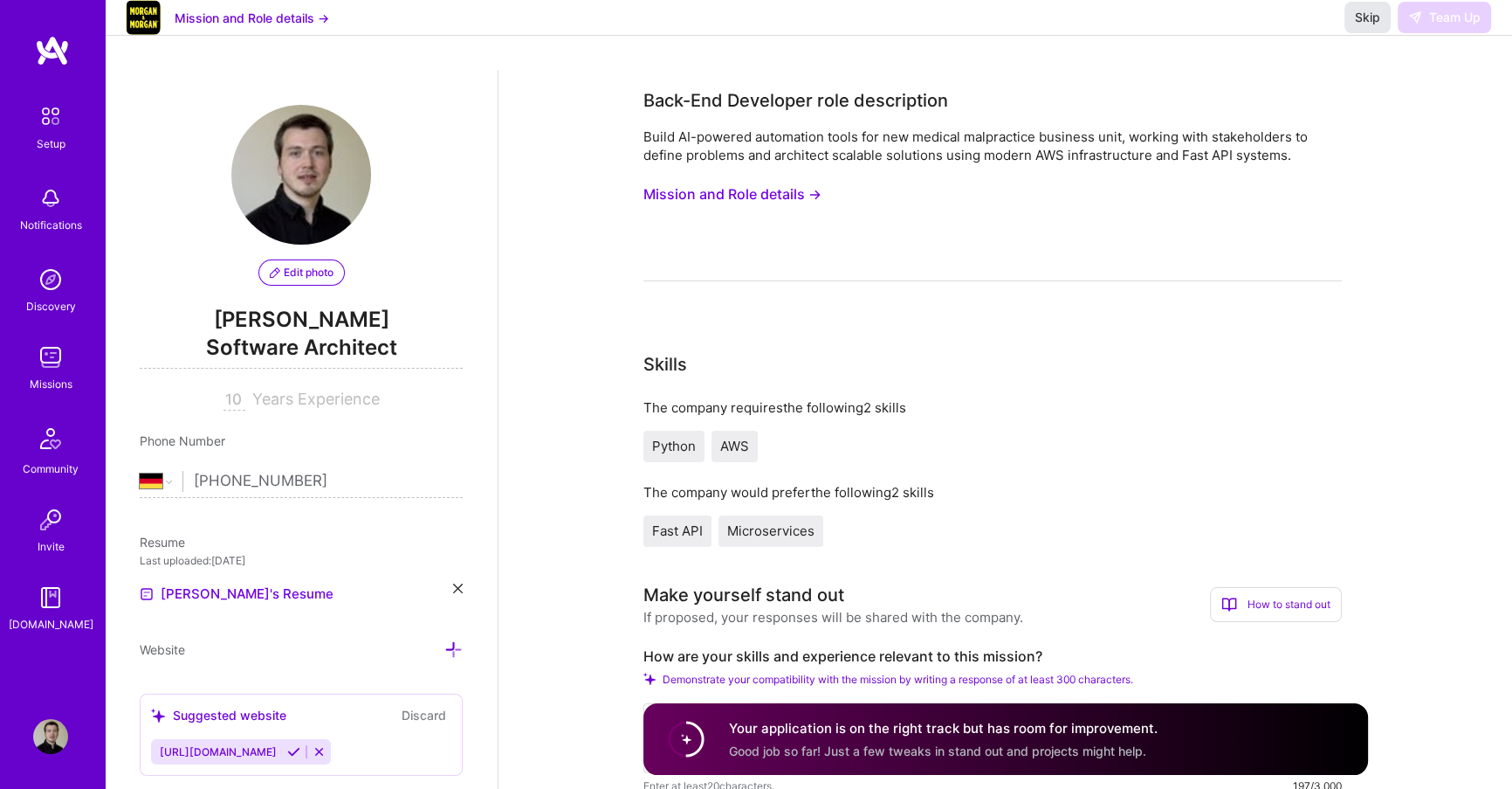
click at [1373, 33] on button "Skip" at bounding box center [1367, 18] width 46 height 31
click at [51, 449] on img at bounding box center [50, 438] width 41 height 41
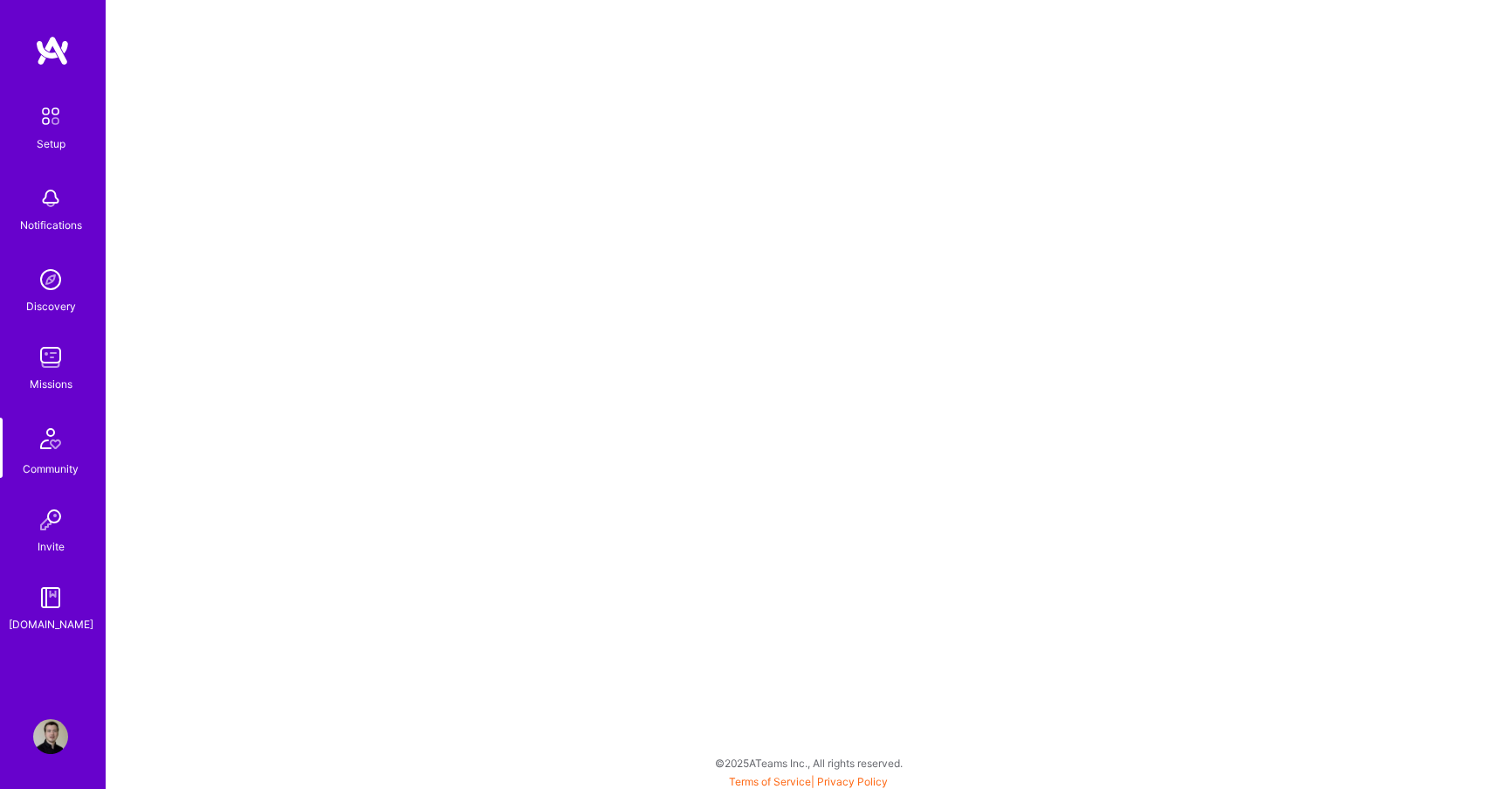
click at [33, 532] on img at bounding box center [51, 520] width 35 height 35
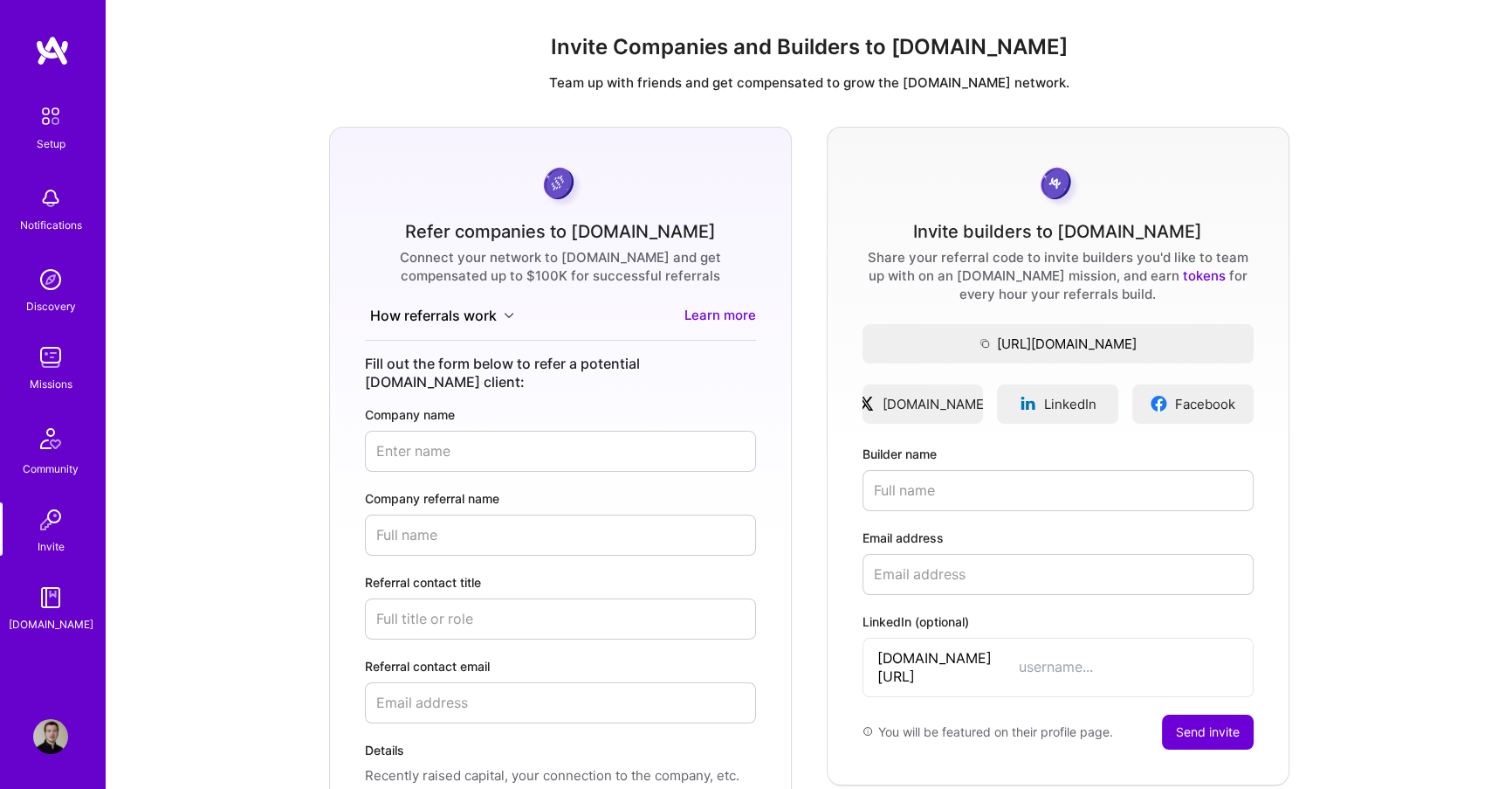
click at [79, 430] on link "Community" at bounding box center [51, 447] width 109 height 60
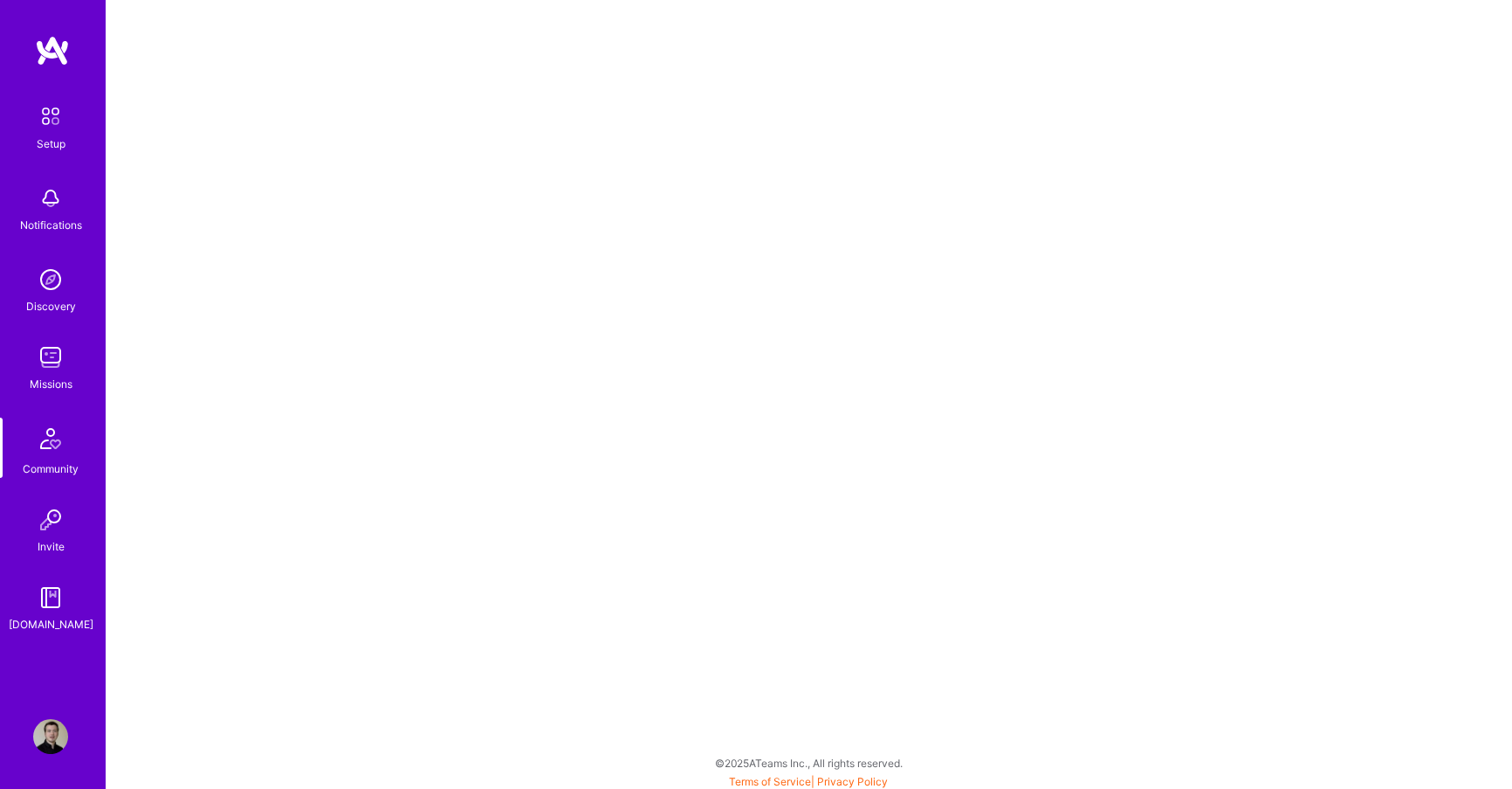
click at [61, 346] on img at bounding box center [51, 358] width 35 height 35
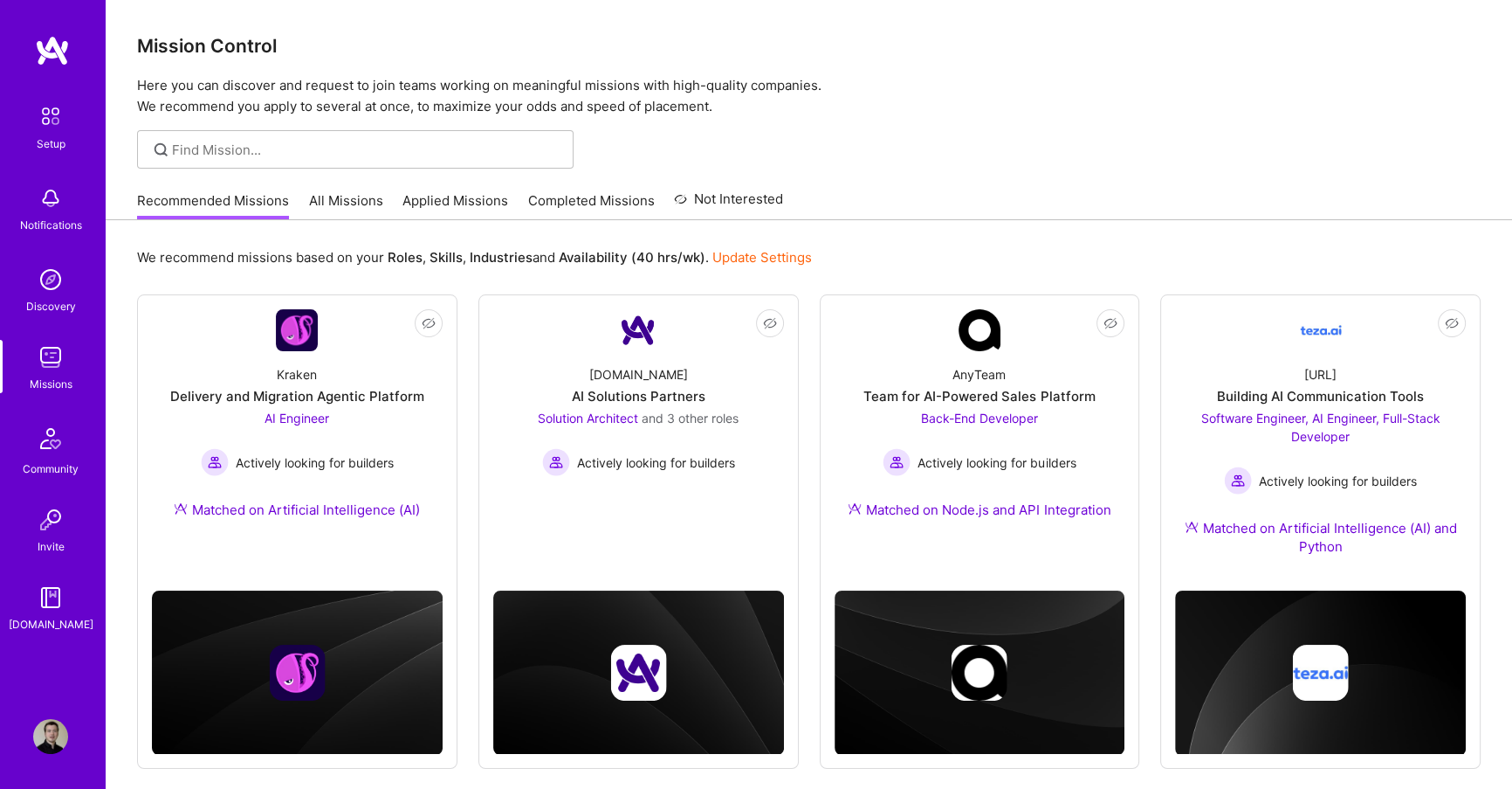
click at [426, 202] on link "Applied Missions" at bounding box center [455, 206] width 106 height 29
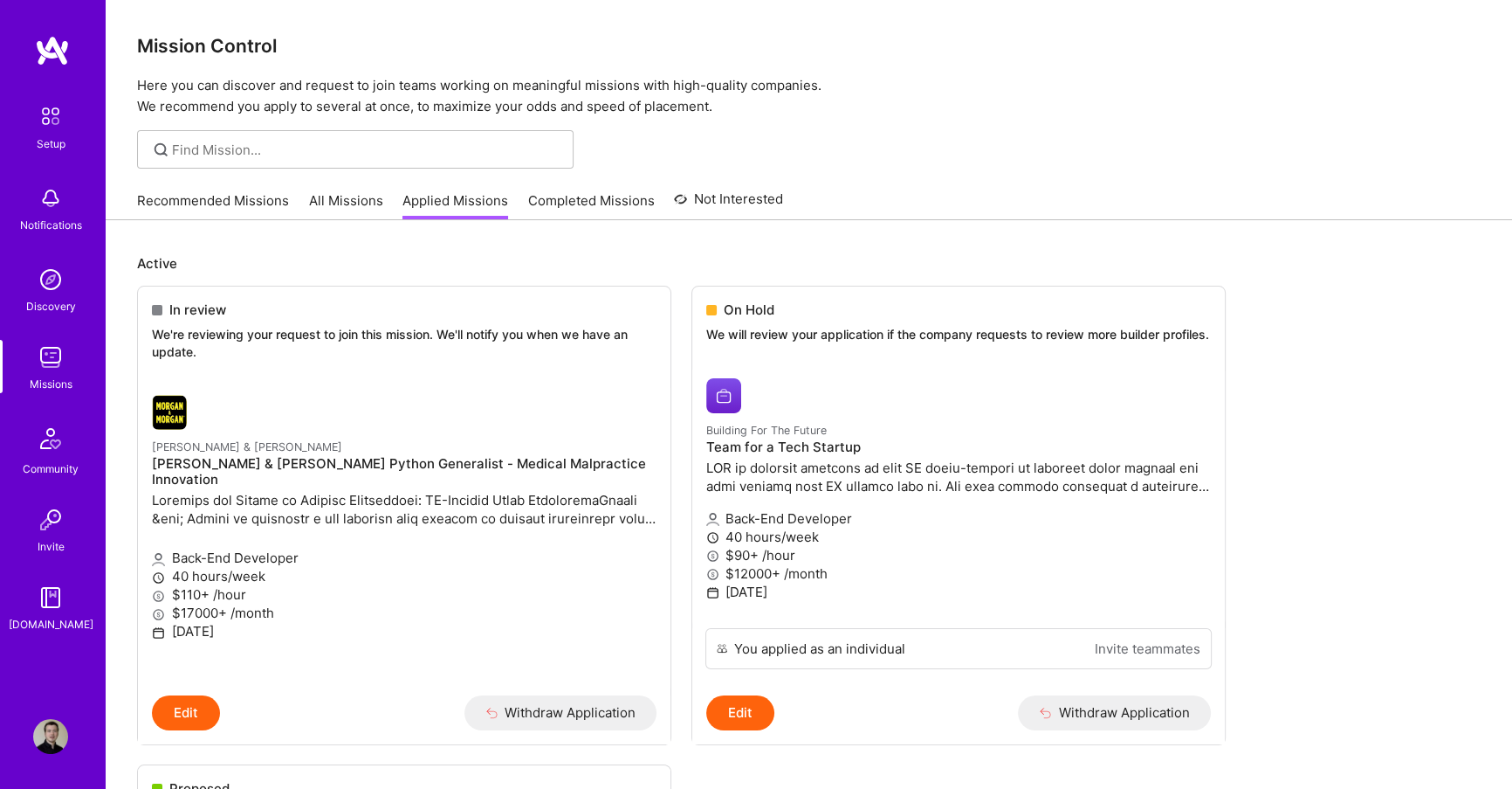
click at [584, 202] on link "Completed Missions" at bounding box center [591, 206] width 126 height 29
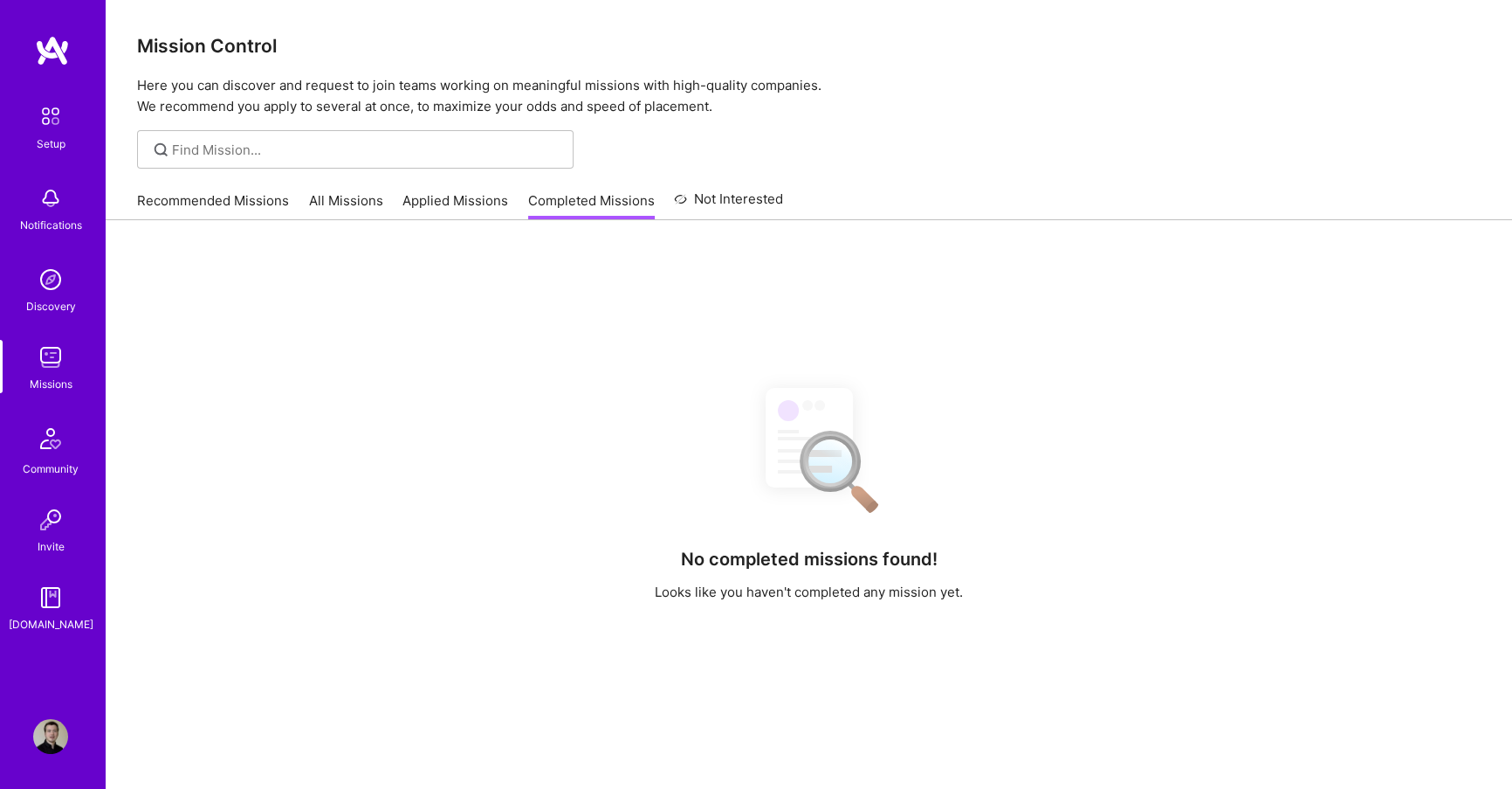
click at [716, 198] on link "Not Interested" at bounding box center [729, 205] width 109 height 31
click at [367, 195] on link "All Missions" at bounding box center [346, 206] width 75 height 29
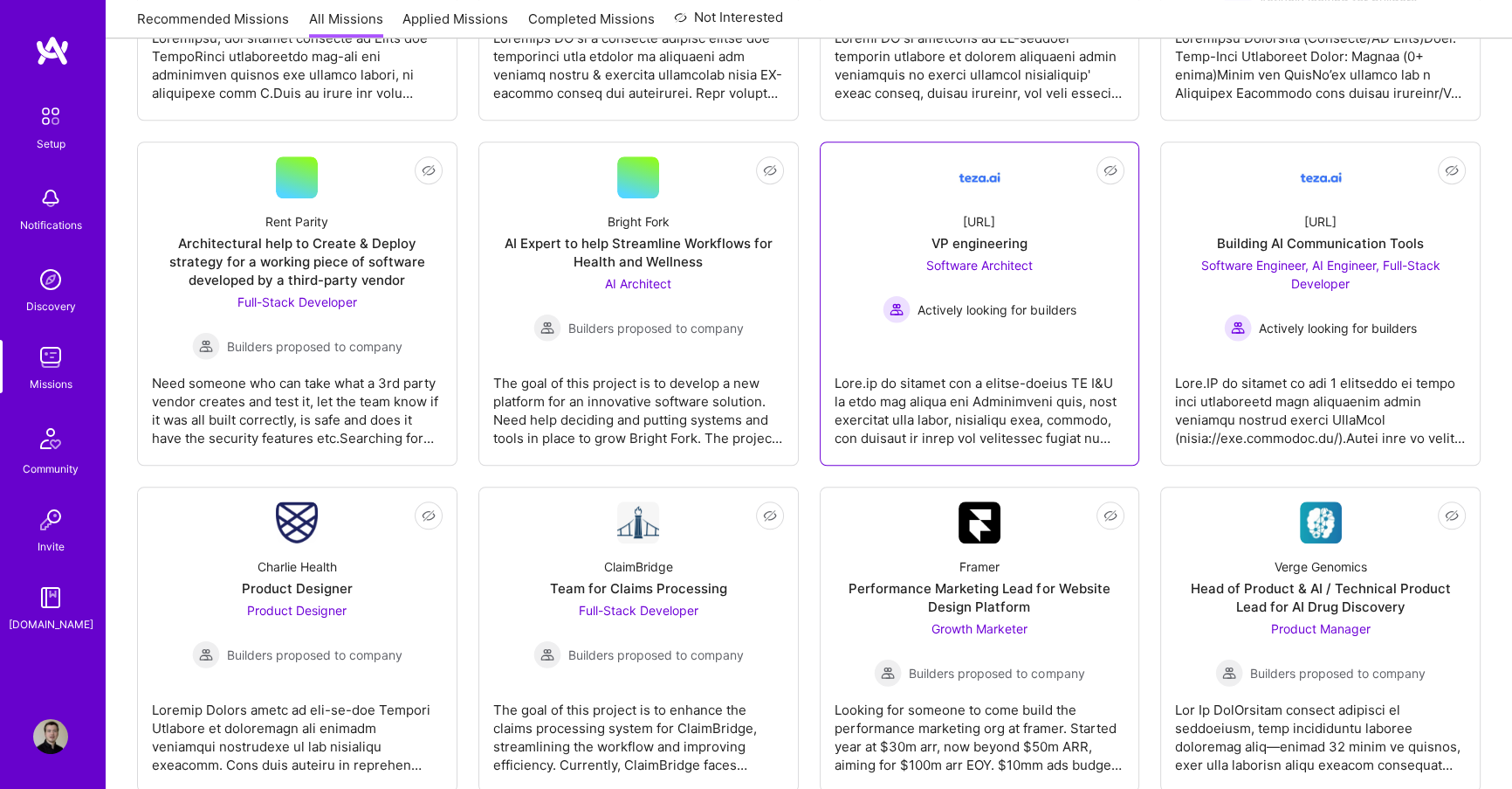
scroll to position [1786, 0]
click at [1070, 367] on link "Not Interested teza.ai VP engineering Software Architect Actively looking for b…" at bounding box center [980, 302] width 291 height 294
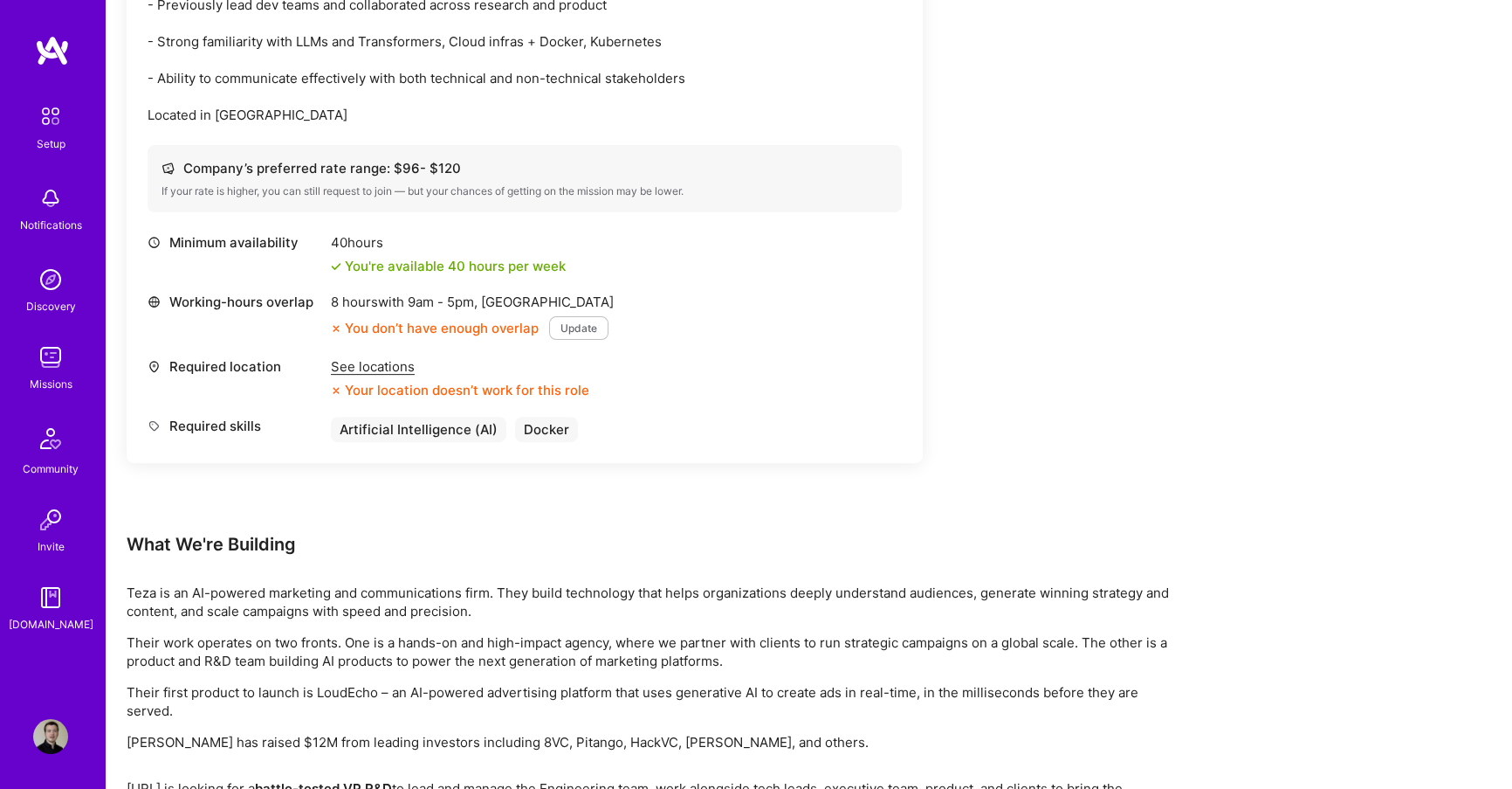
scroll to position [665, 0]
click at [349, 367] on div "See locations" at bounding box center [460, 366] width 259 height 18
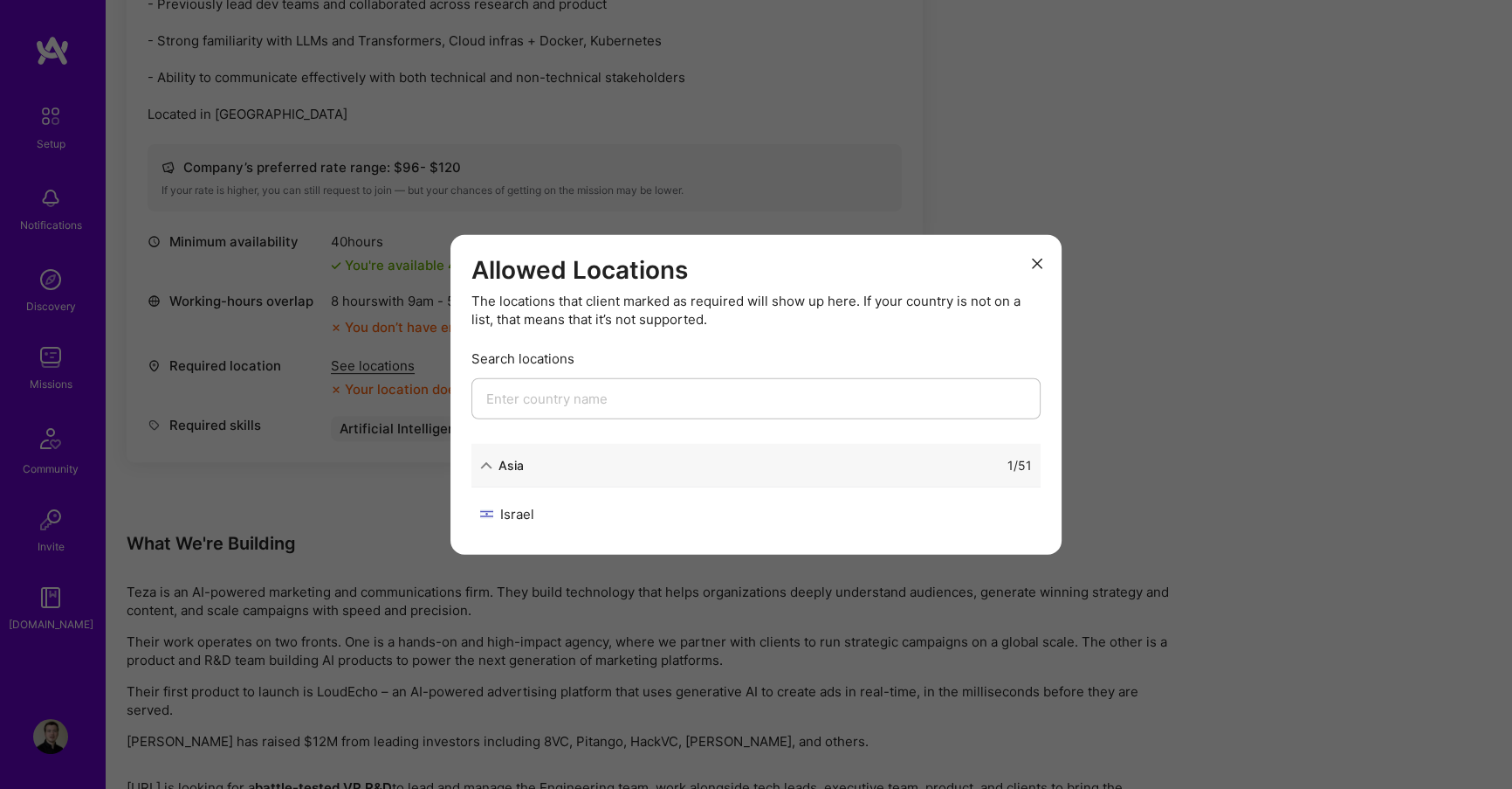
click at [538, 512] on div "Israel" at bounding box center [617, 514] width 275 height 18
click at [530, 461] on div "1 / 51" at bounding box center [779, 465] width 509 height 18
click at [488, 465] on icon "modal" at bounding box center [486, 465] width 12 height 12
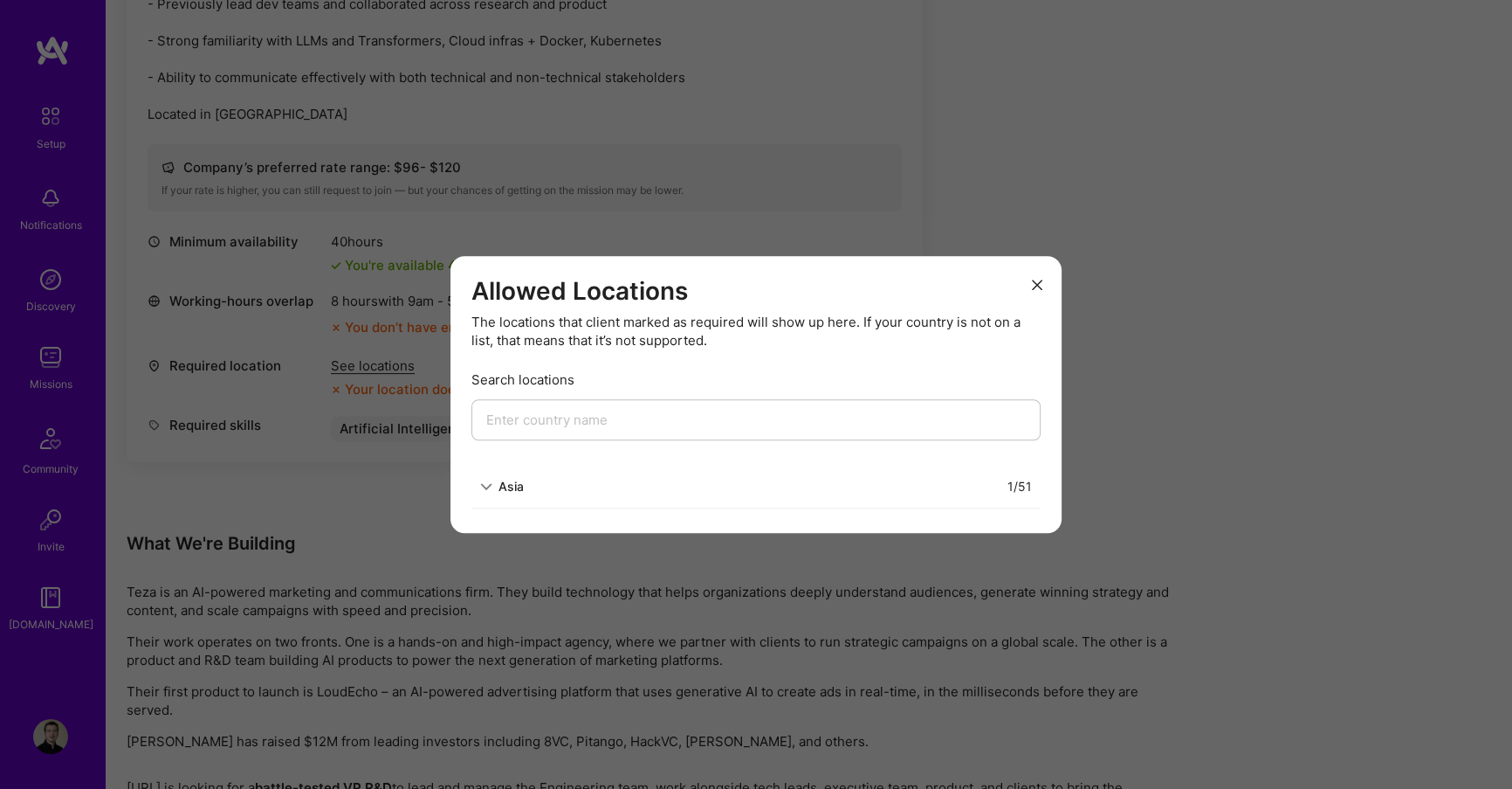
click at [488, 465] on div "Asia 1 / 51" at bounding box center [756, 486] width 569 height 43
click at [488, 492] on div "Asia" at bounding box center [501, 486] width 43 height 18
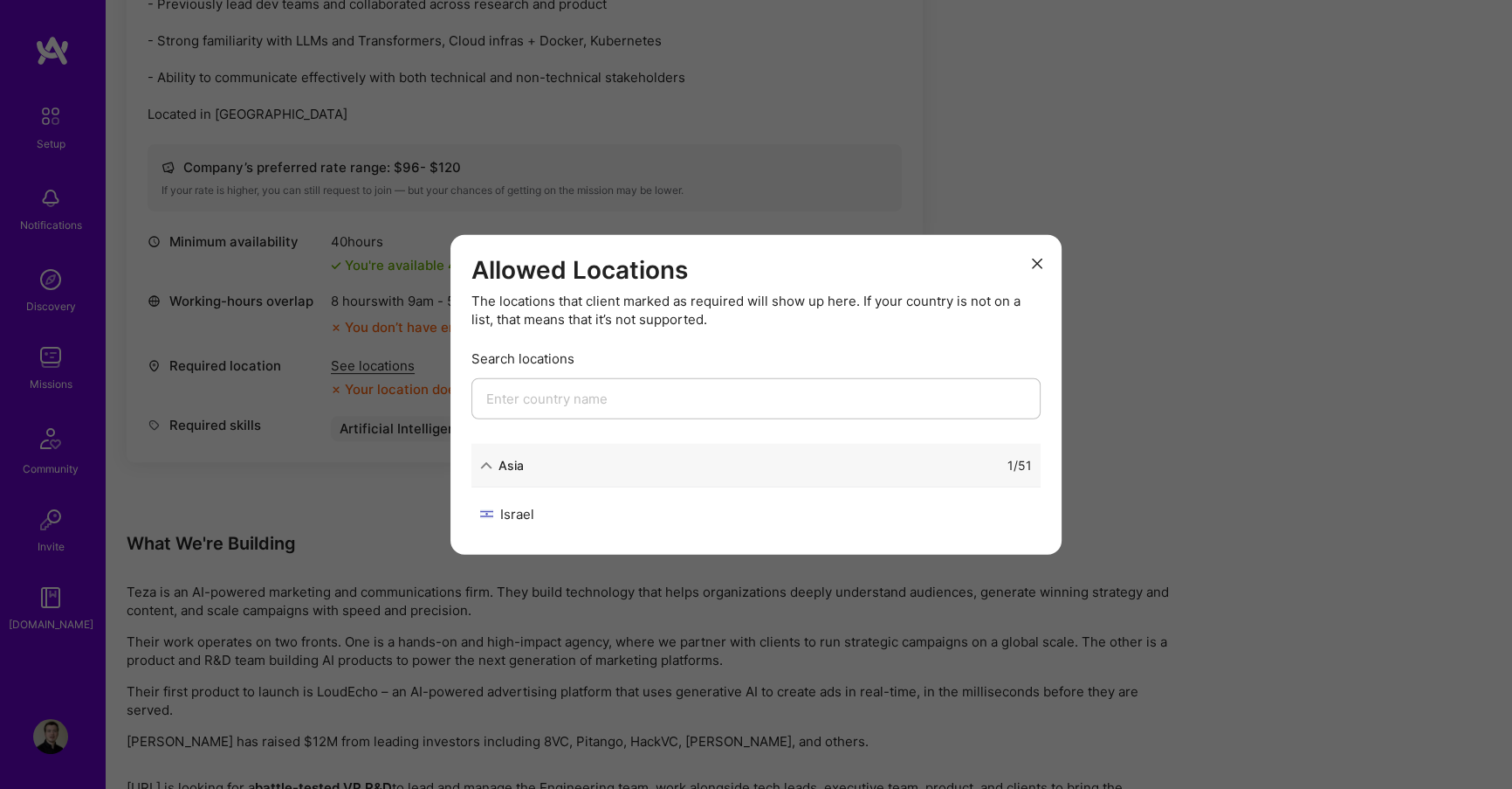
click at [414, 489] on div "Allowed Locations The locations that client marked as required will show up her…" at bounding box center [756, 394] width 1512 height 789
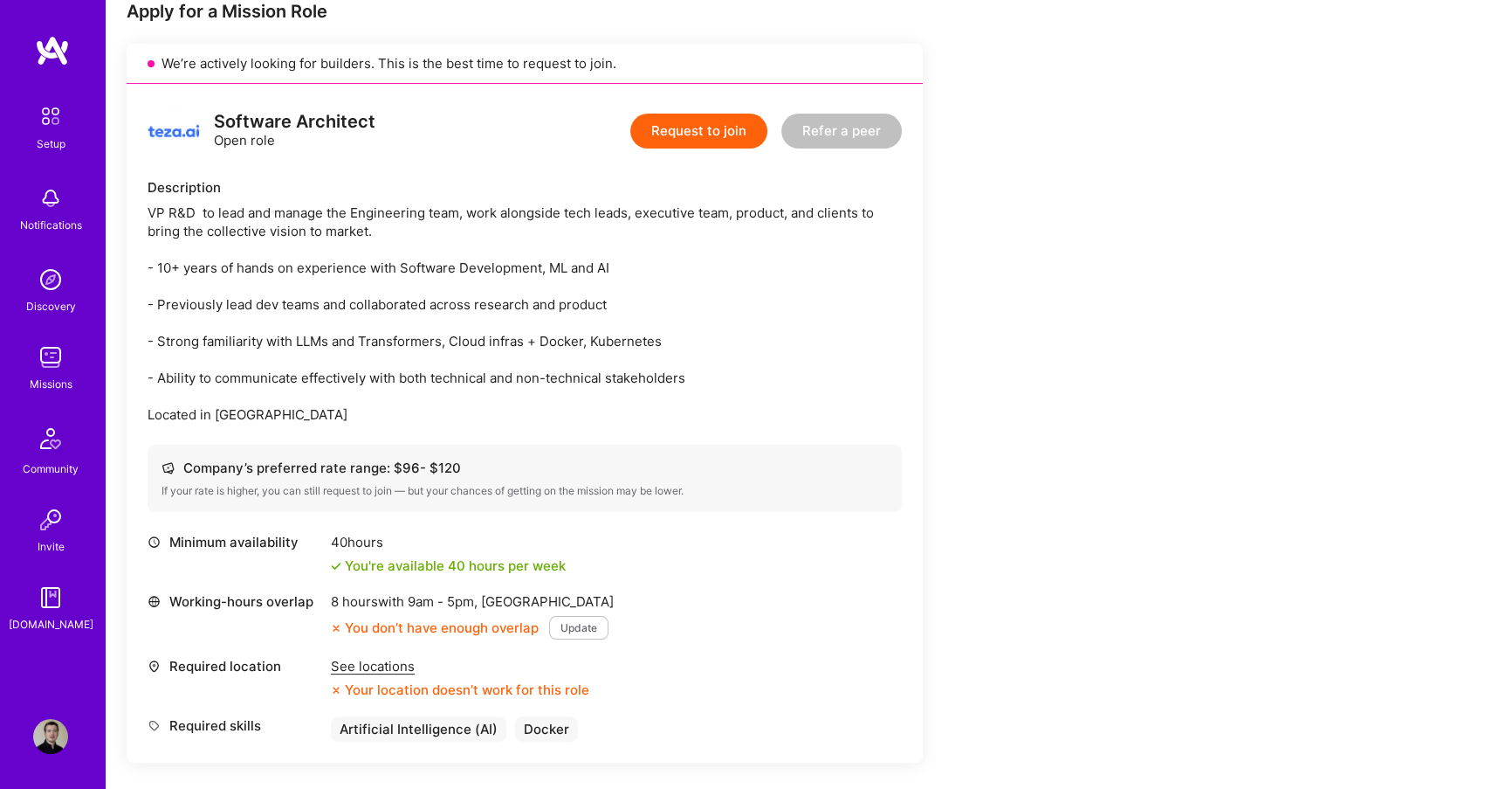
scroll to position [351, 0]
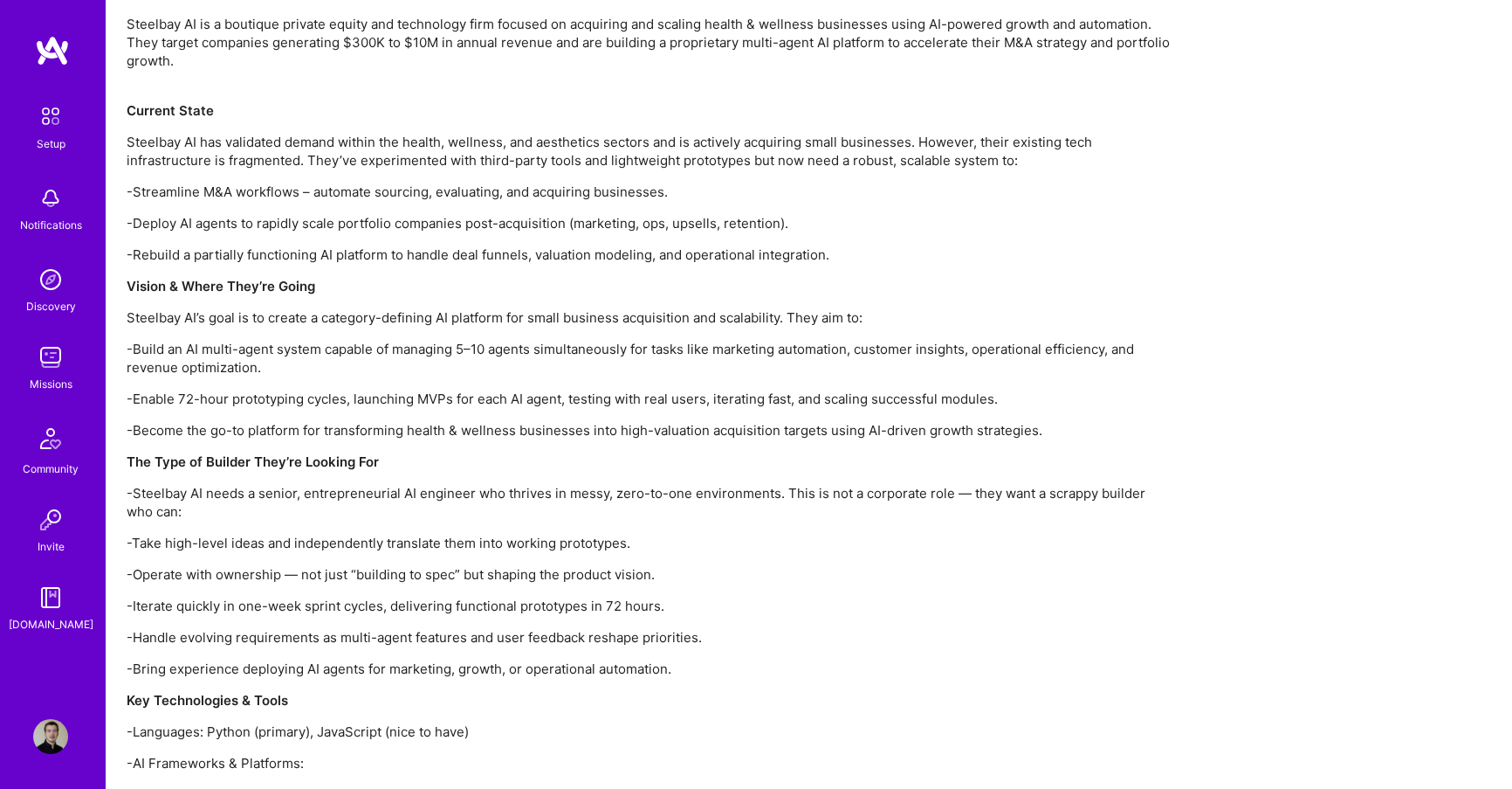
scroll to position [1331, 0]
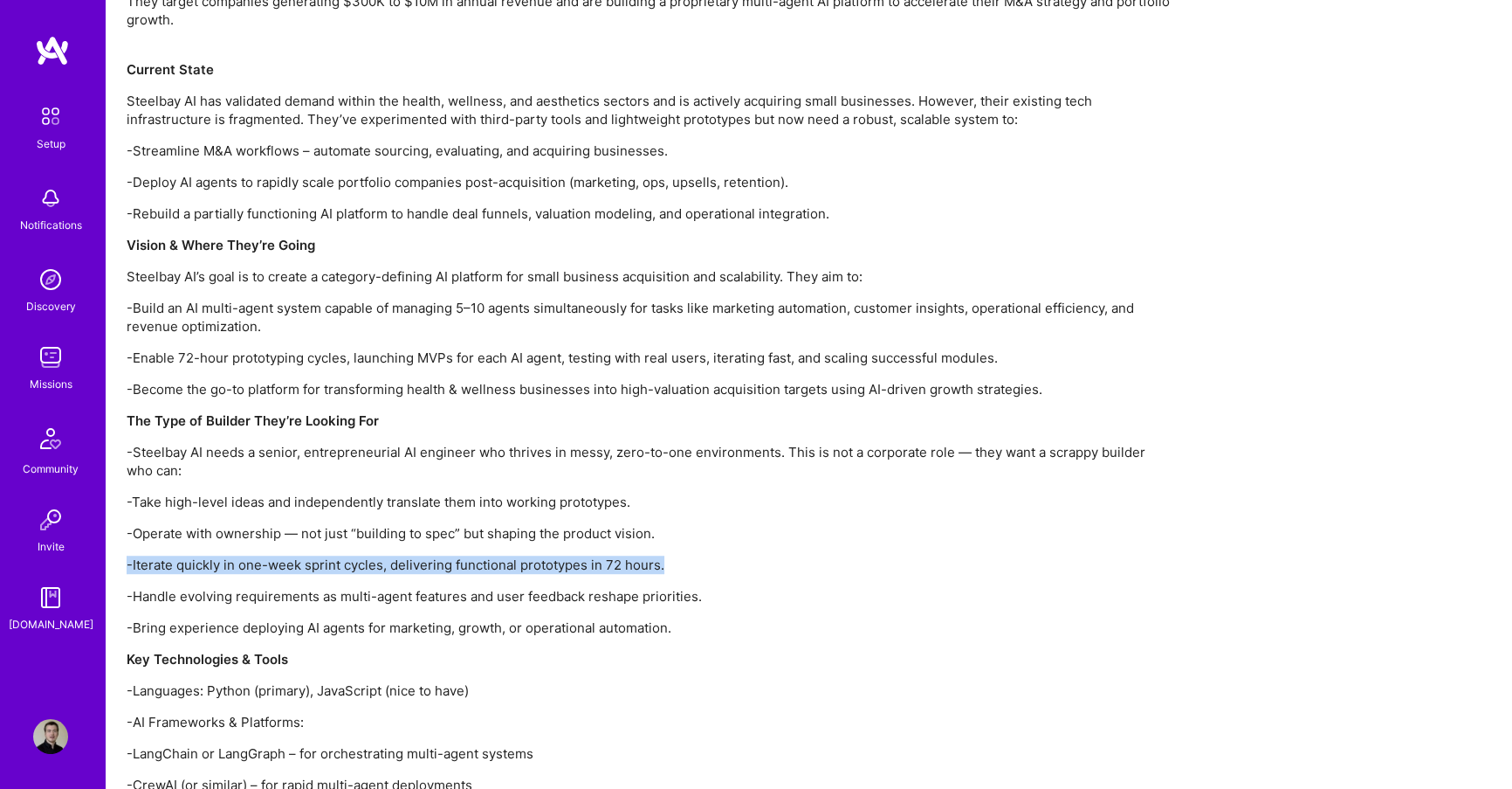
drag, startPoint x: 125, startPoint y: 563, endPoint x: 677, endPoint y: 561, distance: 552.0
click at [677, 561] on p "-Iterate quickly in one-week sprint cycles, delivering functional prototypes in…" at bounding box center [650, 565] width 1048 height 18
click at [675, 560] on p "-Iterate quickly in one-week sprint cycles, delivering functional prototypes in…" at bounding box center [650, 565] width 1048 height 18
drag, startPoint x: 675, startPoint y: 560, endPoint x: 125, endPoint y: 560, distance: 550.0
click at [125, 560] on div "Earn tokens for inviting a new A.Teamer to this mission Do you know the perfect…" at bounding box center [809, 65] width 1407 height 2324
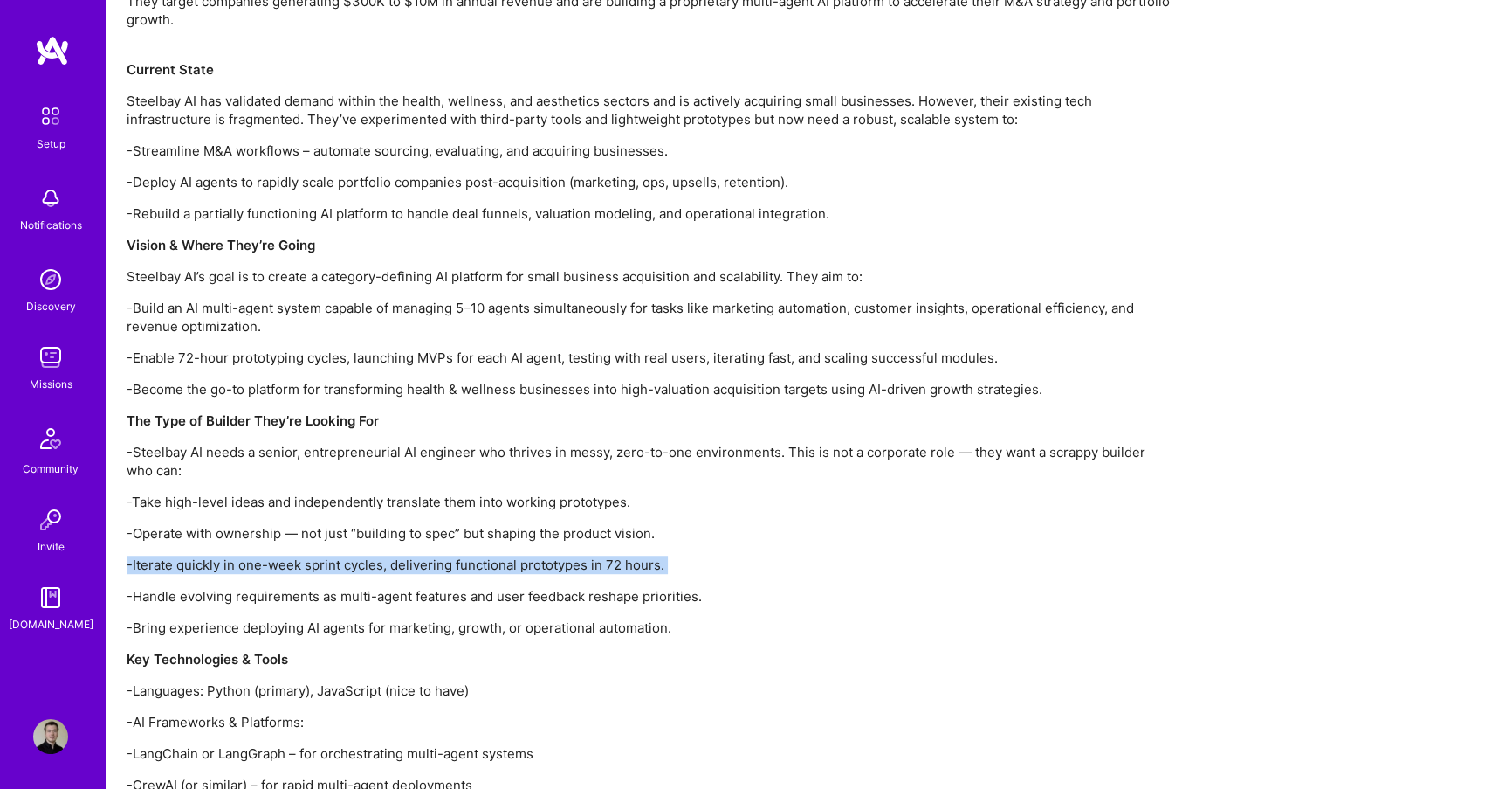
click at [125, 560] on div "Earn tokens for inviting a new A.Teamer to this mission Do you know the perfect…" at bounding box center [809, 65] width 1407 height 2324
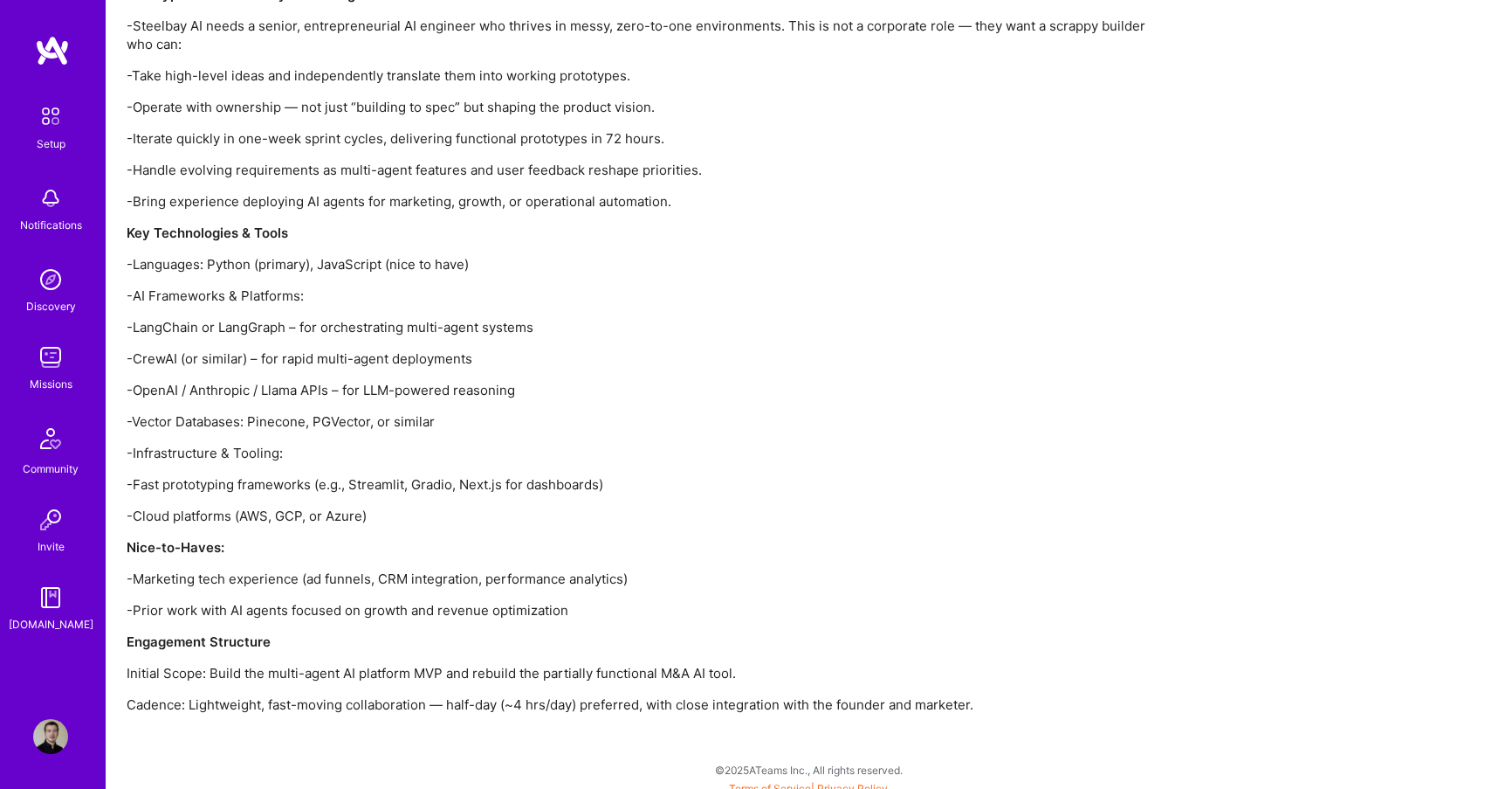
scroll to position [1768, 0]
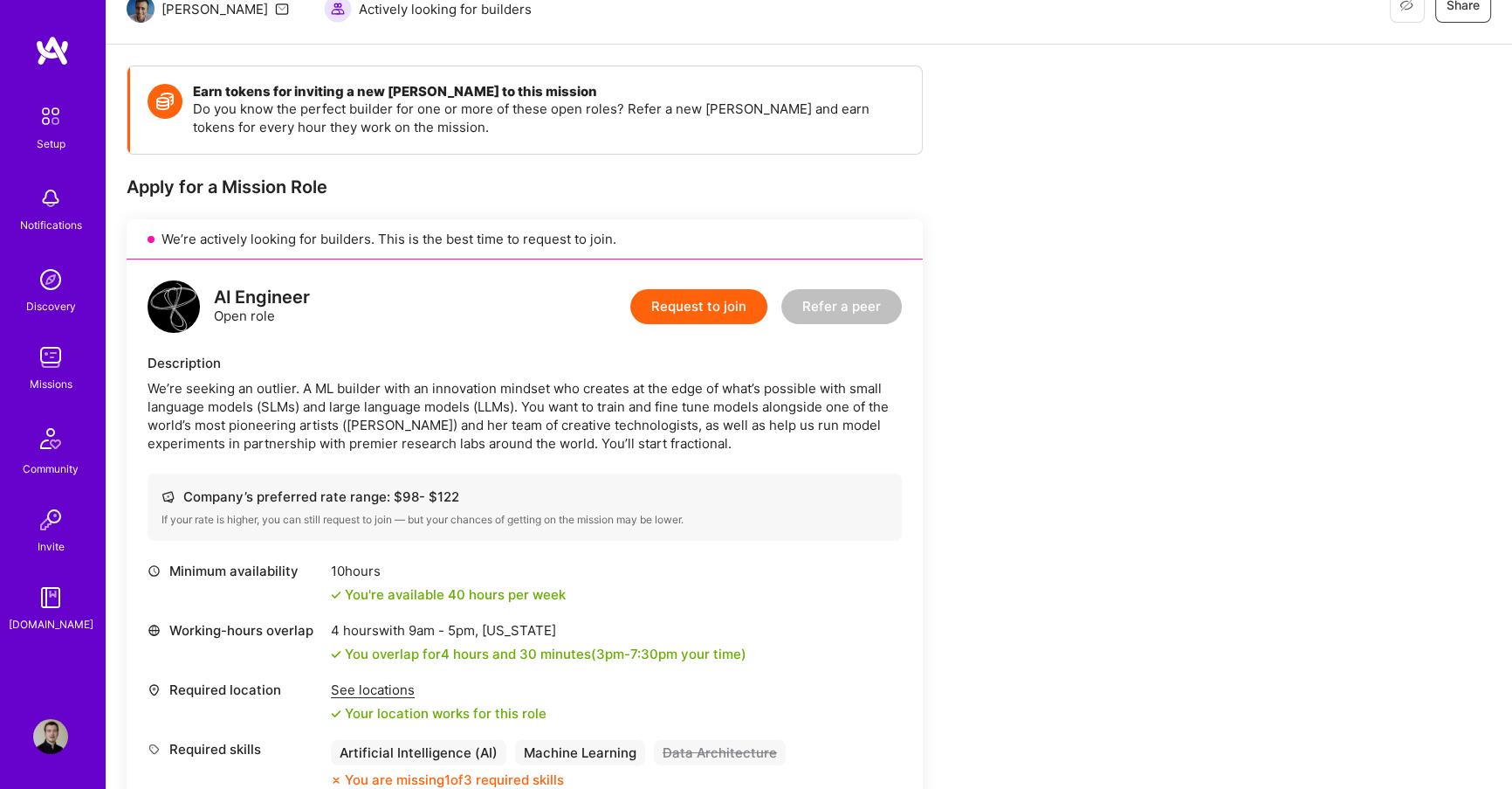
scroll to position [122, 0]
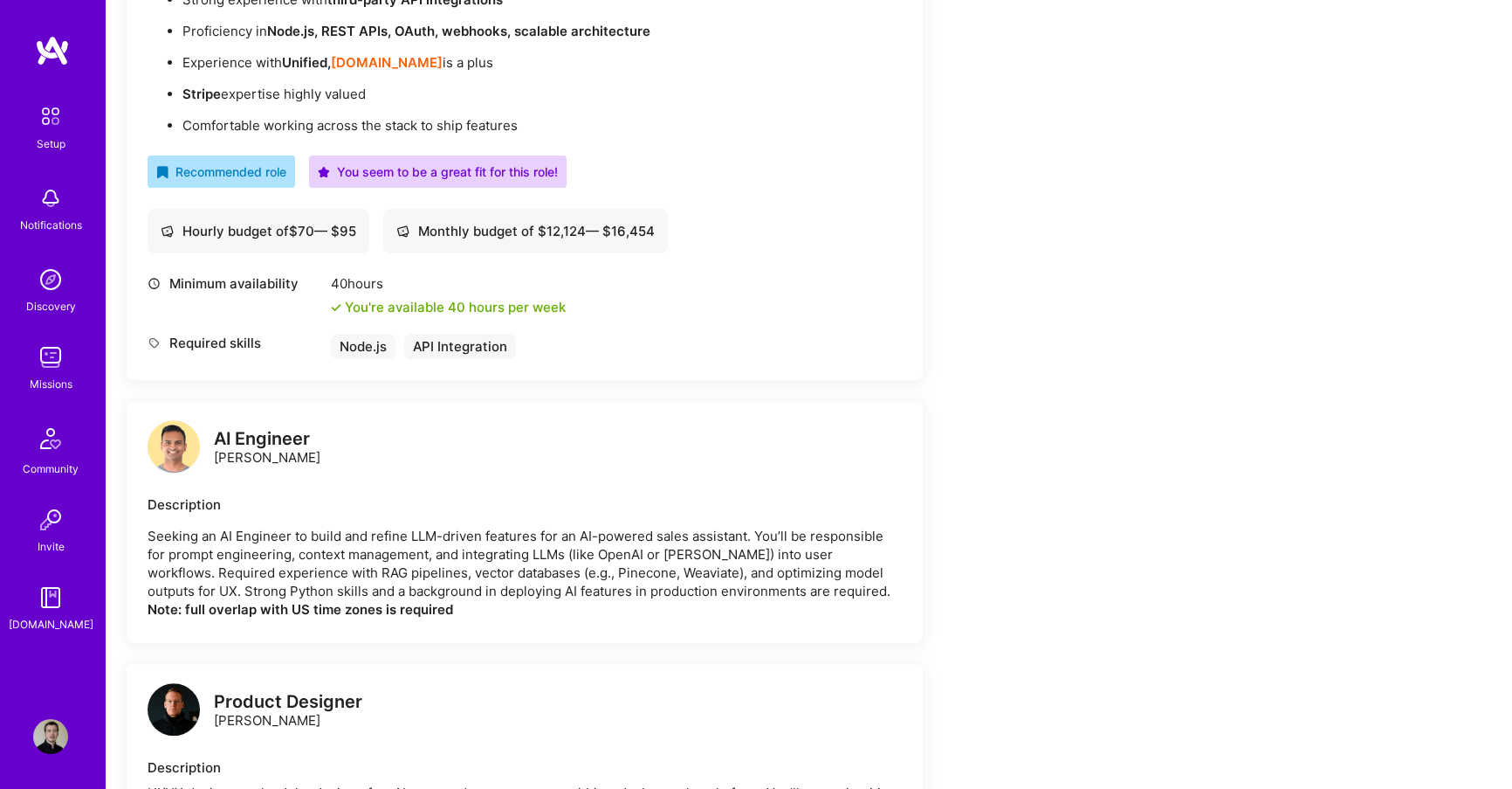
scroll to position [694, 0]
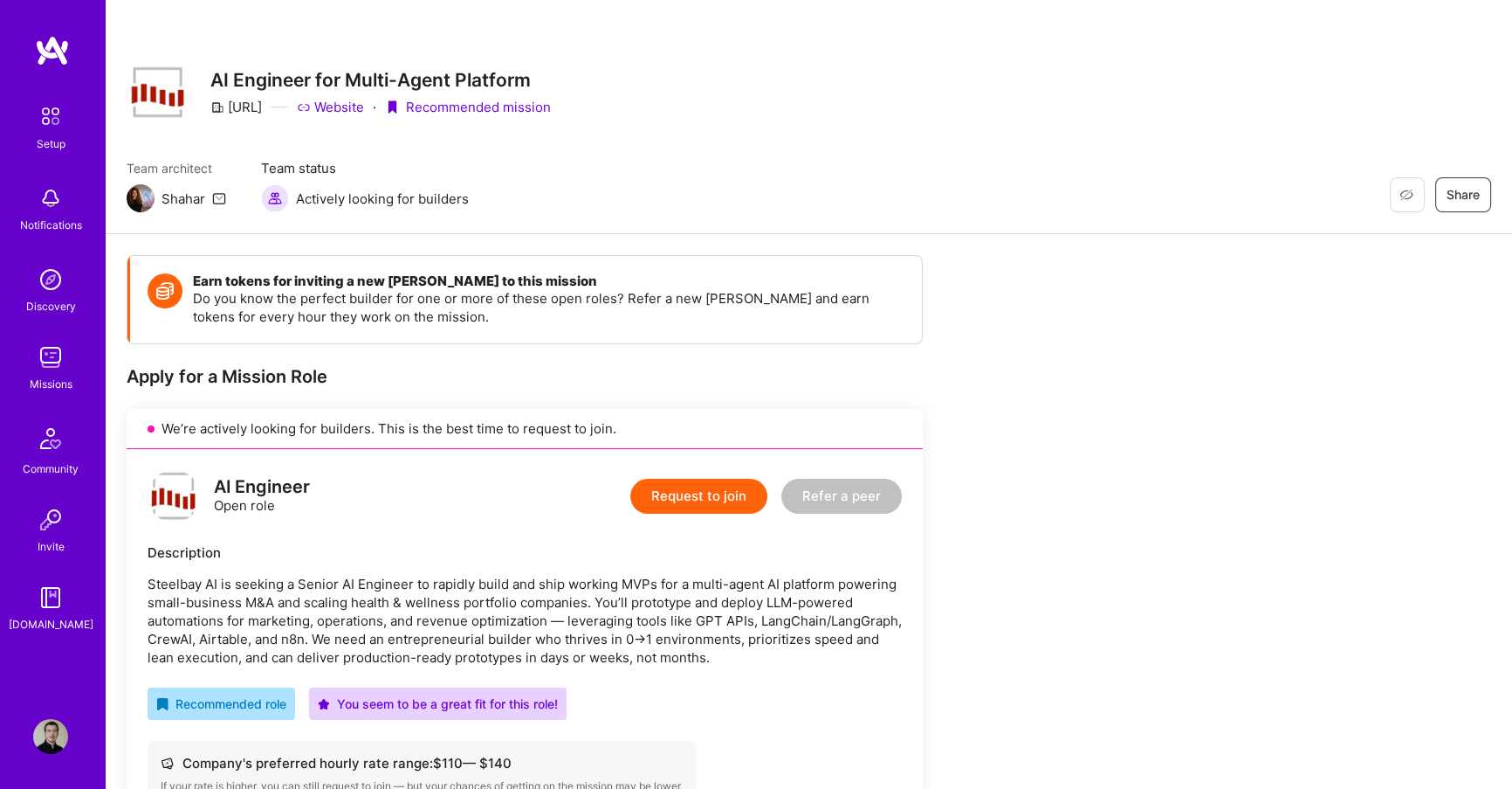
click at [703, 497] on button "Request to join" at bounding box center [698, 496] width 137 height 35
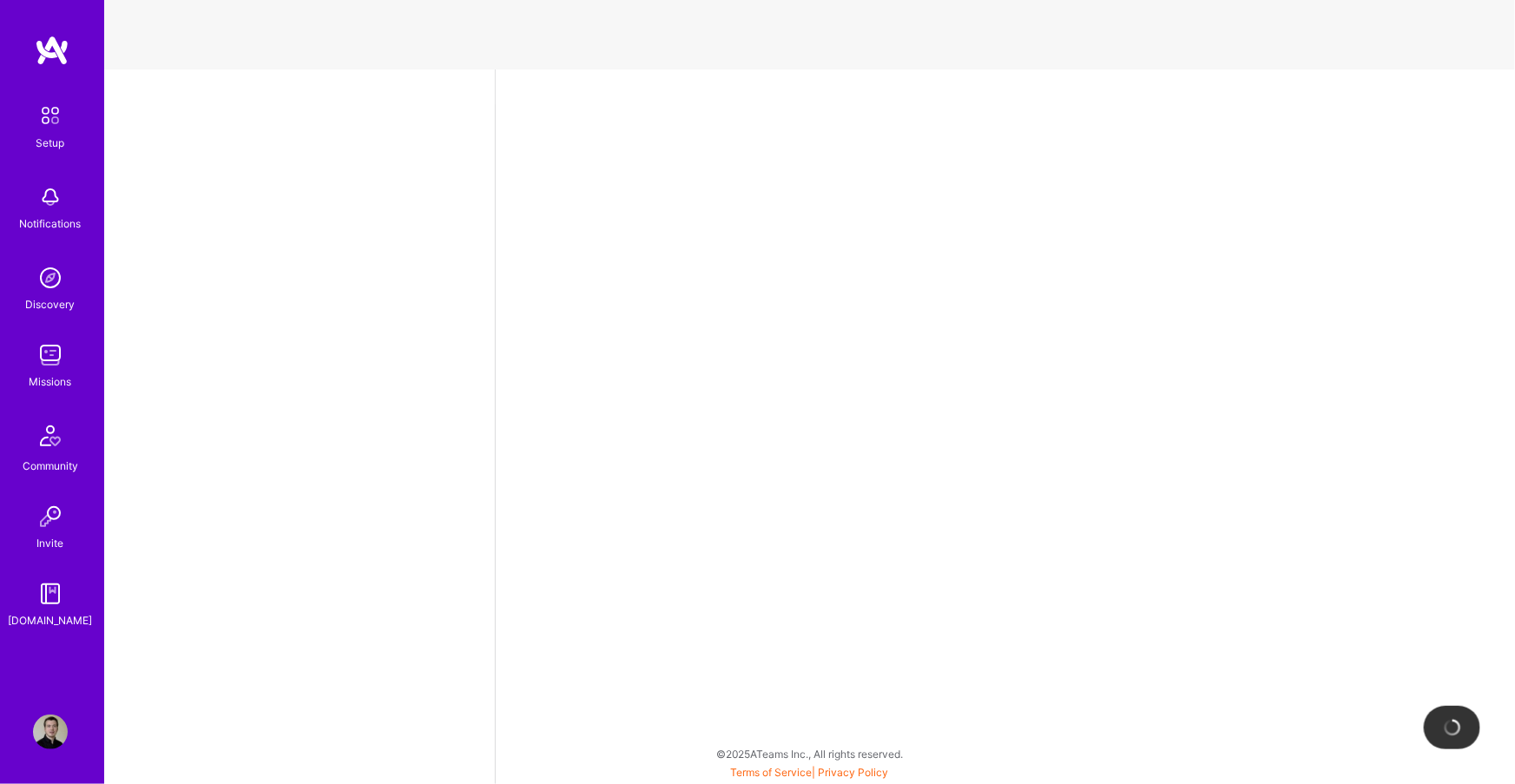
select select "DE"
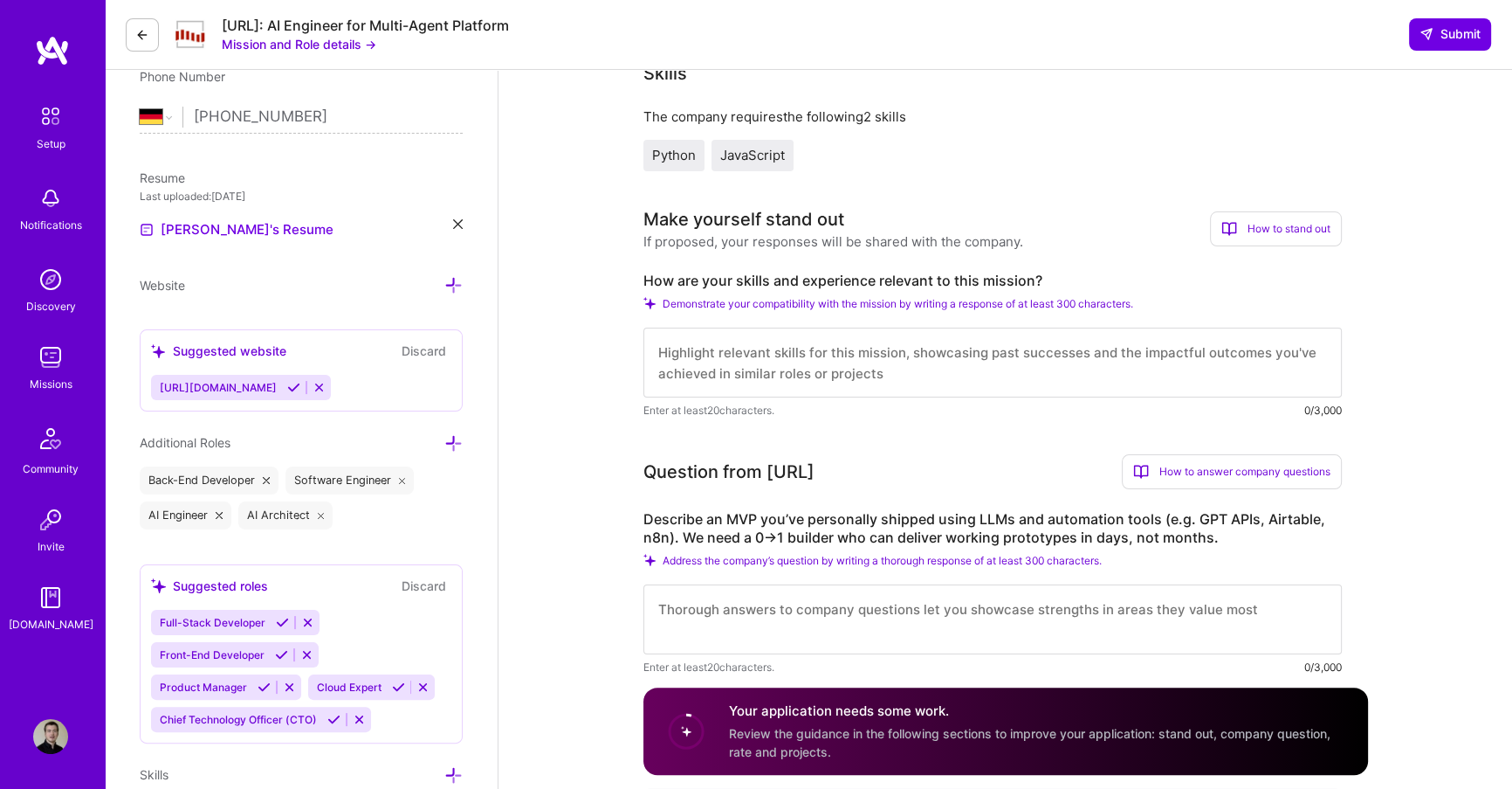
scroll to position [366, 0]
click at [811, 371] on textarea at bounding box center [992, 360] width 698 height 70
paste textarea "As an AI-Verified Engineer on [DOMAIN_NAME], author of most popular Slack MCP S…"
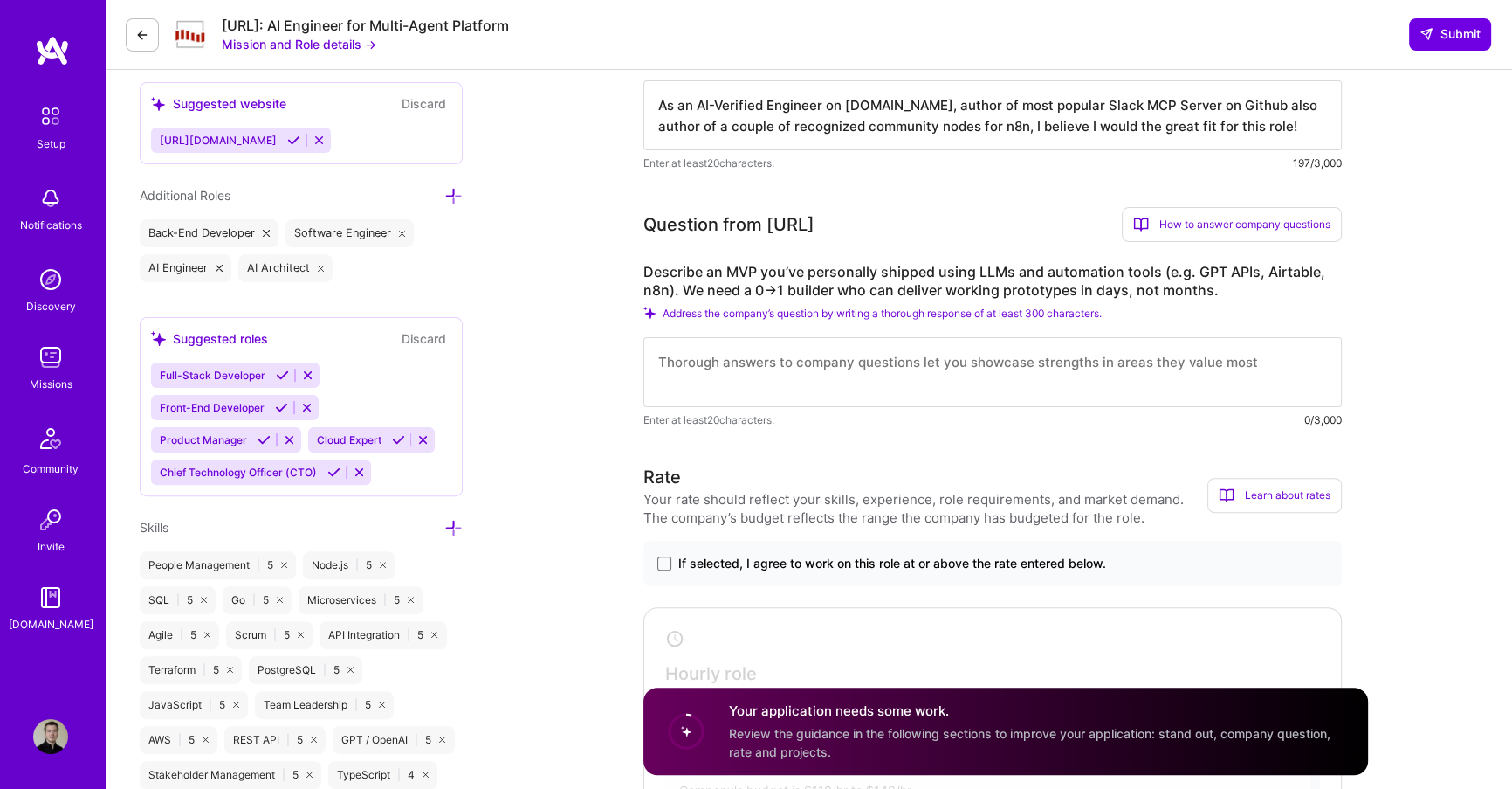
scroll to position [618, 0]
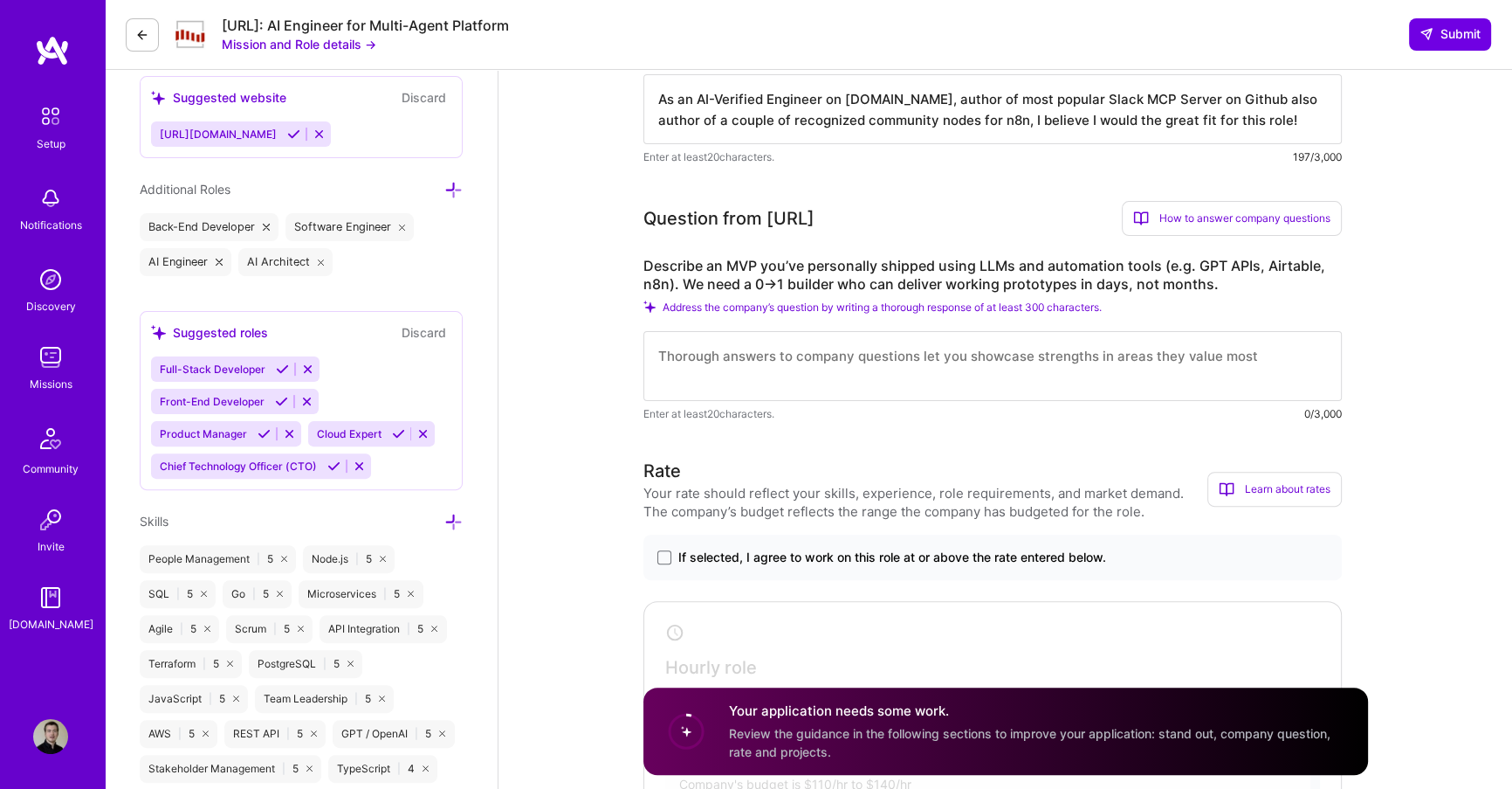
type textarea "As an AI-Verified Engineer on [DOMAIN_NAME], author of most popular Slack MCP S…"
click at [687, 372] on textarea at bounding box center [992, 366] width 698 height 70
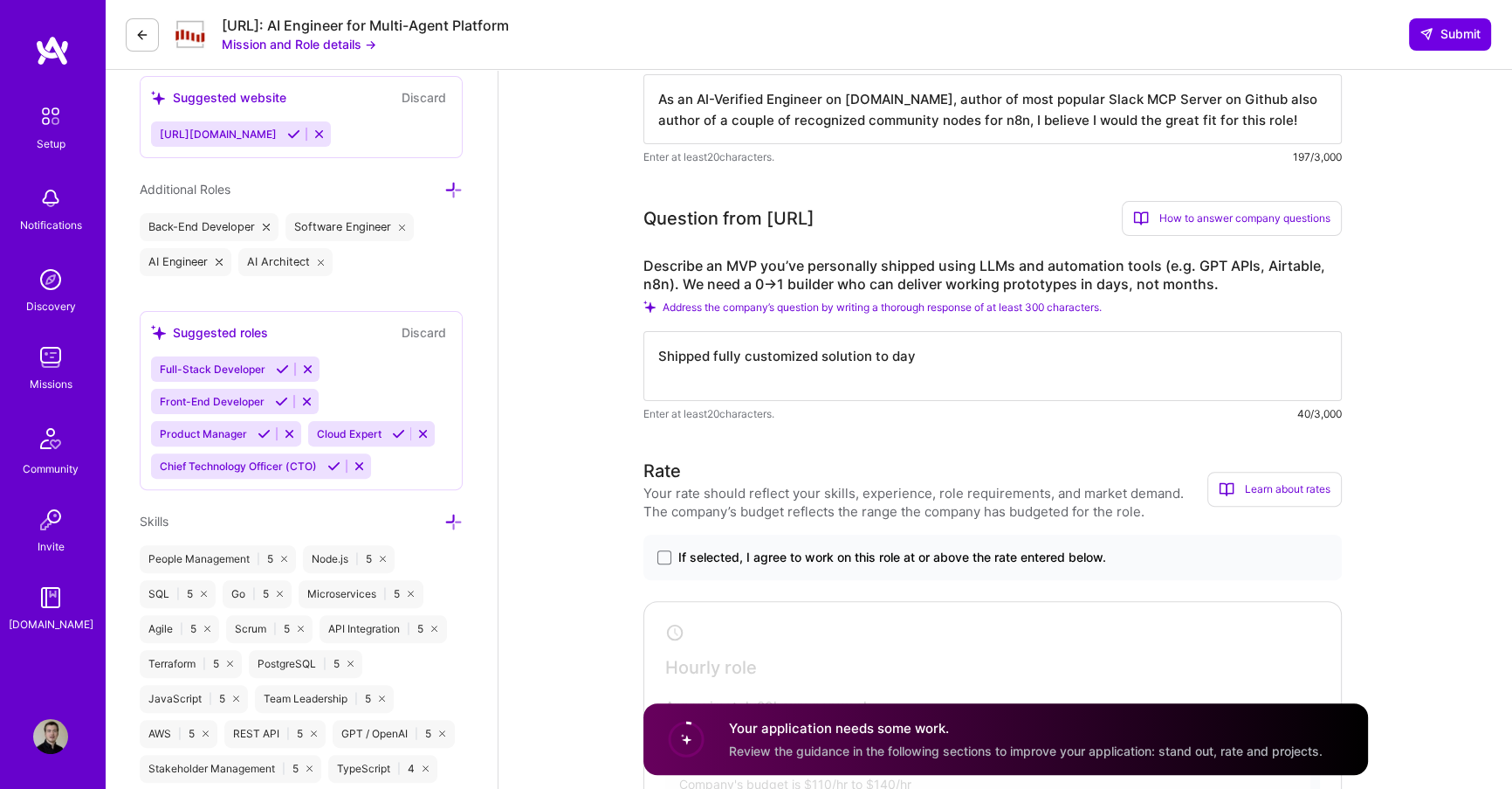
click at [833, 367] on textarea "Shipped fully customized solution to day" at bounding box center [992, 366] width 698 height 70
click at [830, 359] on textarea "Shipped fully customized solution to day" at bounding box center [992, 366] width 698 height 70
click at [870, 355] on textarea "Shipped fully customized solution to day" at bounding box center [992, 366] width 698 height 70
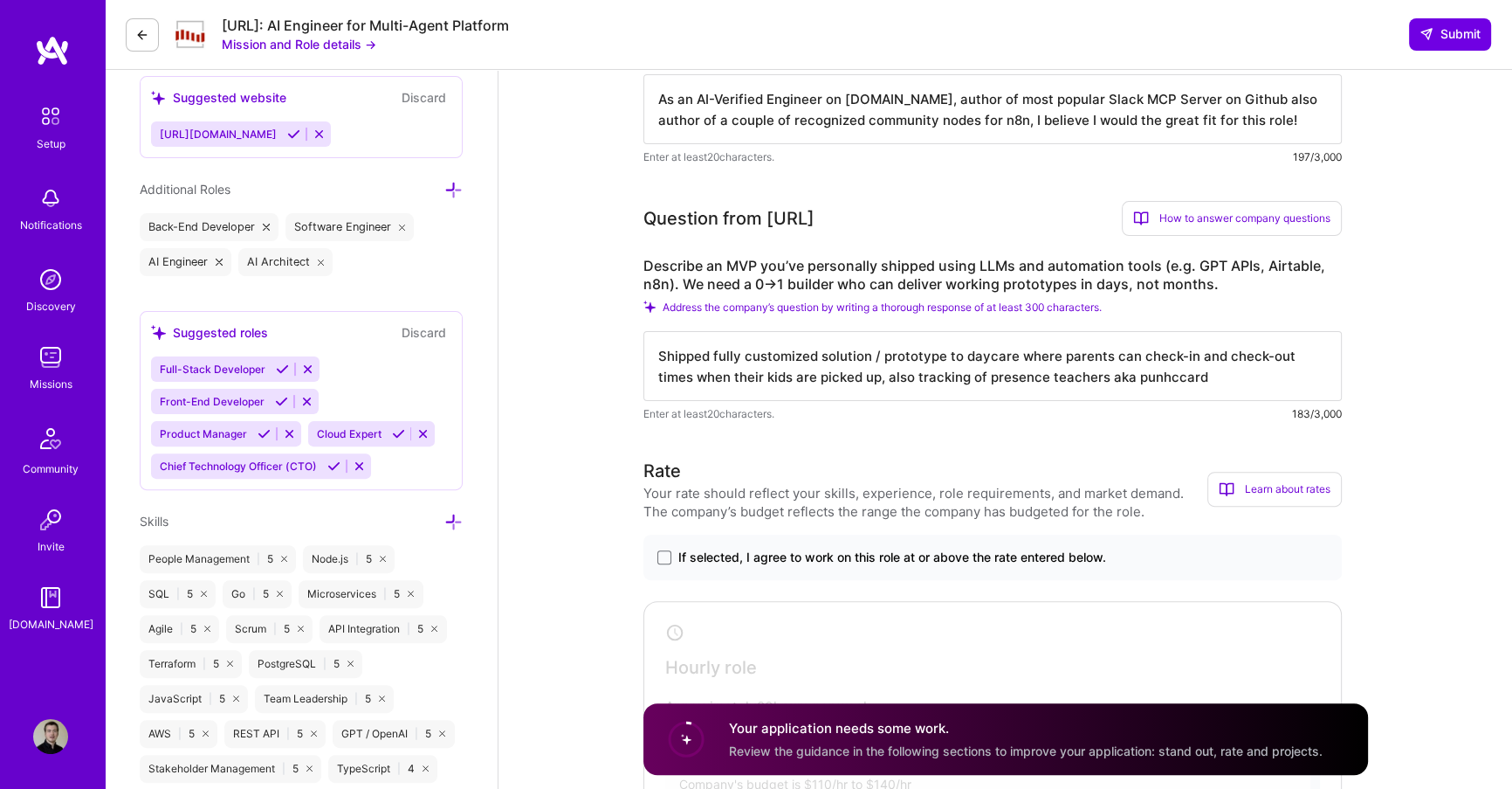
click at [1148, 376] on textarea "Shipped fully customized solution / prototype to daycare where parents can chec…" at bounding box center [992, 366] width 698 height 70
click at [1174, 376] on textarea "Shipped fully customized solution / prototype to daycare where parents can chec…" at bounding box center [992, 366] width 698 height 70
click at [1172, 376] on textarea "Shipped fully customized solution / prototype to daycare where parents can chec…" at bounding box center [992, 366] width 698 height 70
click at [1112, 380] on textarea "Shipped fully customized solution / prototype to daycare where parents can chec…" at bounding box center [992, 366] width 698 height 70
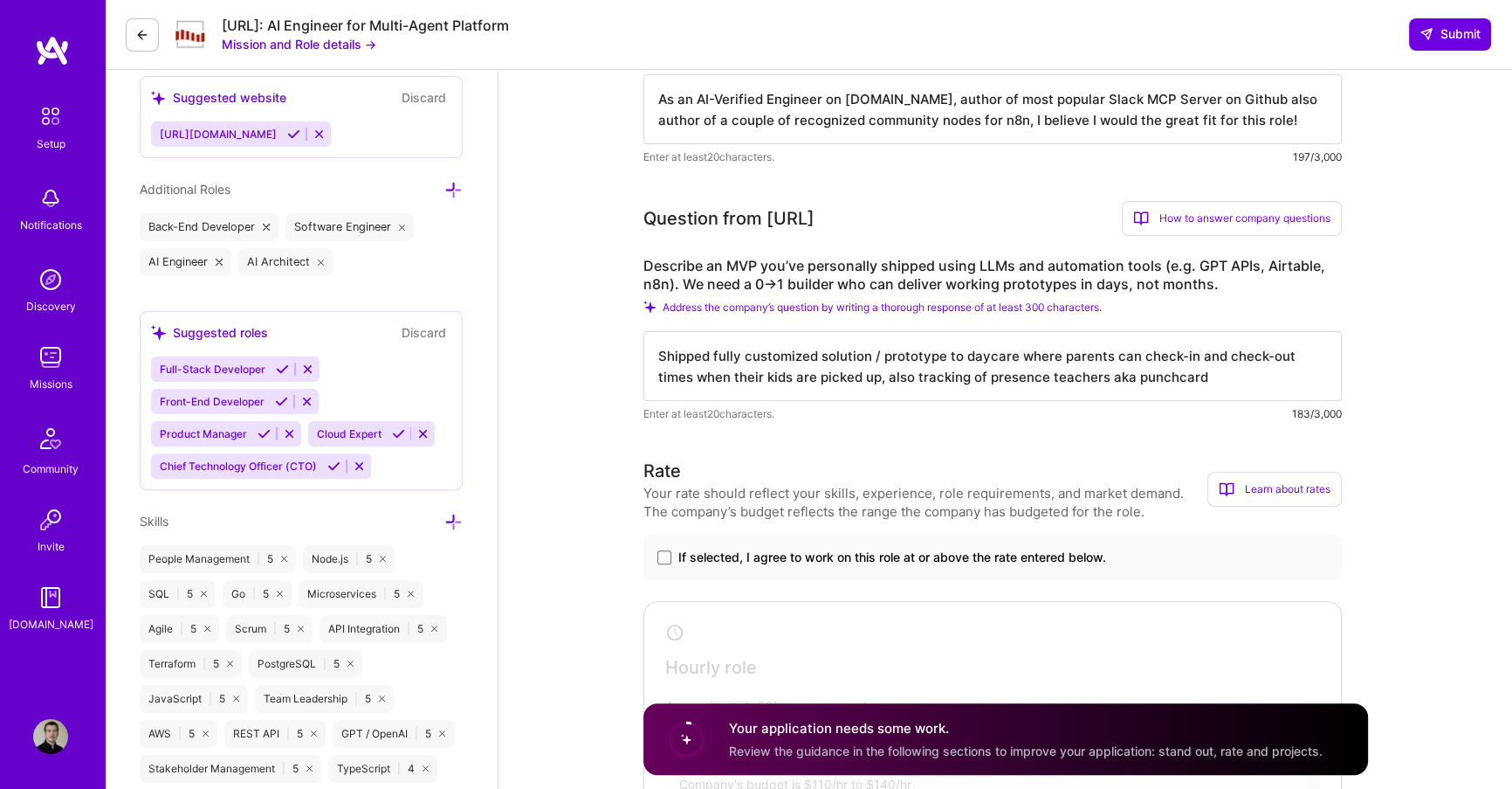
click at [1129, 372] on textarea "Shipped fully customized solution / prototype to daycare where parents can chec…" at bounding box center [992, 366] width 698 height 70
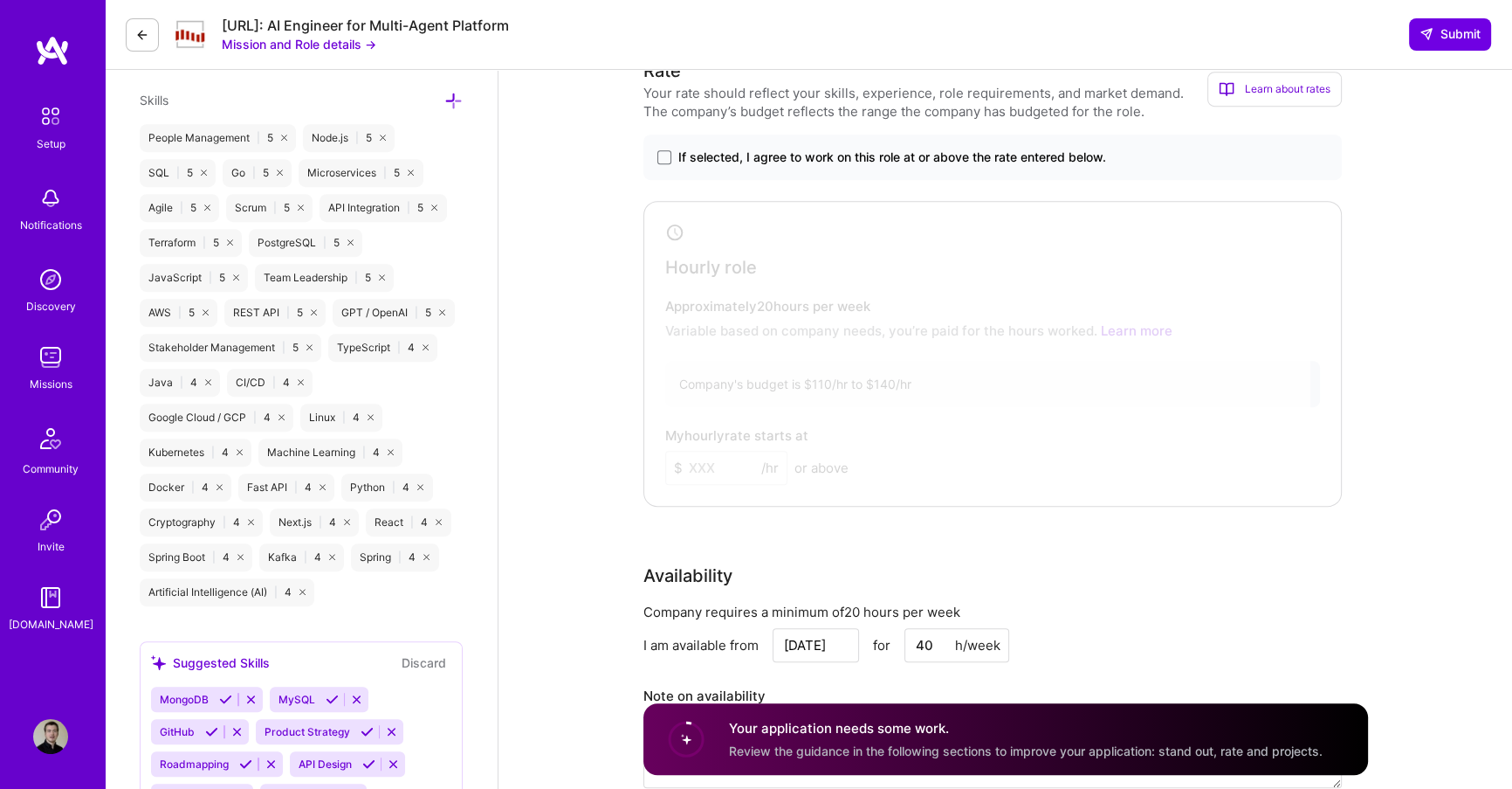
scroll to position [1042, 0]
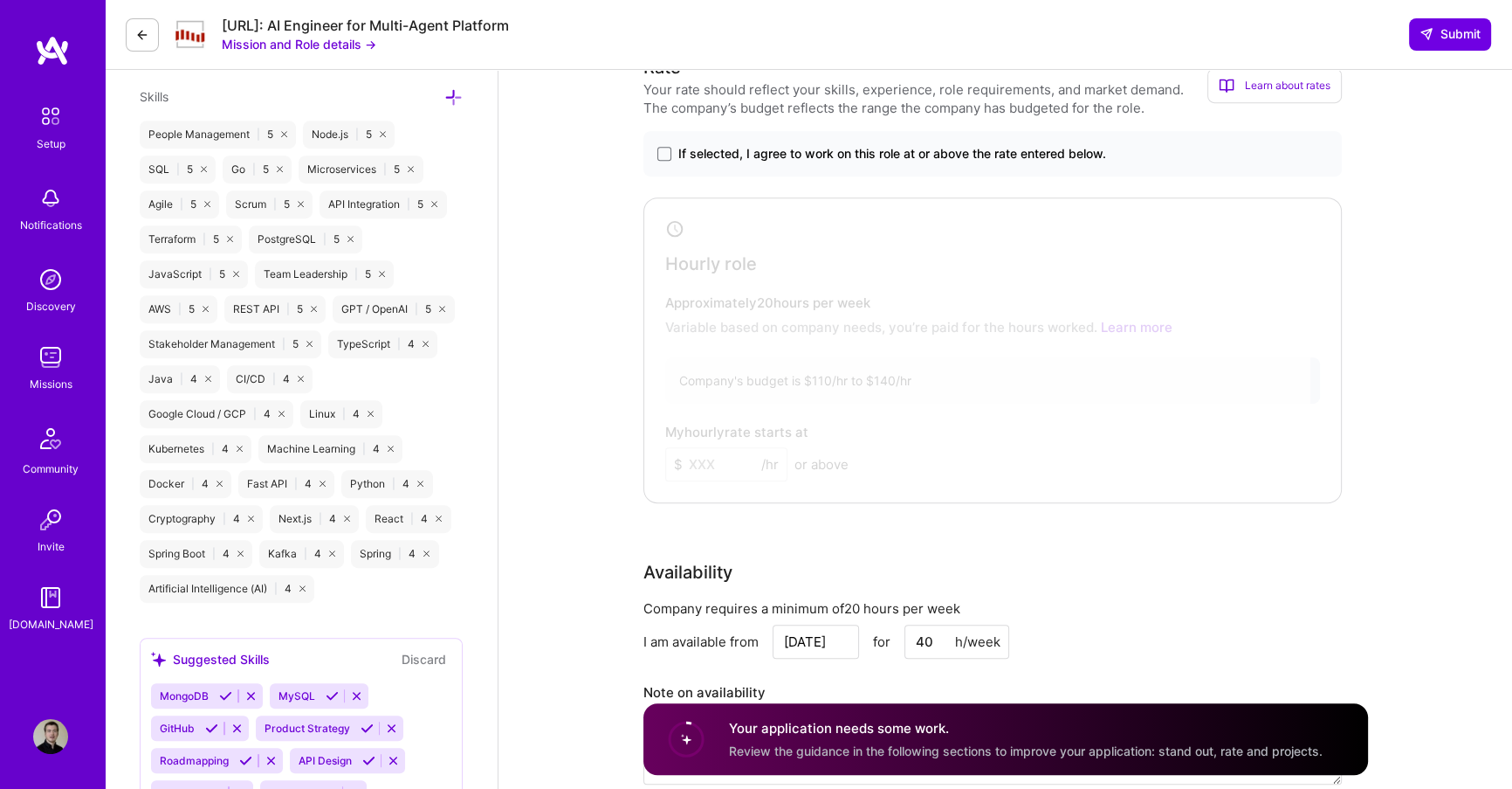
type textarea "Shipped fully customized solution / prototype to daycare where parents can chec…"
click at [757, 152] on span "If selected, I agree to work on this role at or above the rate entered below." at bounding box center [892, 153] width 428 height 18
click at [0, 0] on input "If selected, I agree to work on this role at or above the rate entered below." at bounding box center [0, 0] width 0 height 0
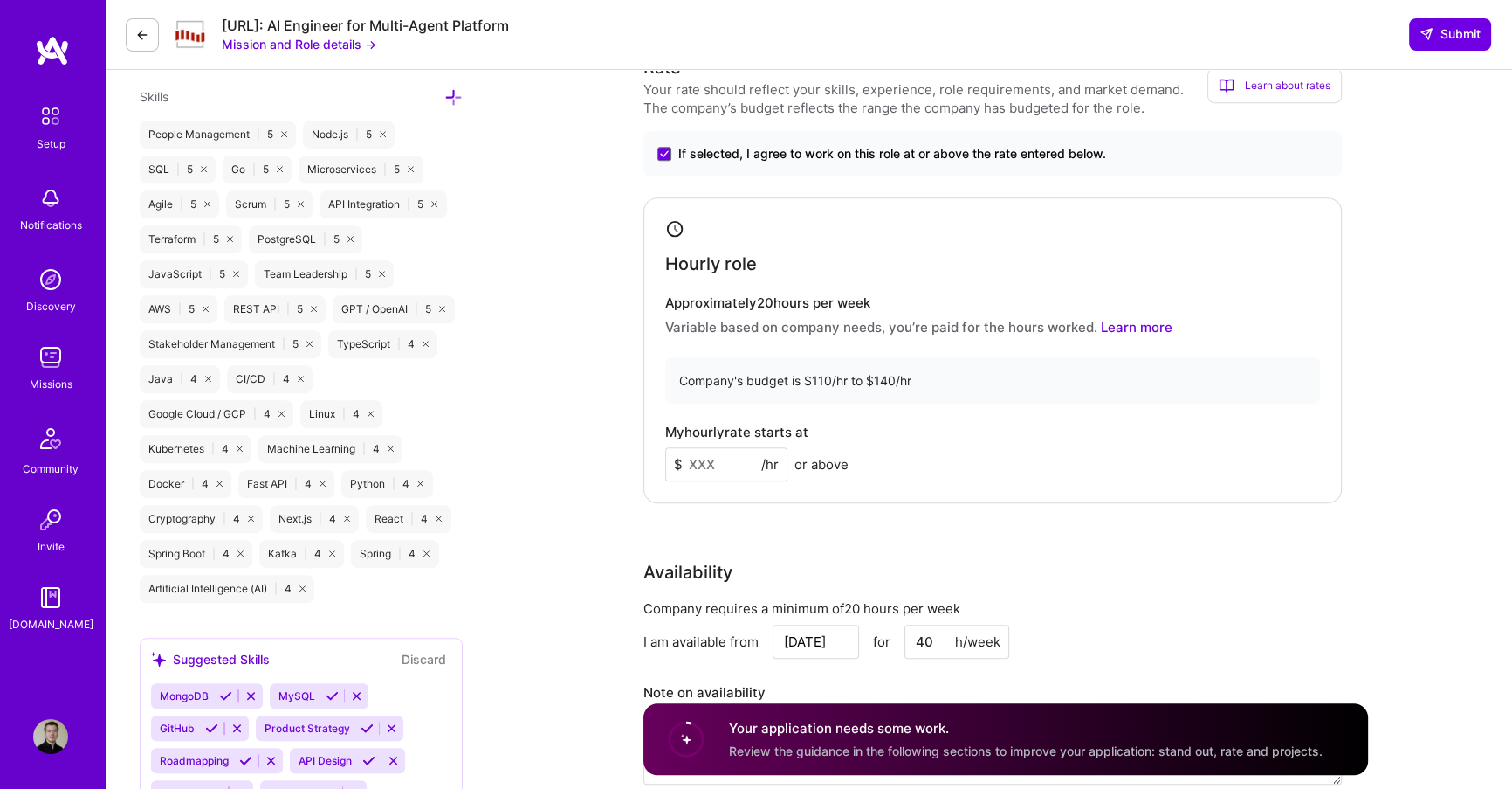
click at [709, 472] on input at bounding box center [726, 464] width 123 height 34
type input "120"
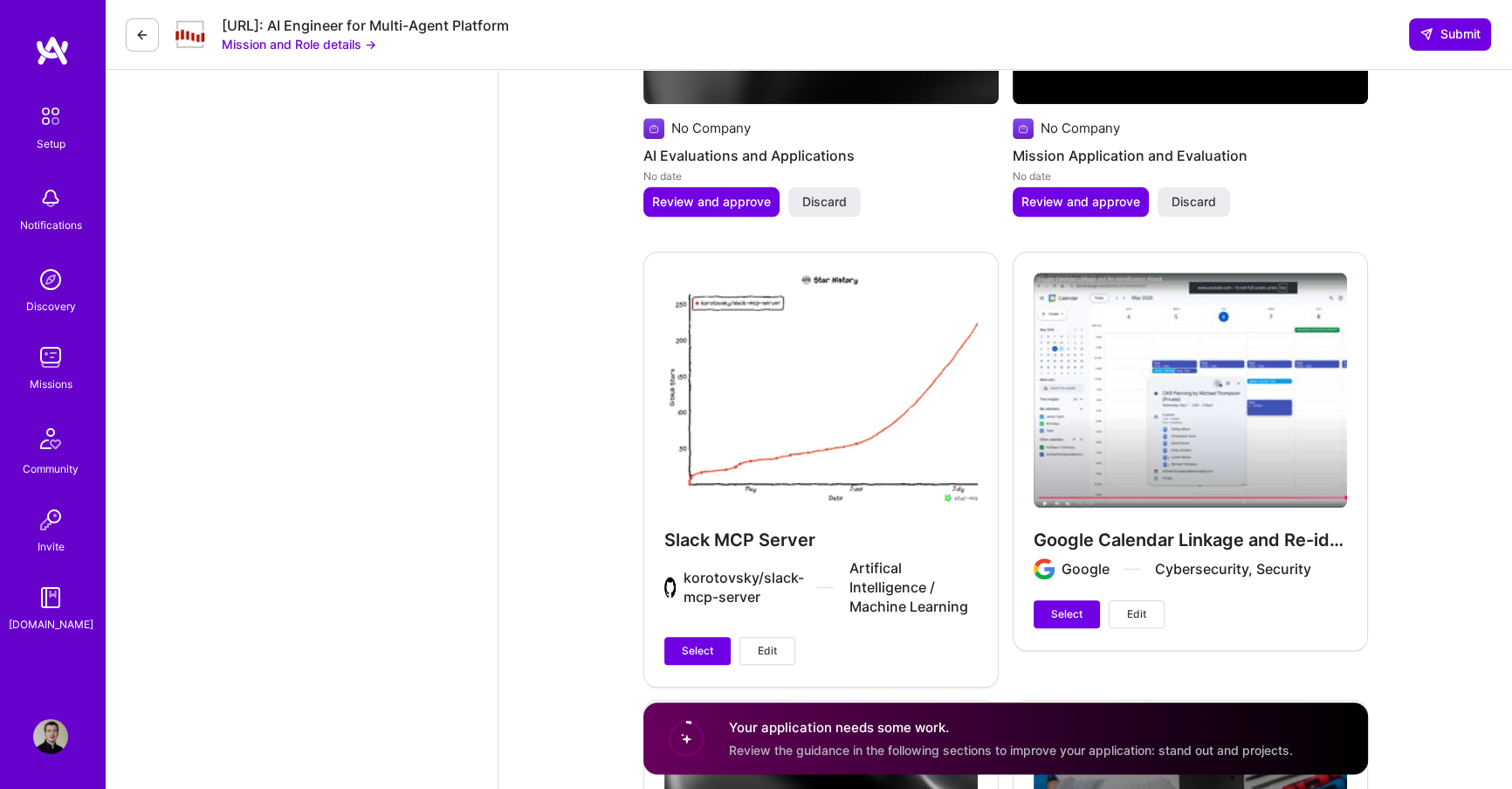
scroll to position [2413, 0]
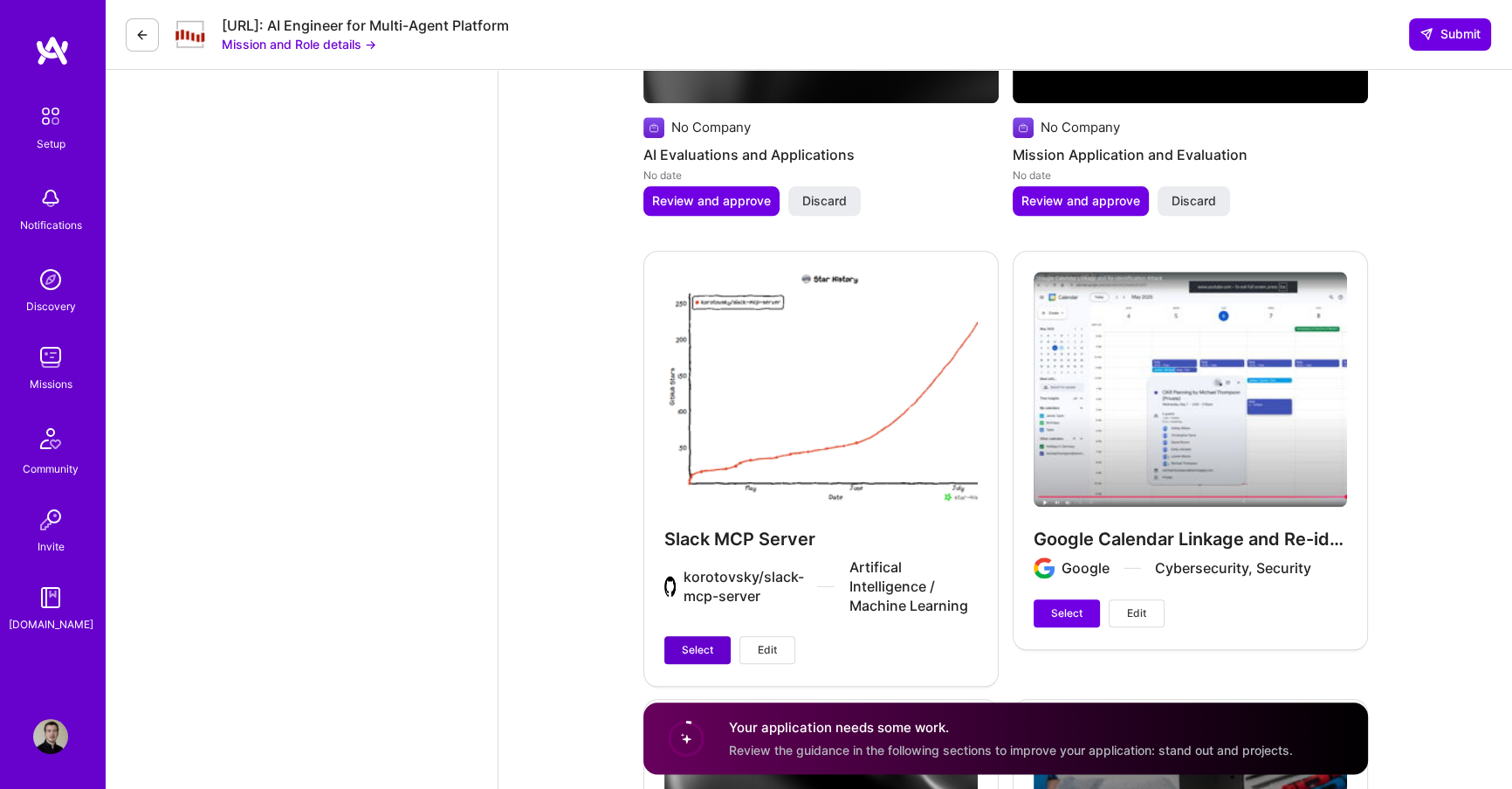
click at [699, 646] on span "Select" at bounding box center [697, 650] width 31 height 16
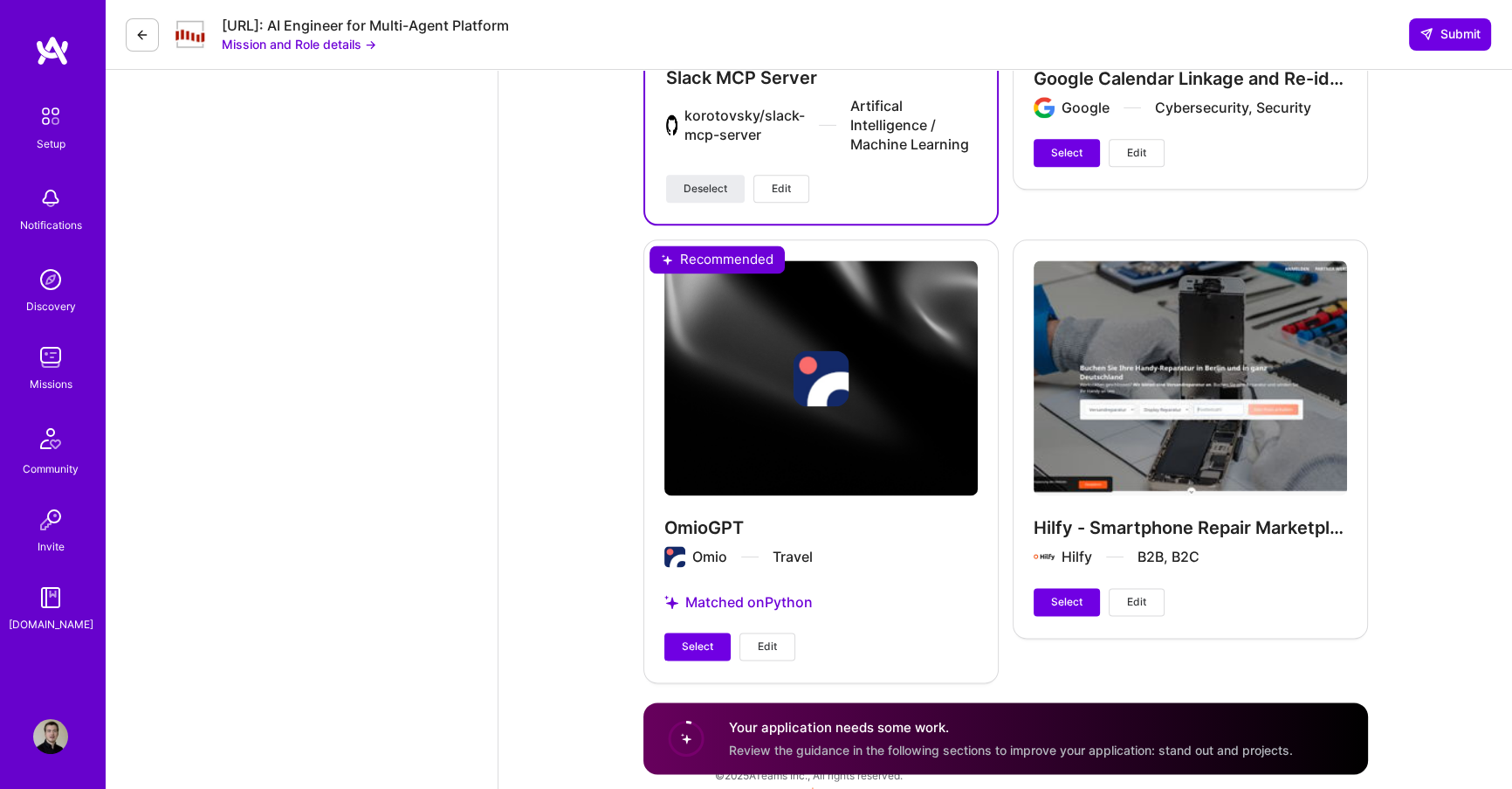
scroll to position [2889, 0]
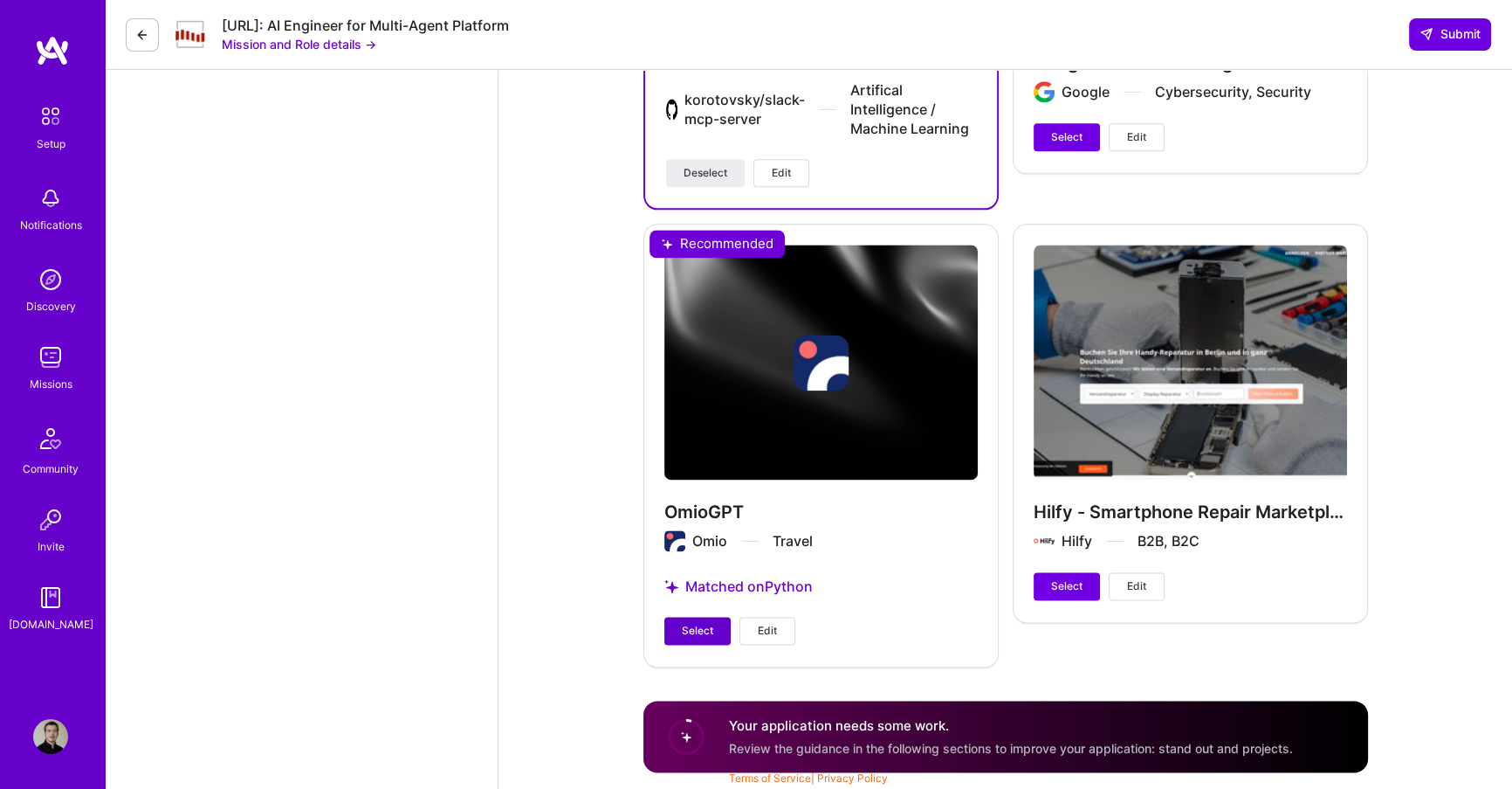
click at [697, 629] on span "Select" at bounding box center [697, 630] width 31 height 16
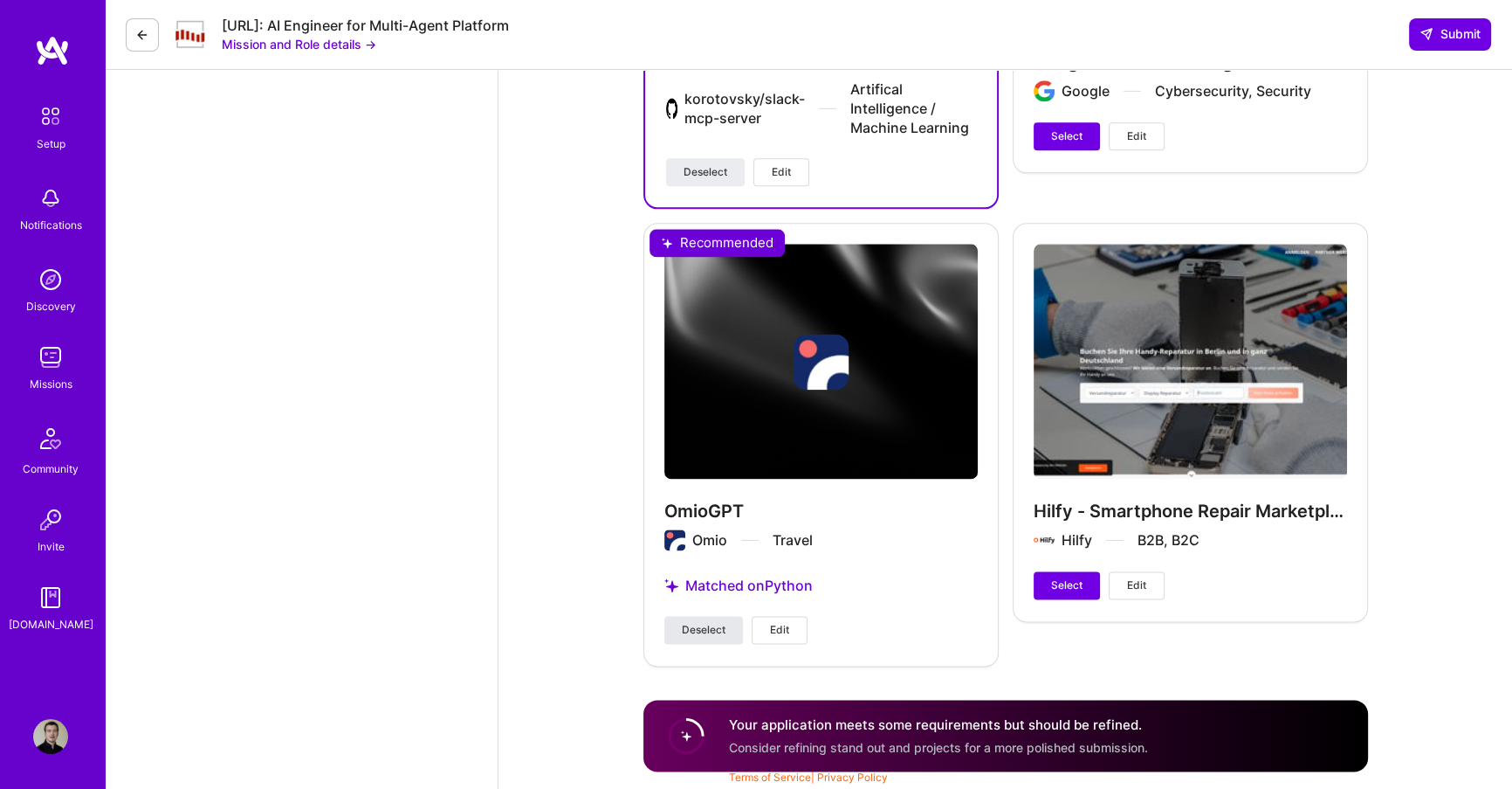
scroll to position [2873, 0]
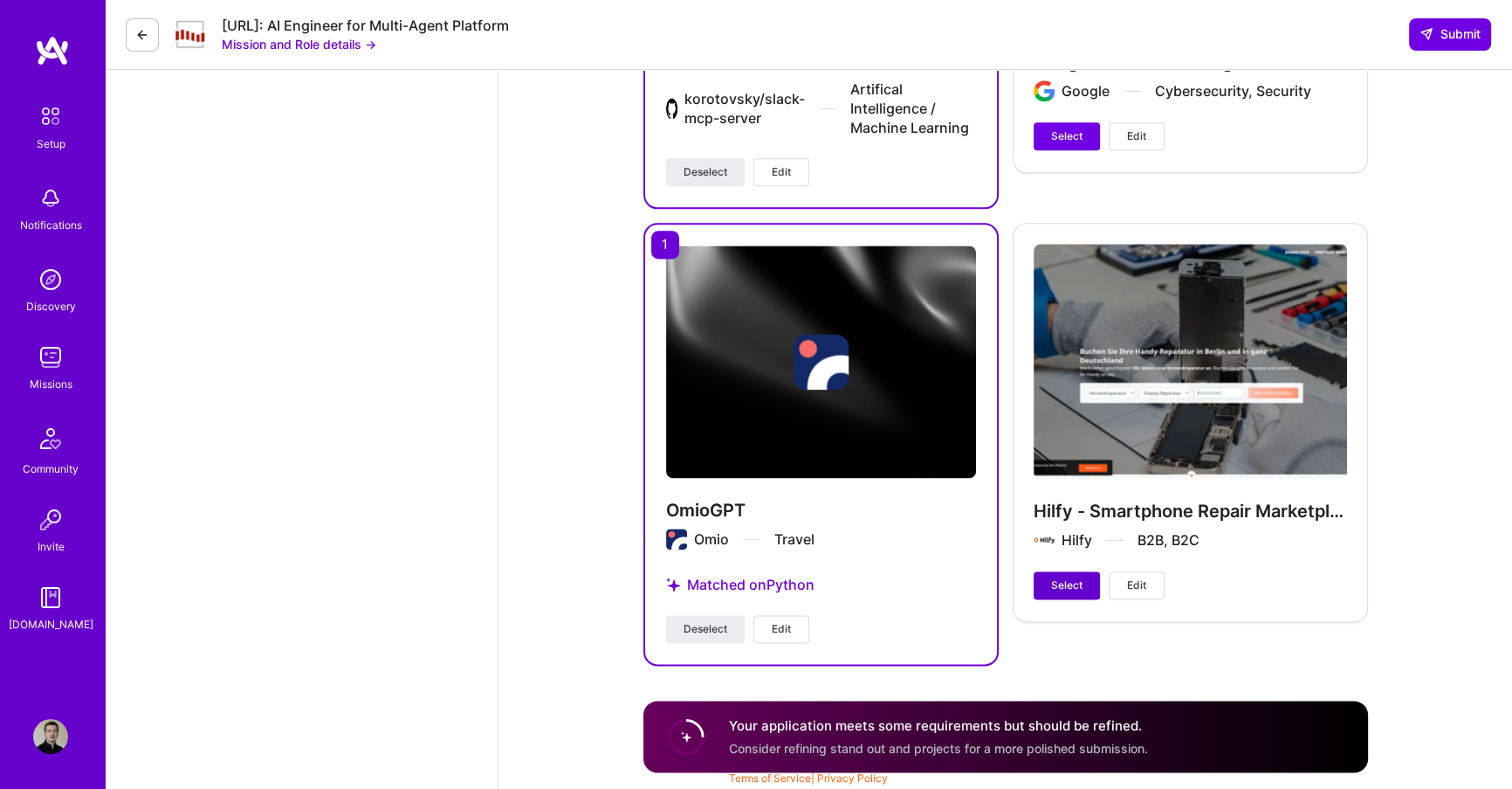
click at [1077, 593] on span "Select" at bounding box center [1067, 584] width 31 height 16
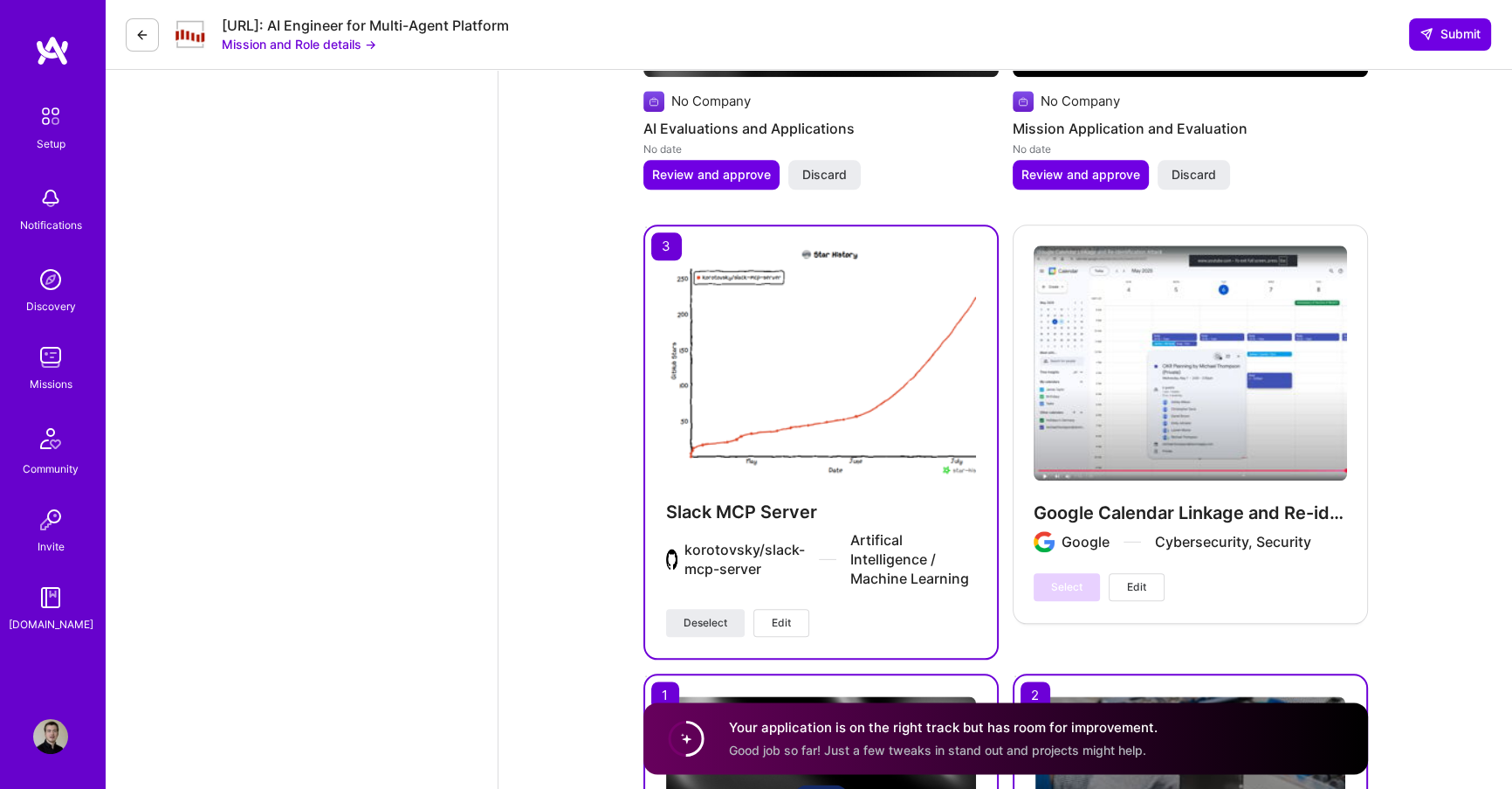
scroll to position [2890, 0]
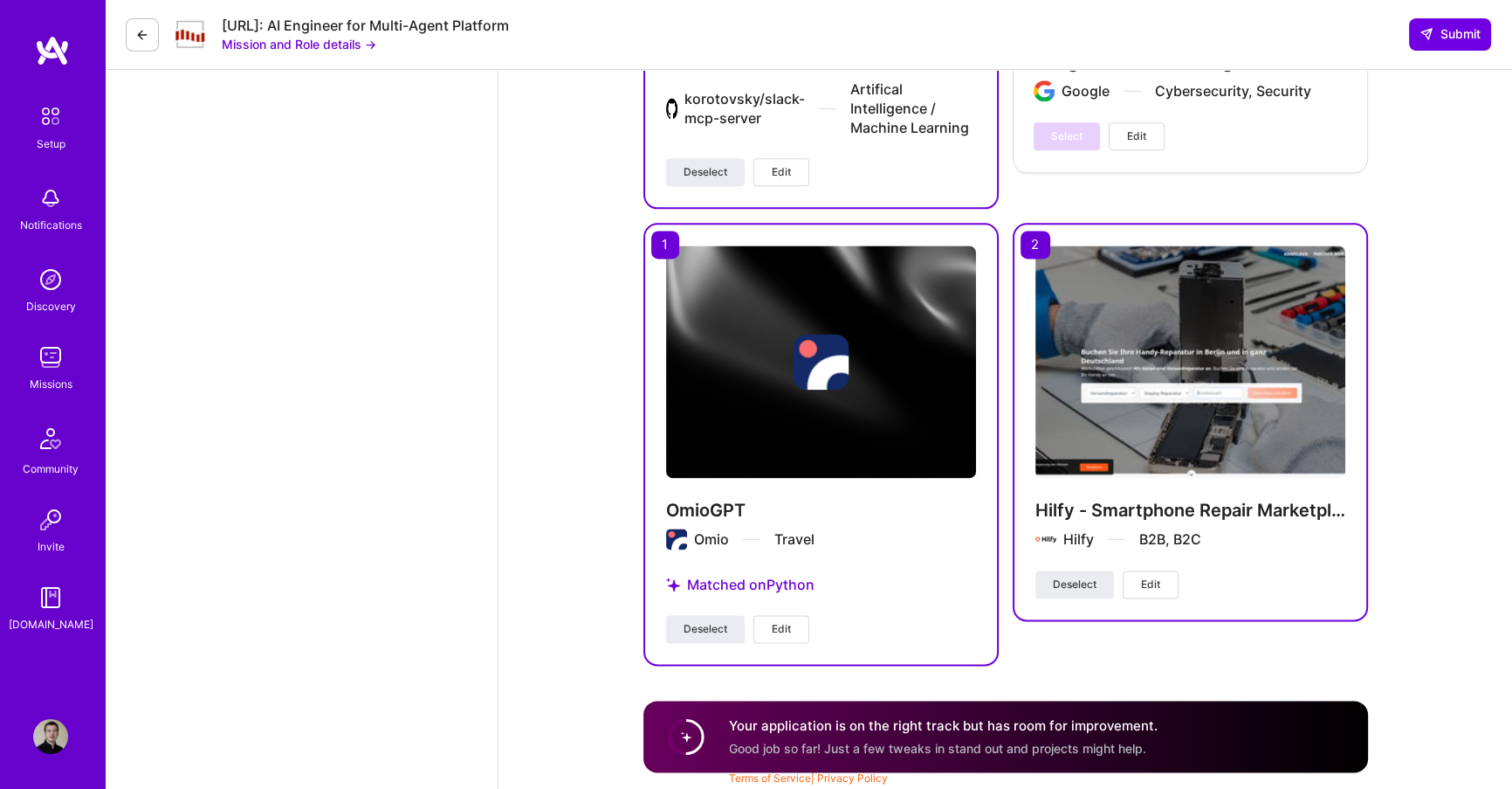
click at [877, 752] on span "Good job so far! Just a few tweaks in stand out and projects might help." at bounding box center [937, 748] width 417 height 15
drag, startPoint x: 877, startPoint y: 752, endPoint x: 1035, endPoint y: 755, distance: 158.0
click at [1034, 756] on div "Your application is on the right track but has room for improvement. Good job s…" at bounding box center [1005, 736] width 725 height 72
click at [1034, 752] on span "Good job so far! Just a few tweaks in stand out and projects might help." at bounding box center [937, 748] width 417 height 15
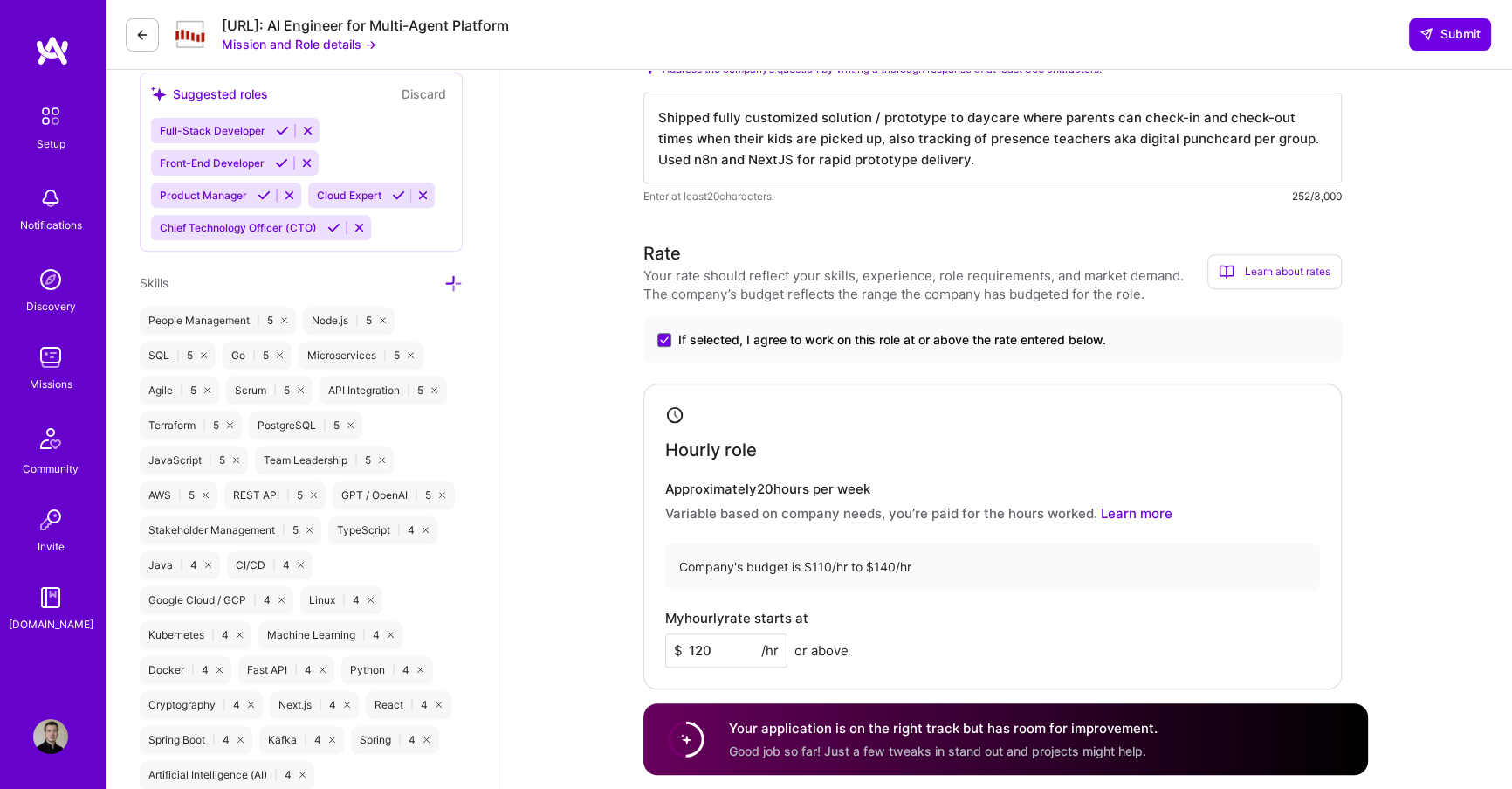
scroll to position [976, 0]
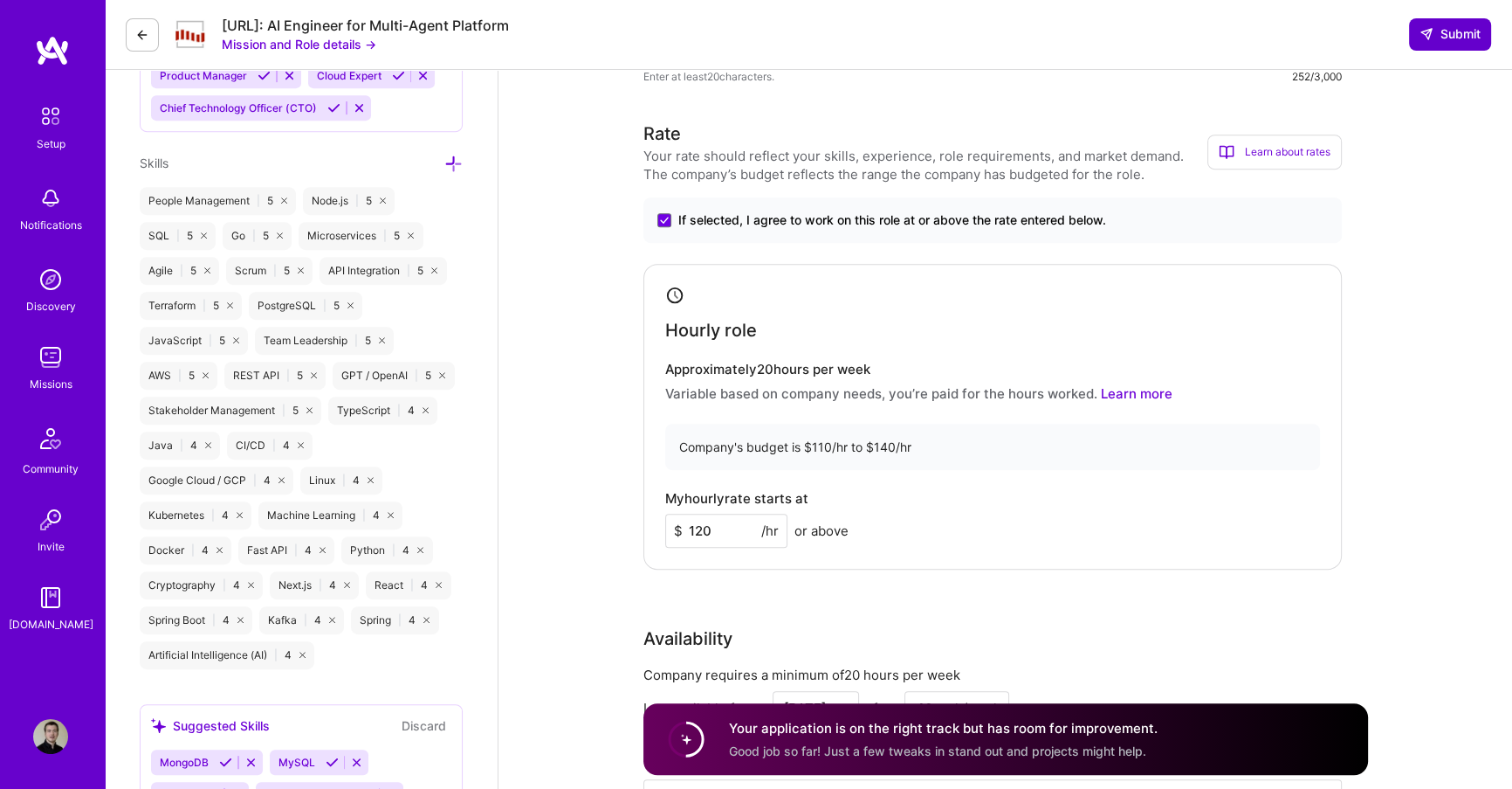
click at [1455, 30] on span "Submit" at bounding box center [1450, 33] width 61 height 18
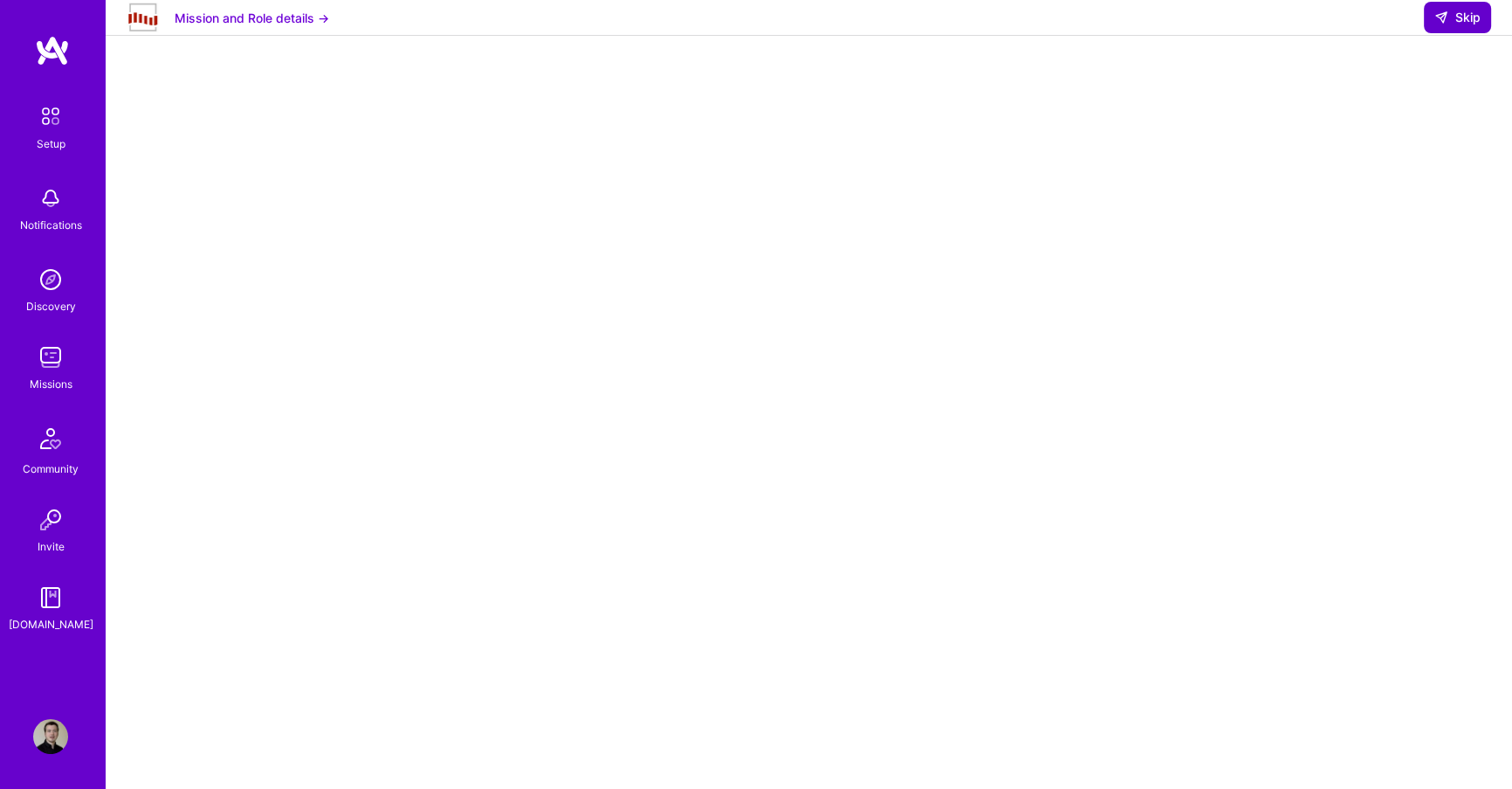
click at [1436, 25] on icon at bounding box center [1441, 17] width 14 height 14
select select "DE"
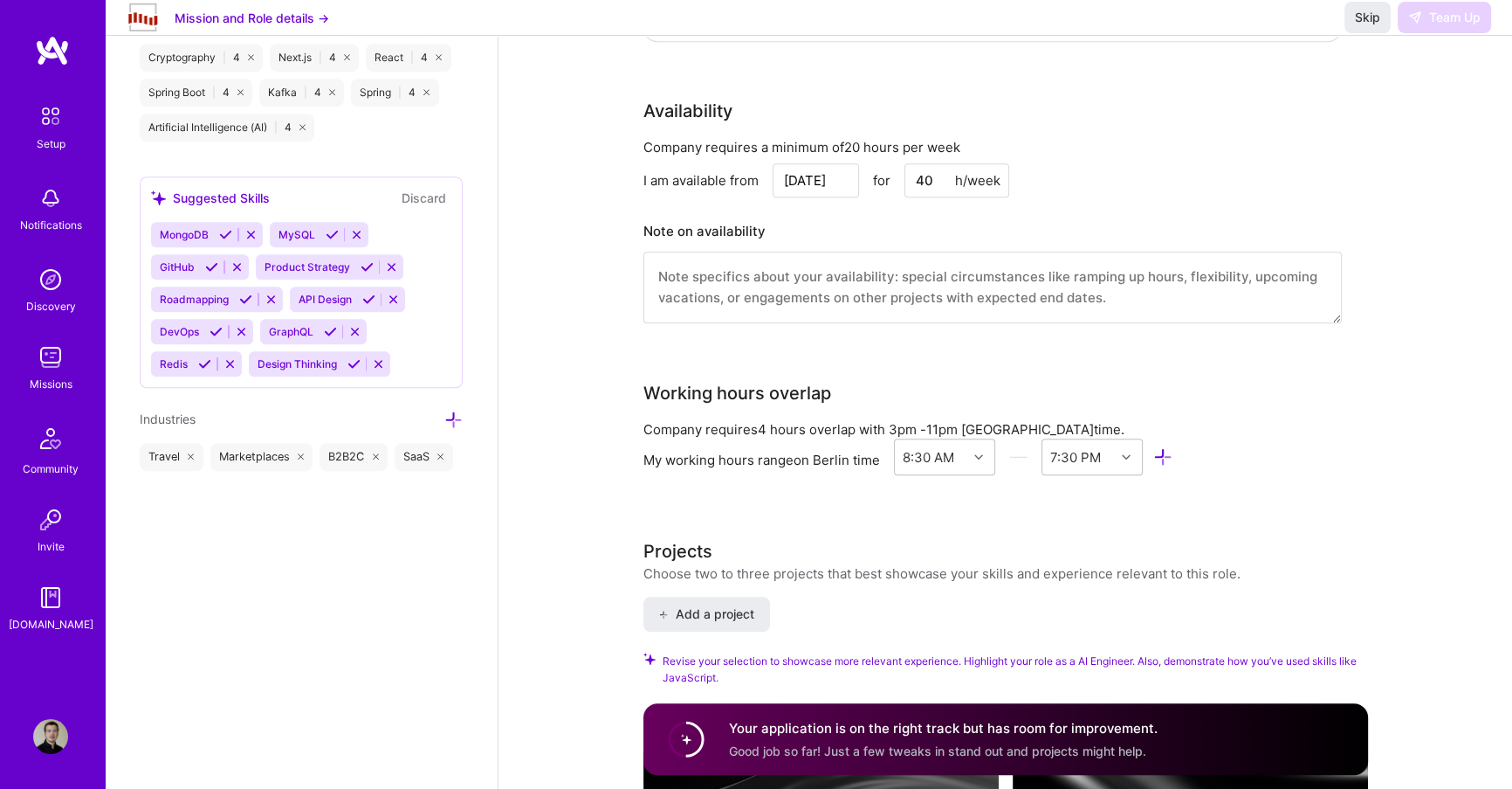
scroll to position [1505, 0]
click at [451, 410] on icon at bounding box center [453, 418] width 18 height 18
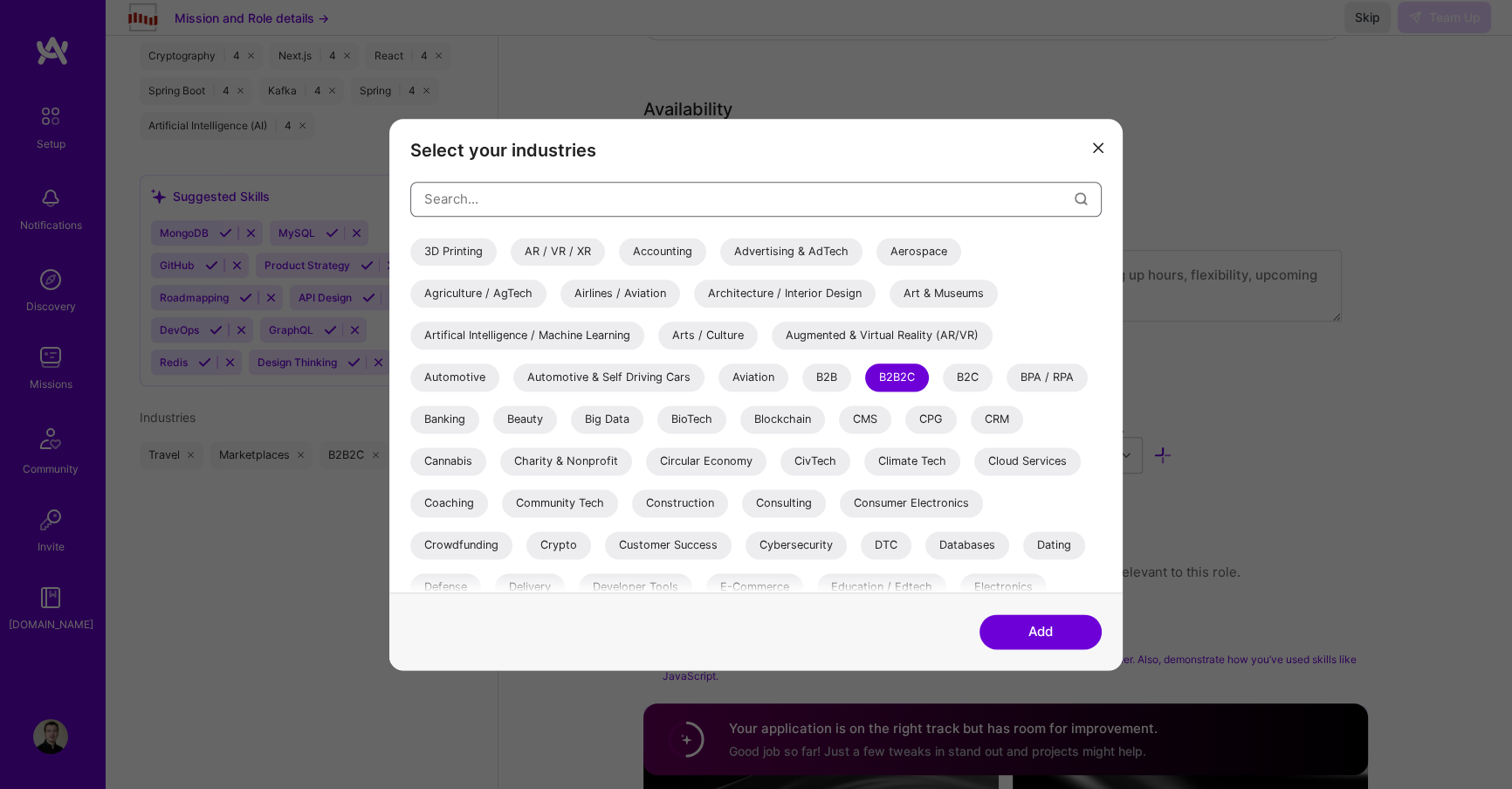
click at [524, 200] on input "modal" at bounding box center [750, 198] width 651 height 44
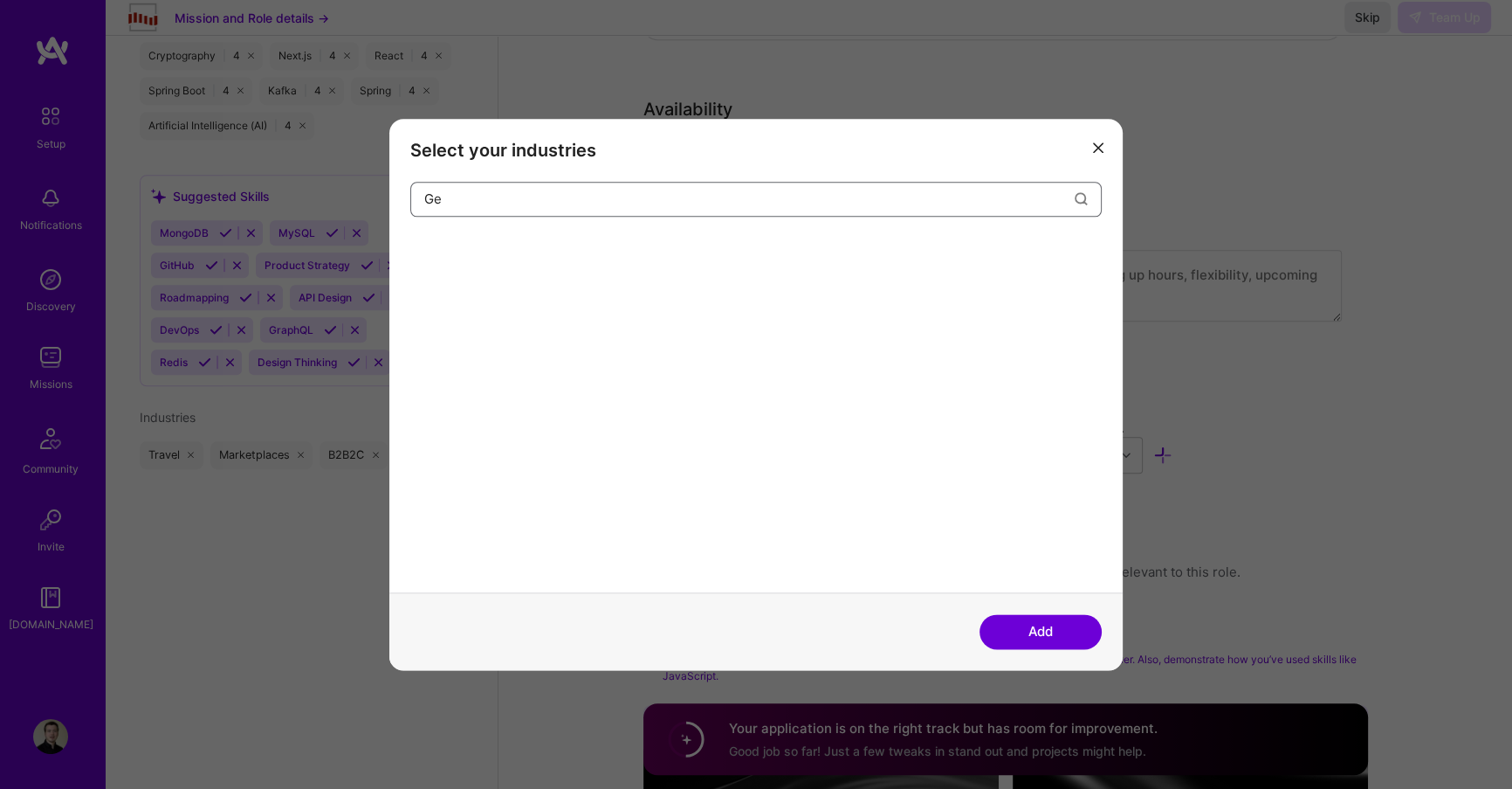
type input "G"
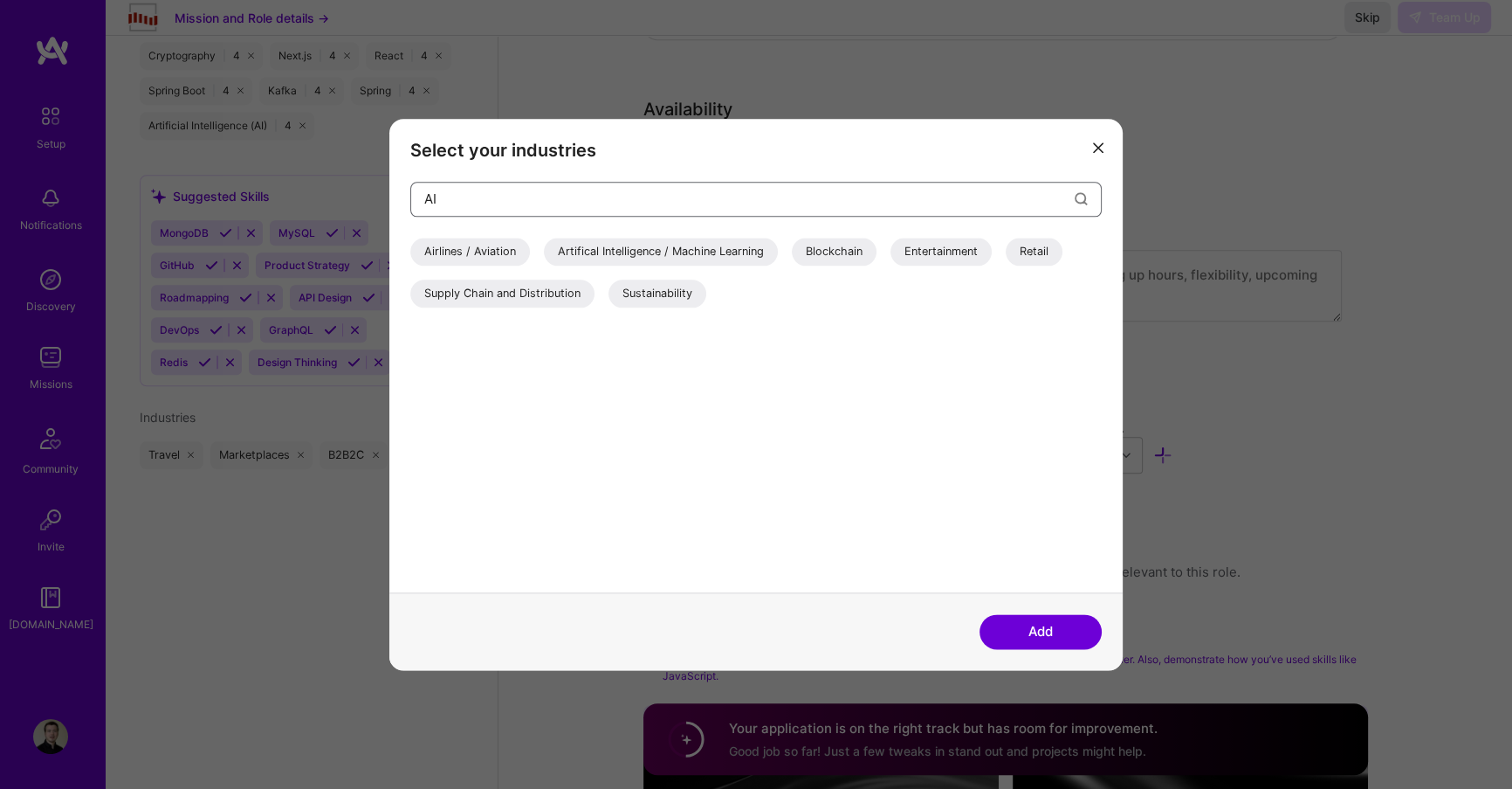
type input "AI"
click at [673, 244] on div "Artifical Intelligence / Machine Learning" at bounding box center [661, 252] width 234 height 28
click at [1000, 638] on button "Add" at bounding box center [1040, 631] width 123 height 35
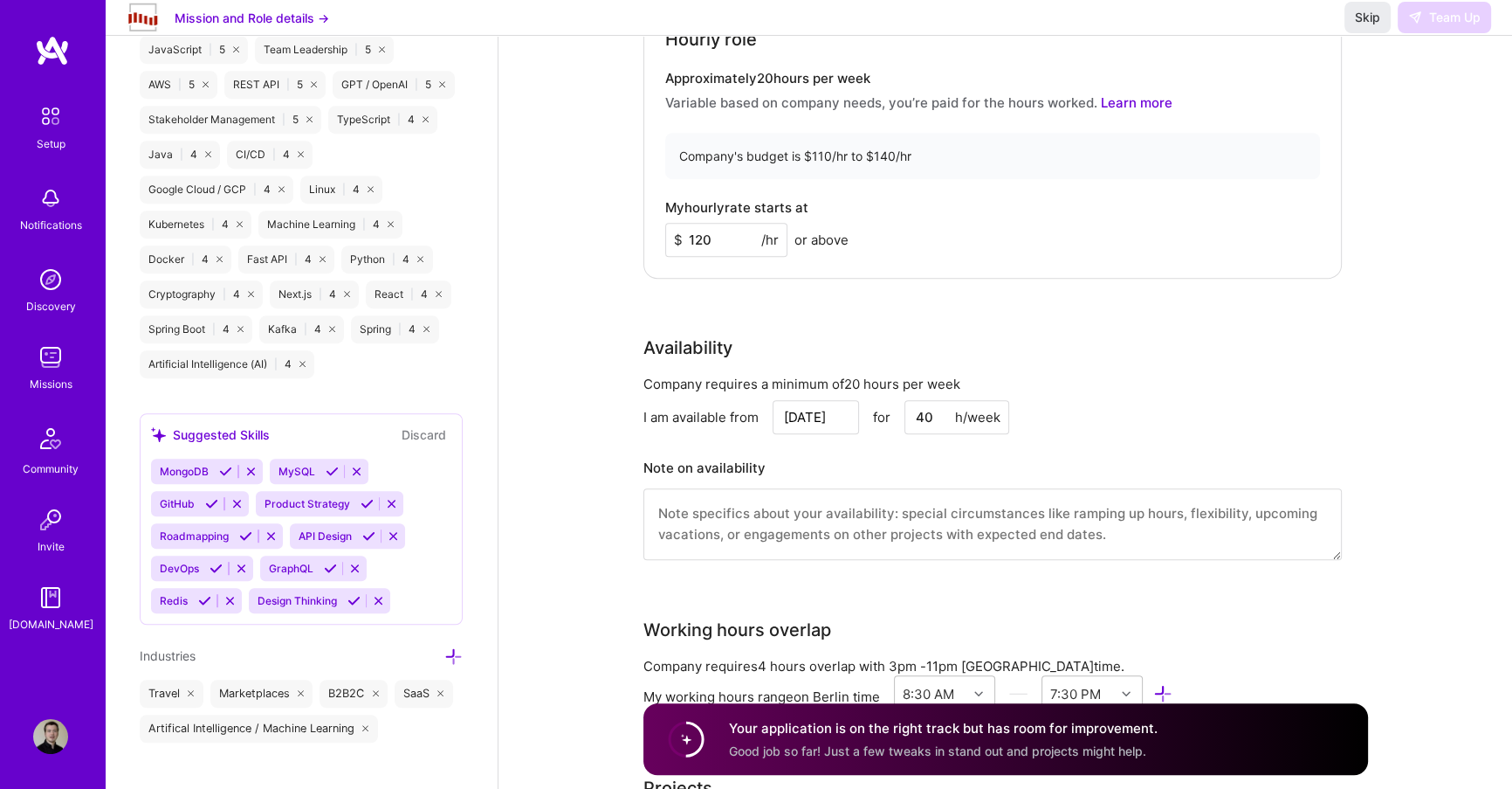
scroll to position [1798, 0]
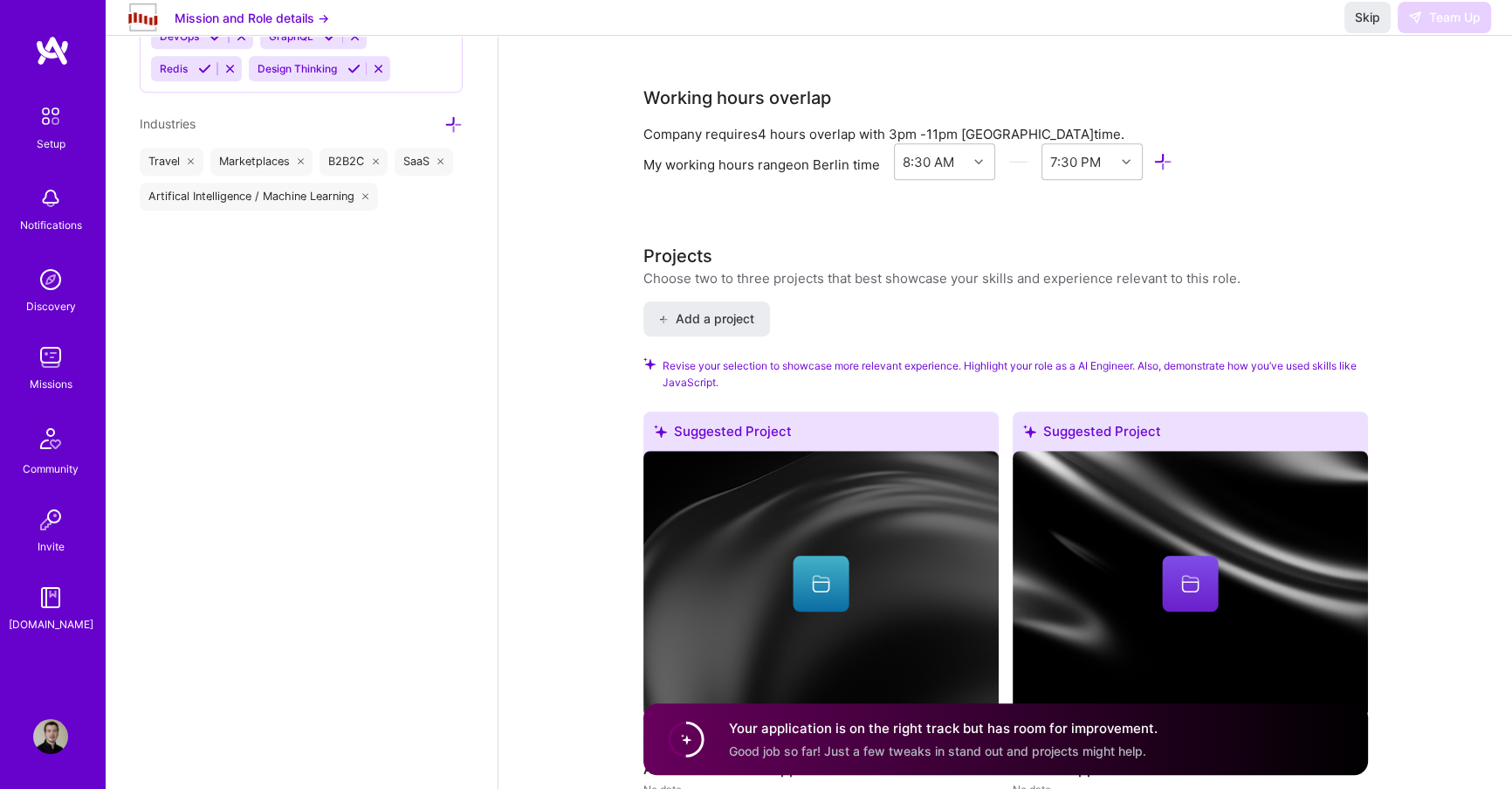
click at [39, 741] on img at bounding box center [51, 736] width 35 height 35
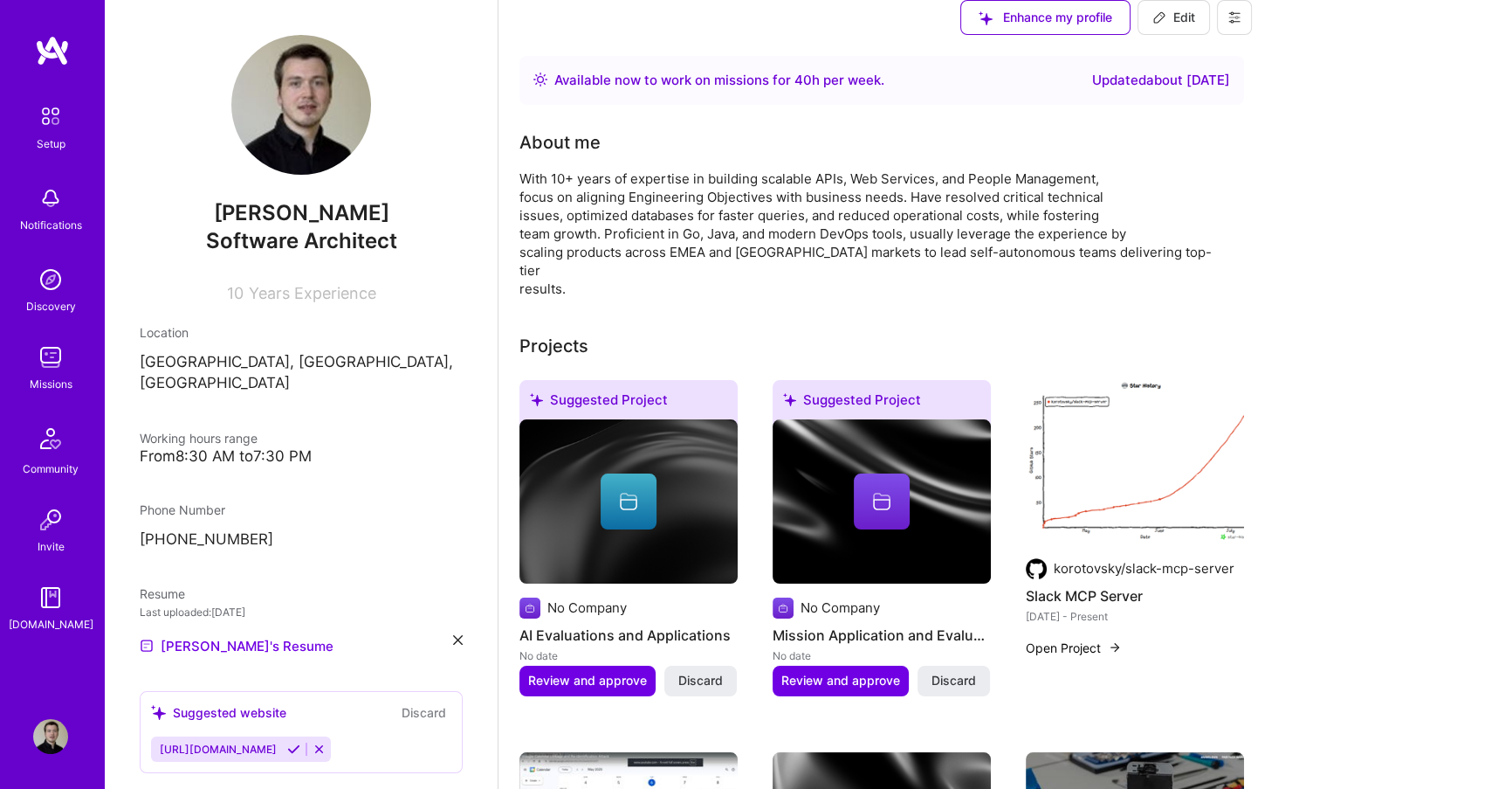
scroll to position [2013, 0]
click at [43, 371] on img at bounding box center [51, 358] width 35 height 35
